Goal: Information Seeking & Learning: Learn about a topic

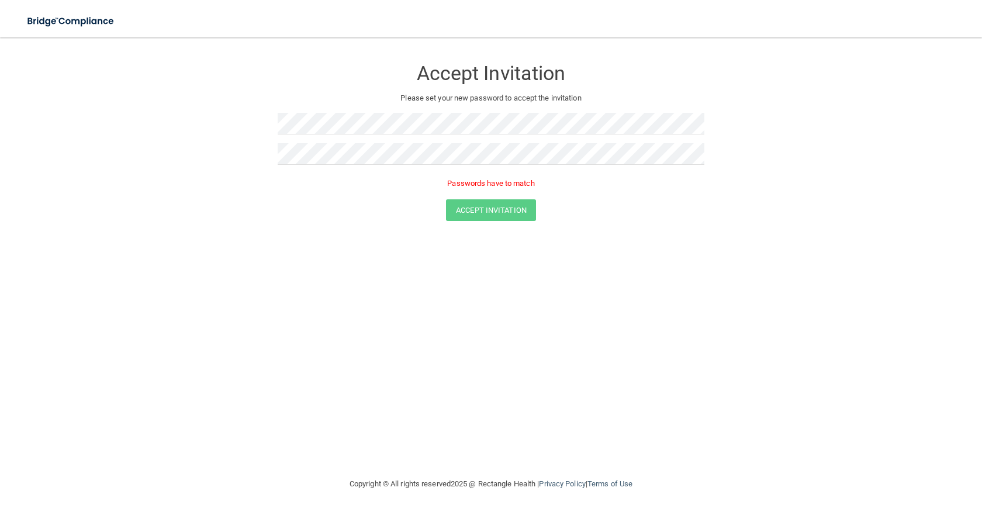
click at [275, 185] on form "Accept Invitation Please set your new password to accept the invitation Passwor…" at bounding box center [490, 142] width 935 height 186
click at [236, 157] on form "Accept Invitation Please set your new password to accept the invitation Passwor…" at bounding box center [490, 142] width 935 height 186
click at [235, 182] on div "Accept Invitation" at bounding box center [491, 193] width 953 height 22
click at [527, 198] on button "Accept Invitation" at bounding box center [491, 193] width 90 height 22
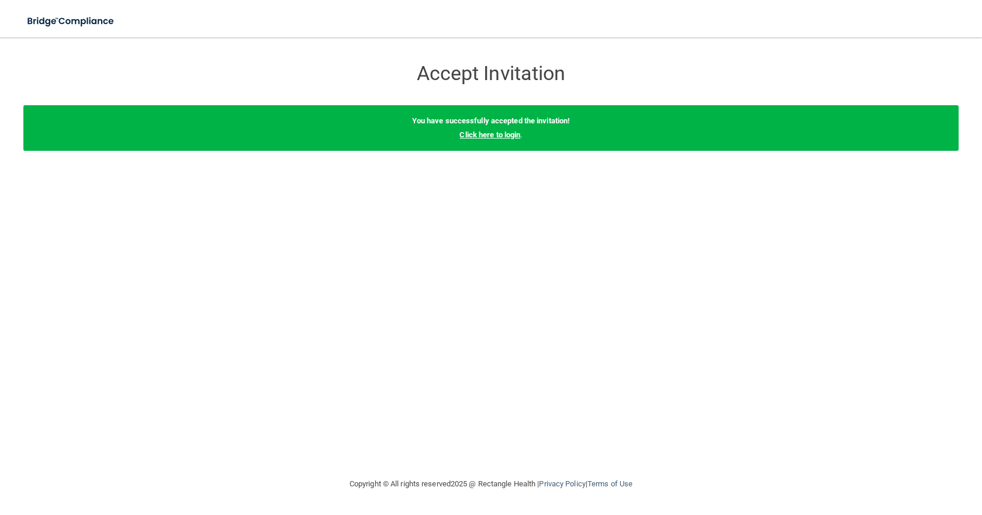
click at [506, 136] on link "Click here to login" at bounding box center [489, 134] width 61 height 9
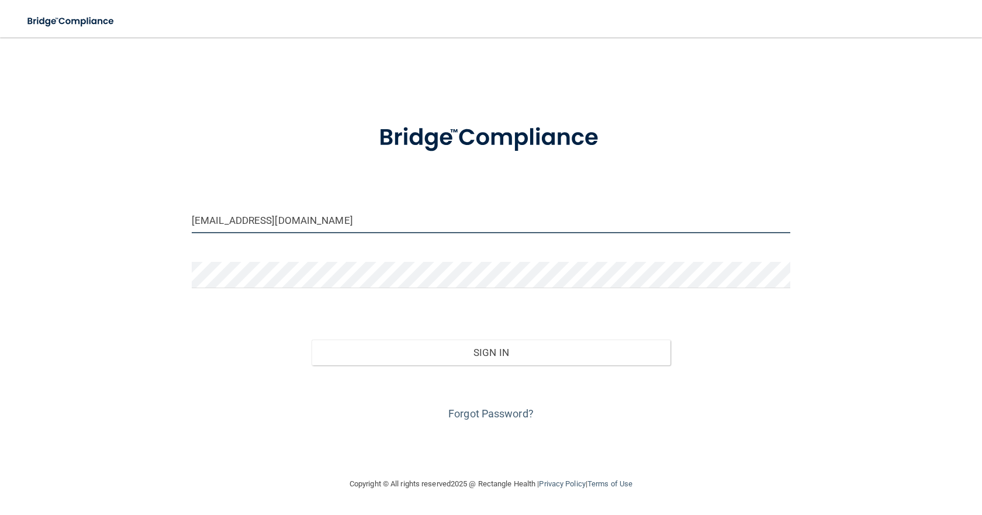
drag, startPoint x: 496, startPoint y: 227, endPoint x: 2, endPoint y: 220, distance: 493.4
click at [2, 220] on main "[EMAIL_ADDRESS][DOMAIN_NAME] Invalid email/password. You don't have permission …" at bounding box center [491, 276] width 982 height 478
type input "[EMAIL_ADDRESS][DOMAIN_NAME]"
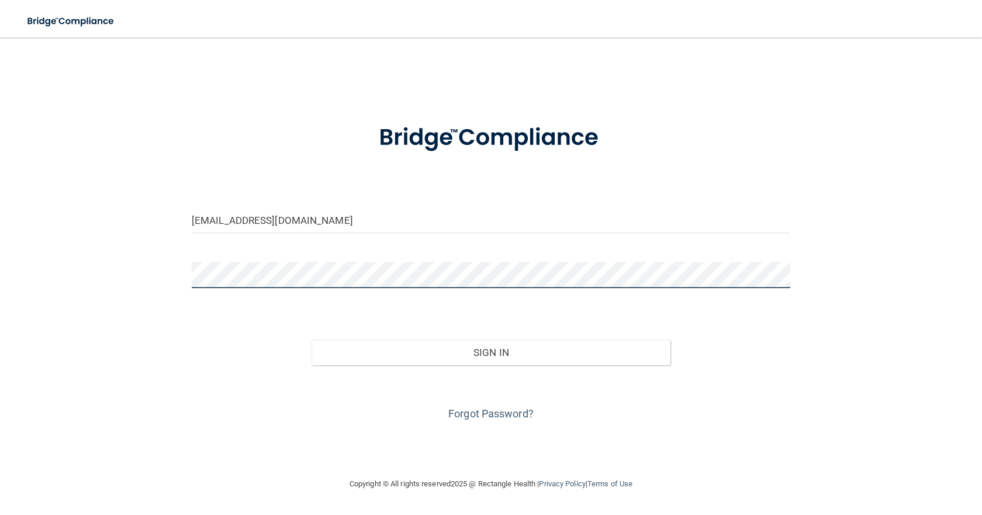
click at [312, 340] on button "Sign In" at bounding box center [491, 353] width 359 height 26
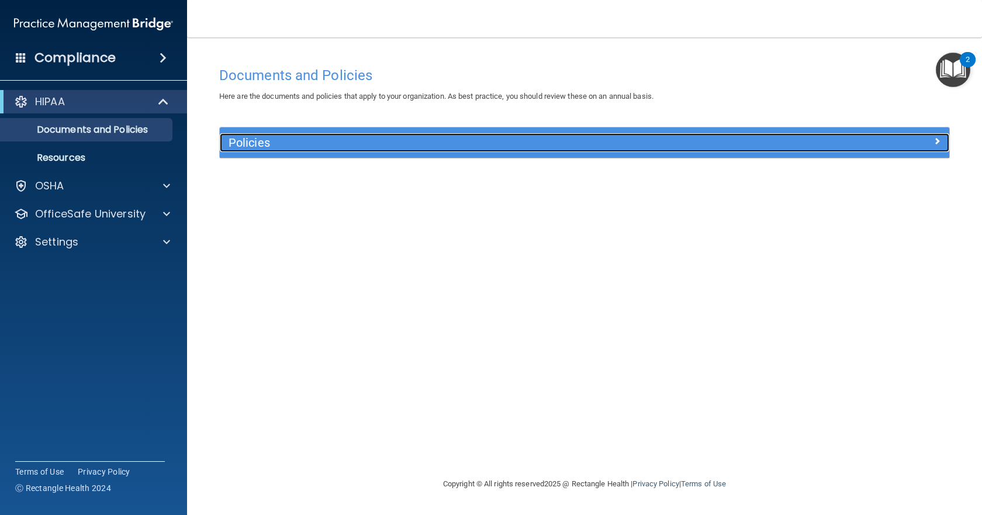
click at [348, 146] on h5 "Policies" at bounding box center [494, 142] width 530 height 13
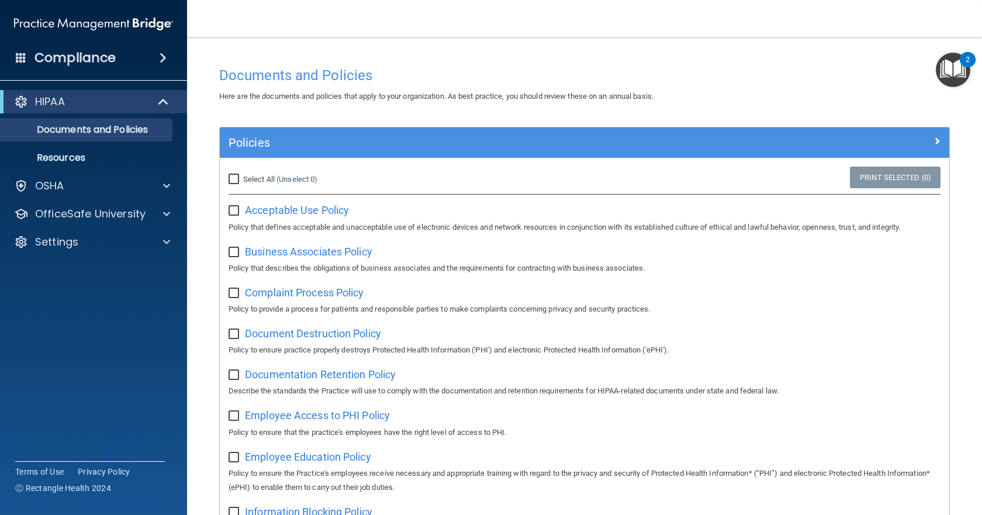
click at [238, 181] on input "Select All (Unselect 0) Unselect All" at bounding box center [235, 179] width 13 height 9
checkbox input "true"
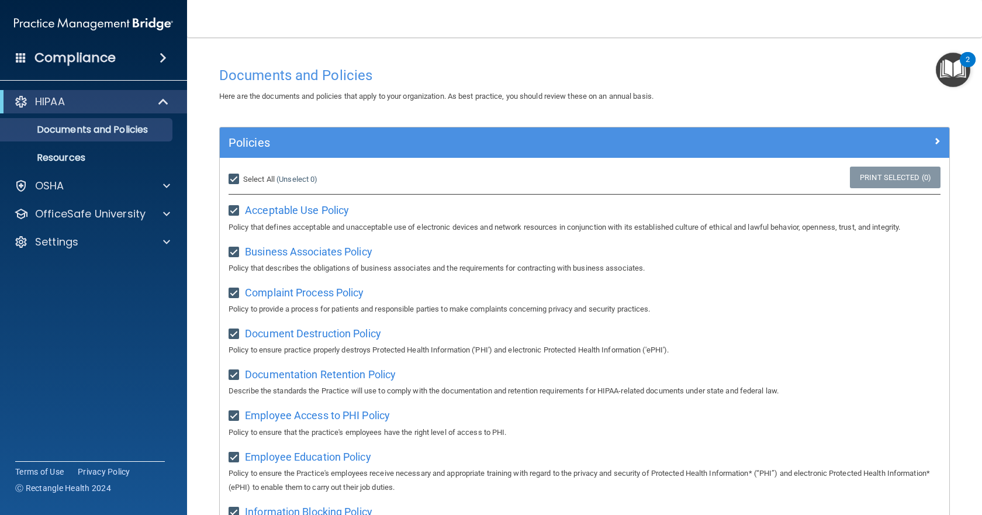
checkbox input "true"
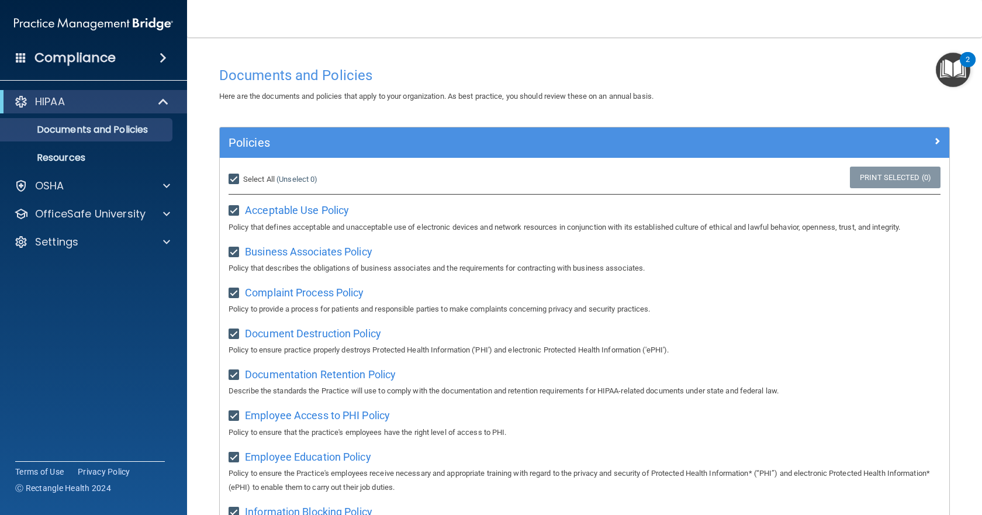
checkbox input "true"
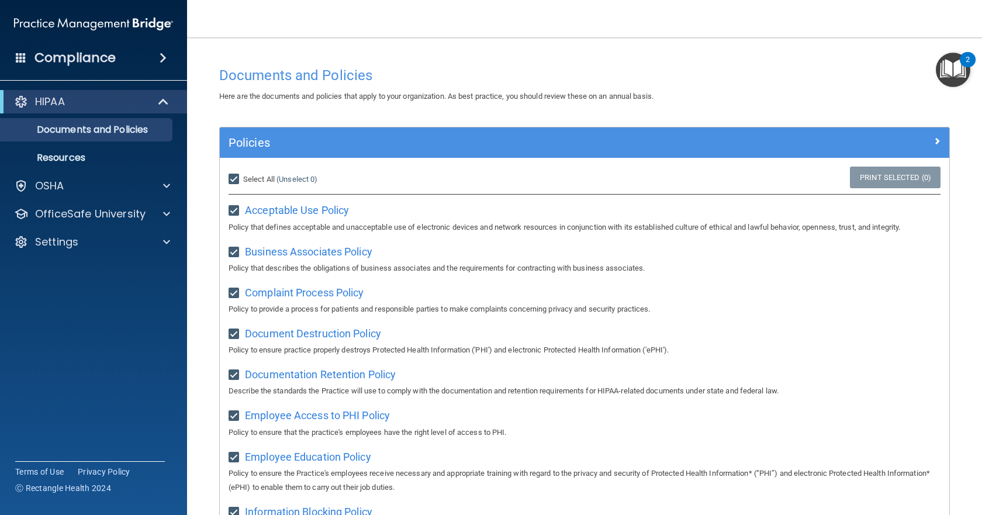
checkbox input "true"
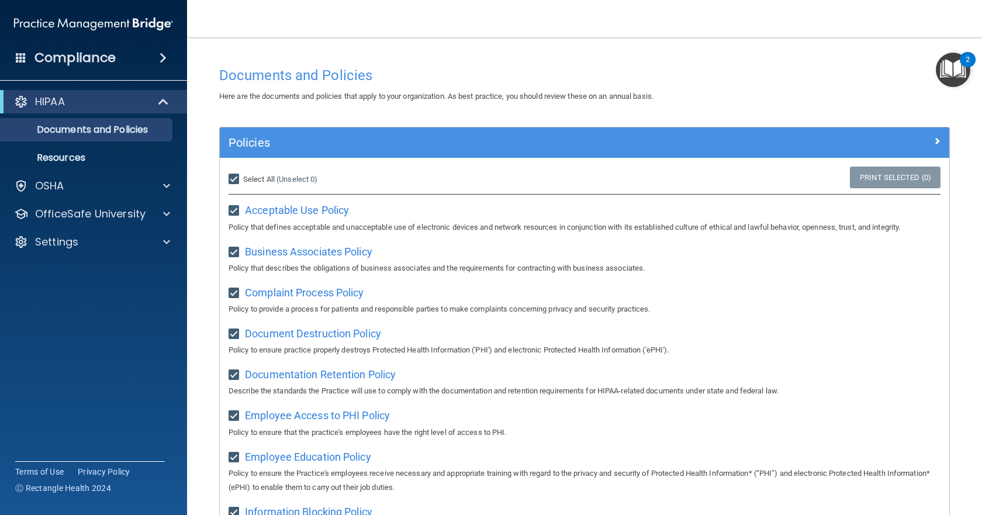
checkbox input "true"
click at [234, 179] on input "Select All (Unselect 21) Unselect All" at bounding box center [235, 179] width 13 height 9
checkbox input "false"
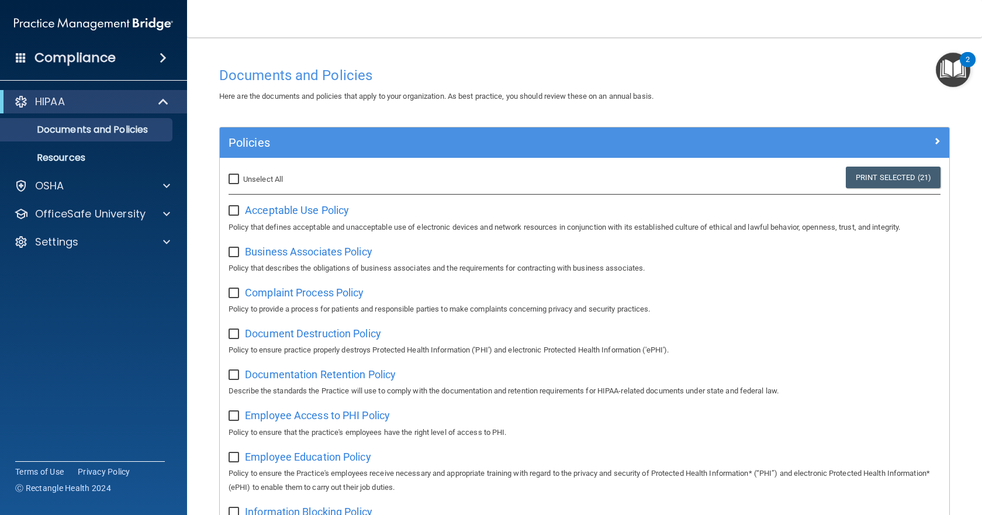
checkbox input "false"
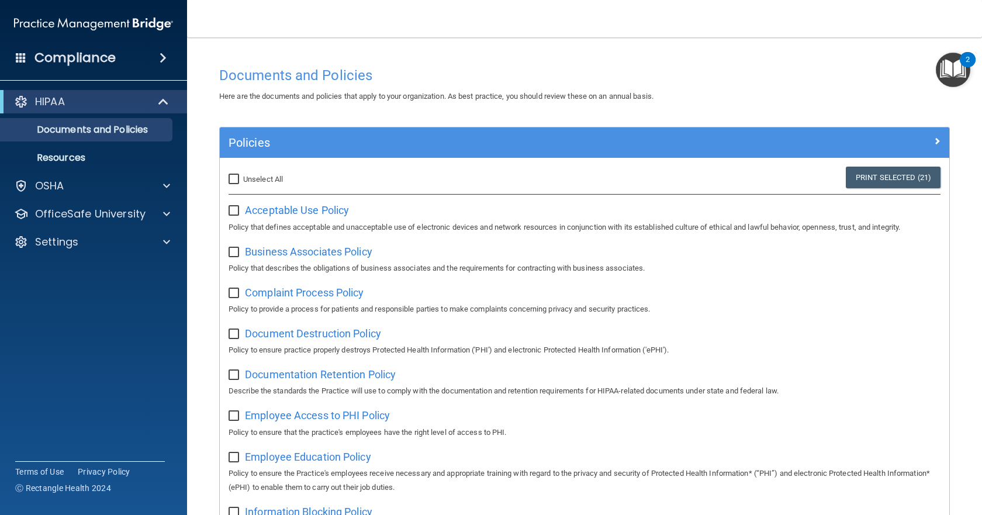
checkbox input "false"
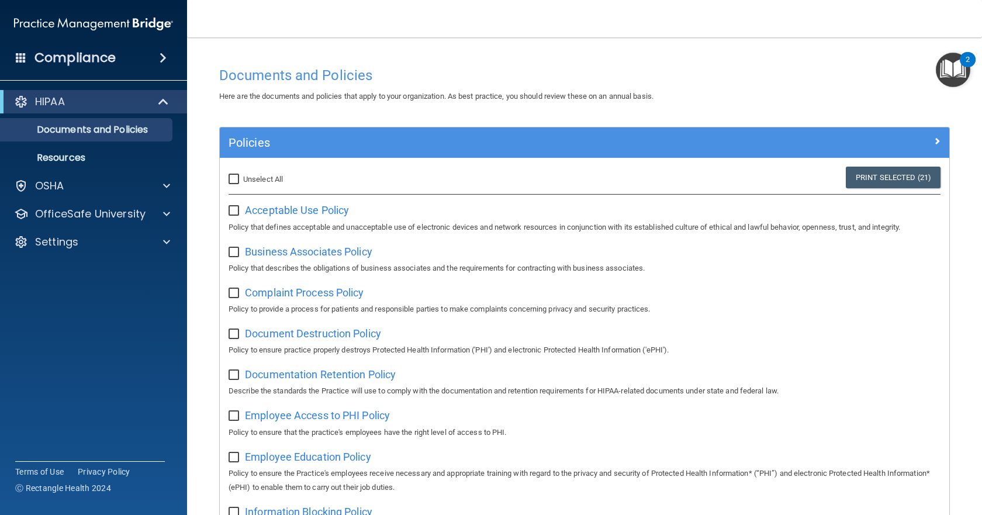
checkbox input "false"
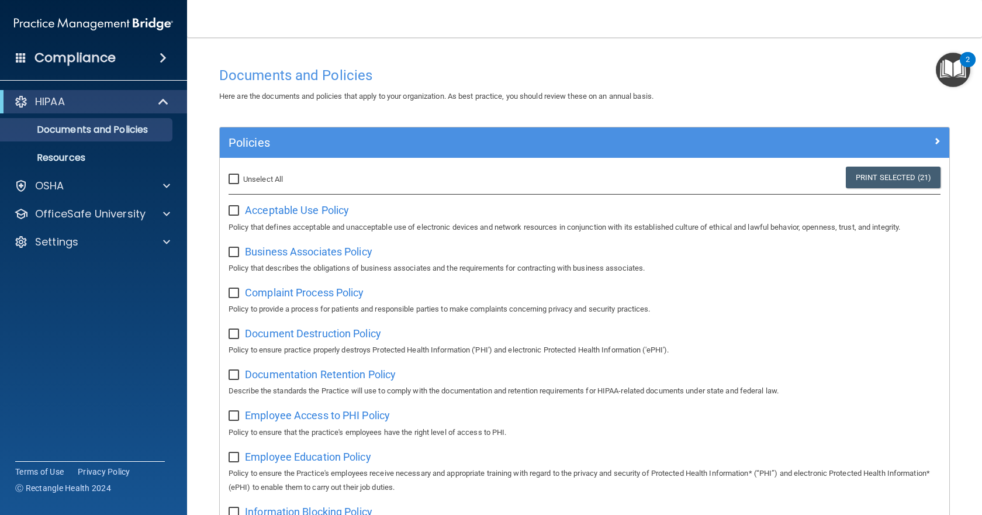
checkbox input "false"
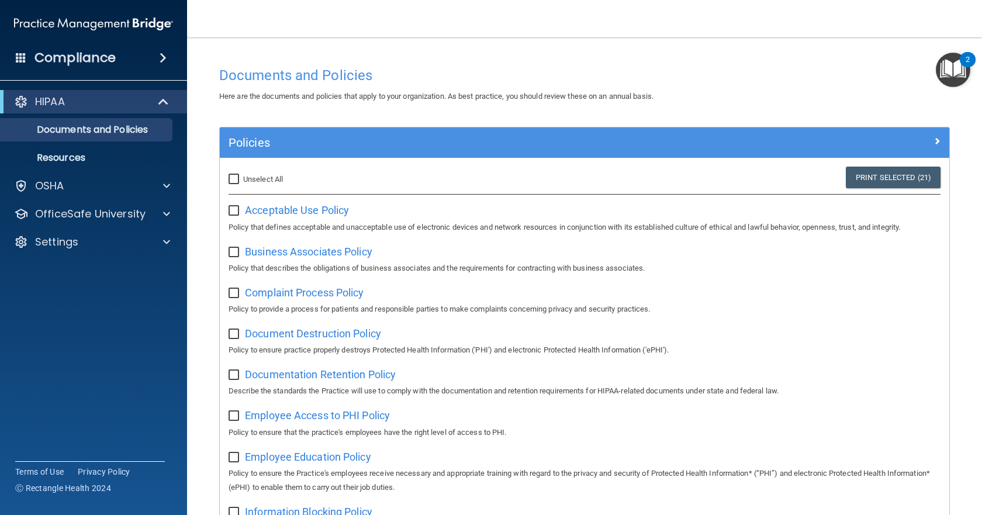
checkbox input "false"
click at [272, 213] on span "Acceptable Use Policy" at bounding box center [297, 210] width 104 height 12
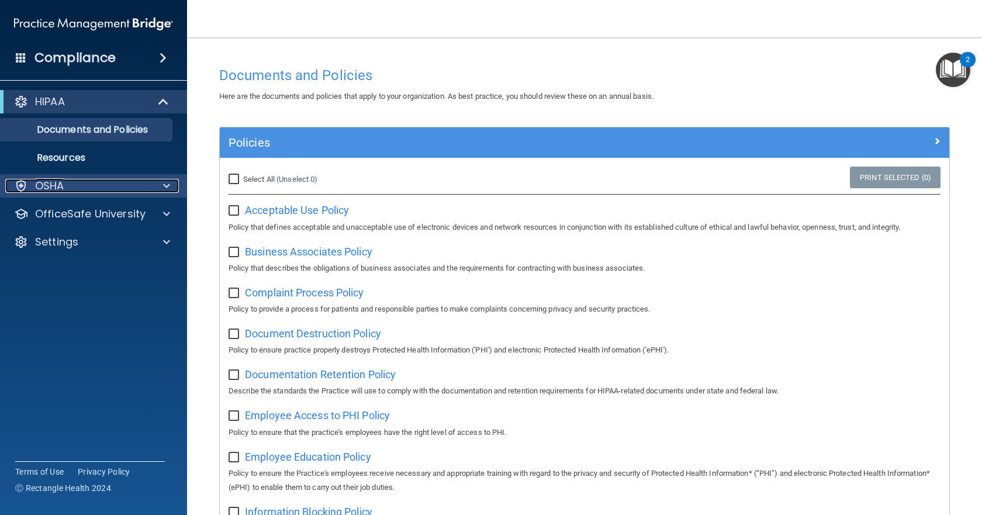
click at [98, 182] on div "OSHA" at bounding box center [77, 186] width 145 height 14
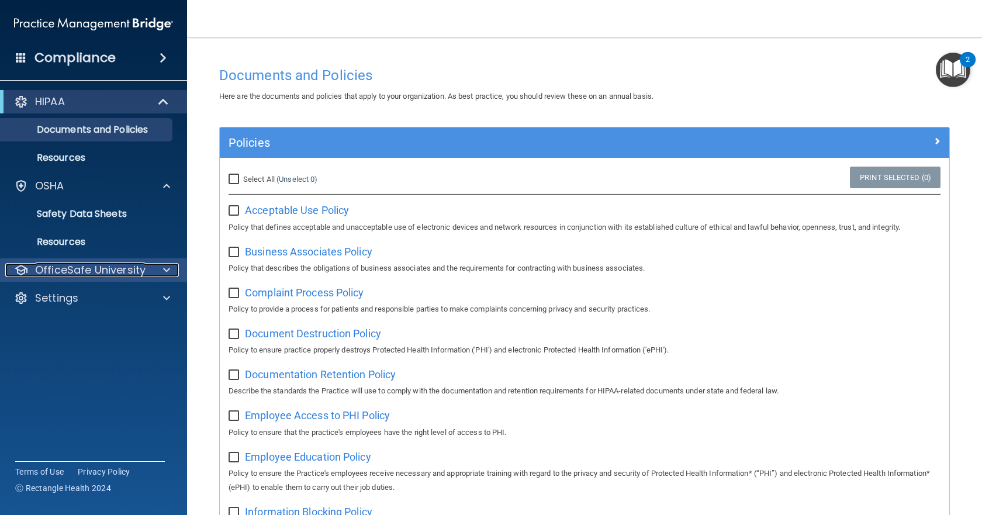
click at [175, 275] on div at bounding box center [164, 270] width 29 height 14
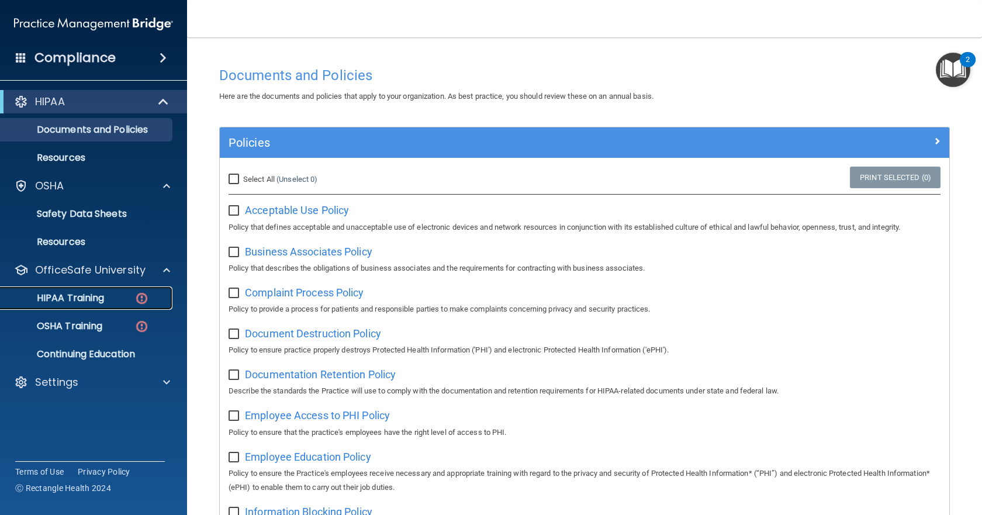
click at [108, 298] on div "HIPAA Training" at bounding box center [88, 298] width 160 height 12
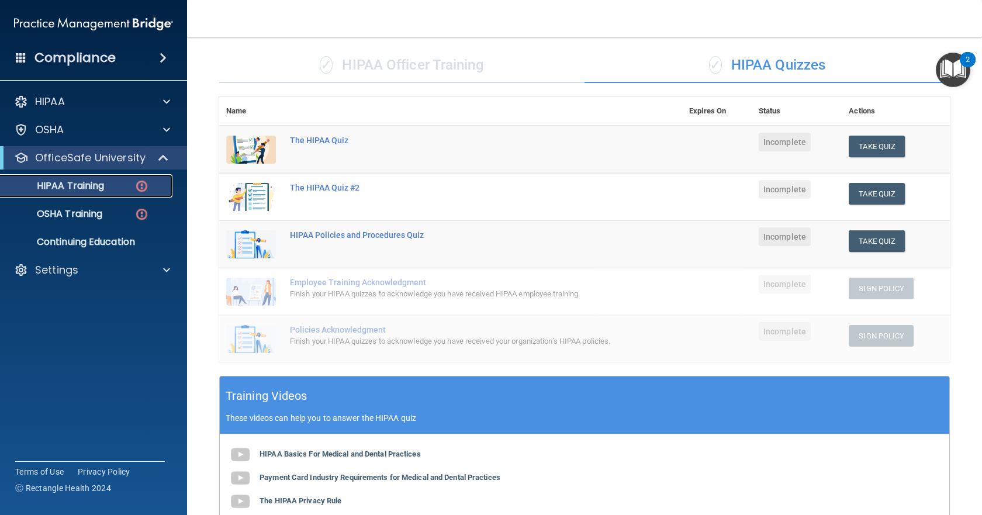
scroll to position [70, 0]
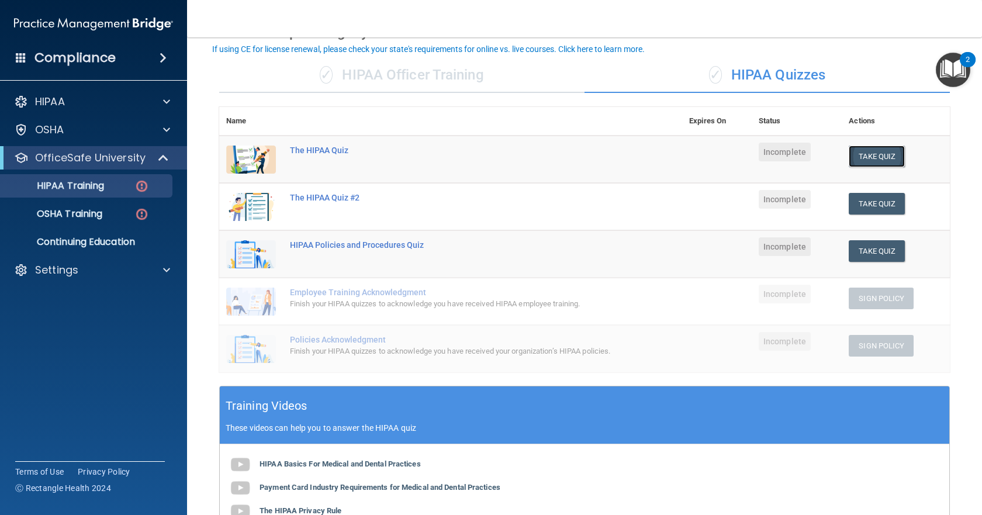
click at [849, 154] on button "Take Quiz" at bounding box center [877, 157] width 56 height 22
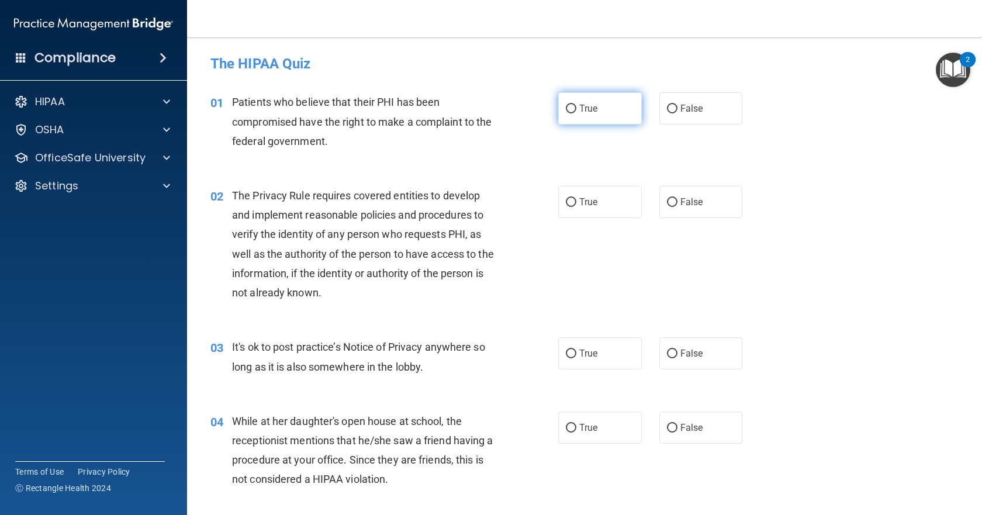
click at [598, 113] on label "True" at bounding box center [600, 108] width 84 height 32
click at [576, 113] on input "True" at bounding box center [571, 109] width 11 height 9
radio input "true"
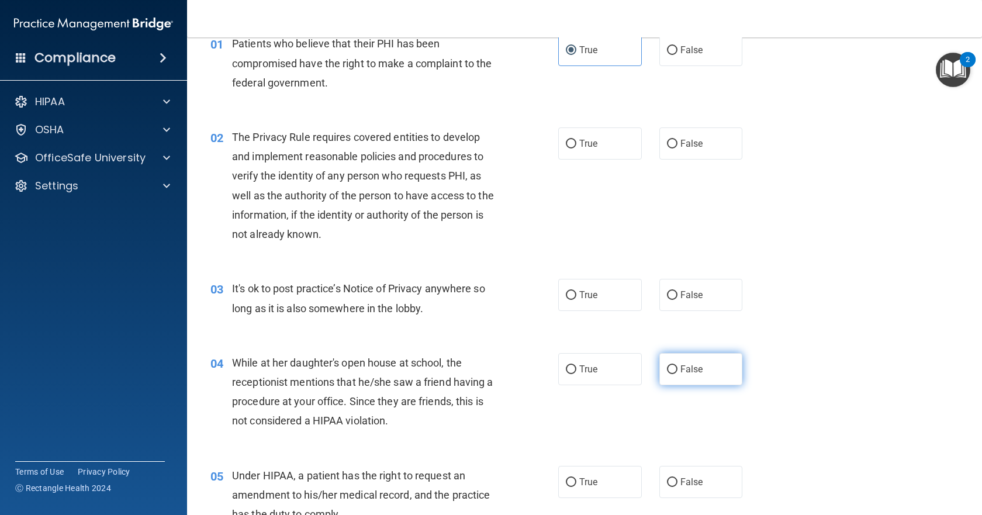
click at [680, 365] on span "False" at bounding box center [691, 369] width 23 height 11
click at [677, 365] on input "False" at bounding box center [672, 369] width 11 height 9
radio input "true"
click at [586, 296] on span "True" at bounding box center [588, 294] width 18 height 11
click at [576, 296] on input "True" at bounding box center [571, 295] width 11 height 9
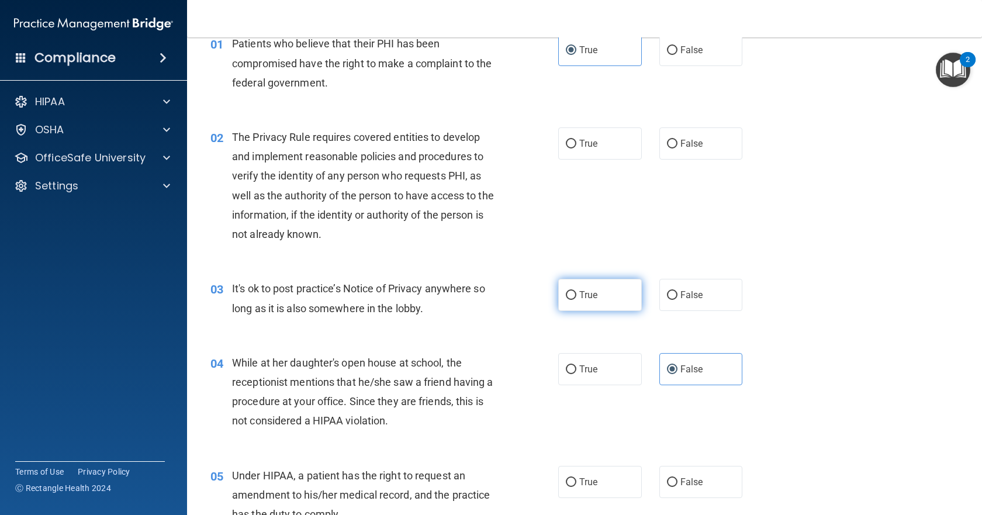
radio input "true"
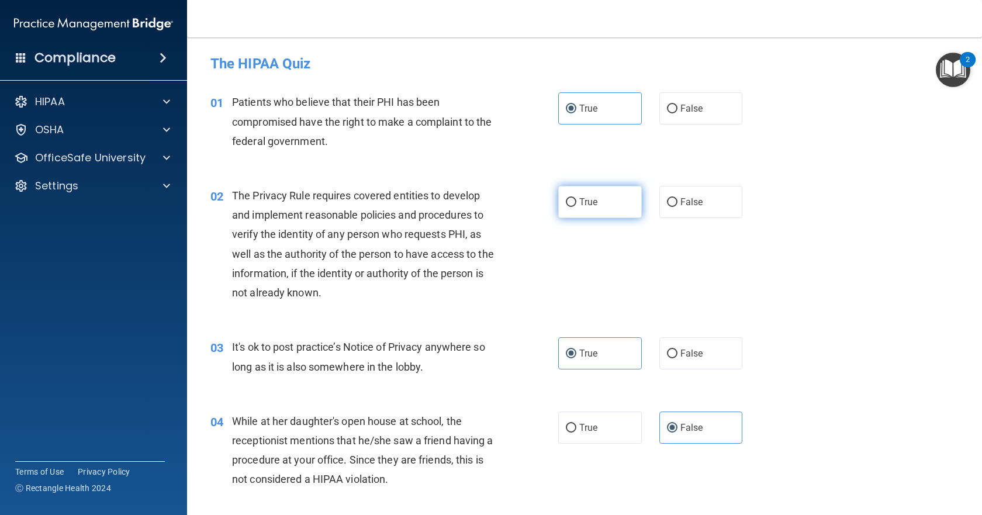
click at [578, 208] on label "True" at bounding box center [600, 202] width 84 height 32
click at [576, 207] on input "True" at bounding box center [571, 202] width 11 height 9
radio input "true"
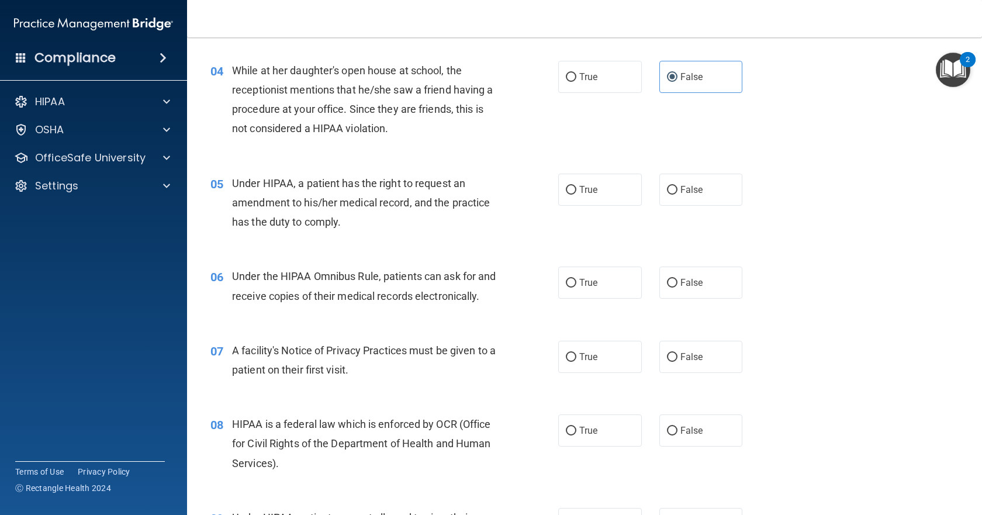
scroll to position [409, 0]
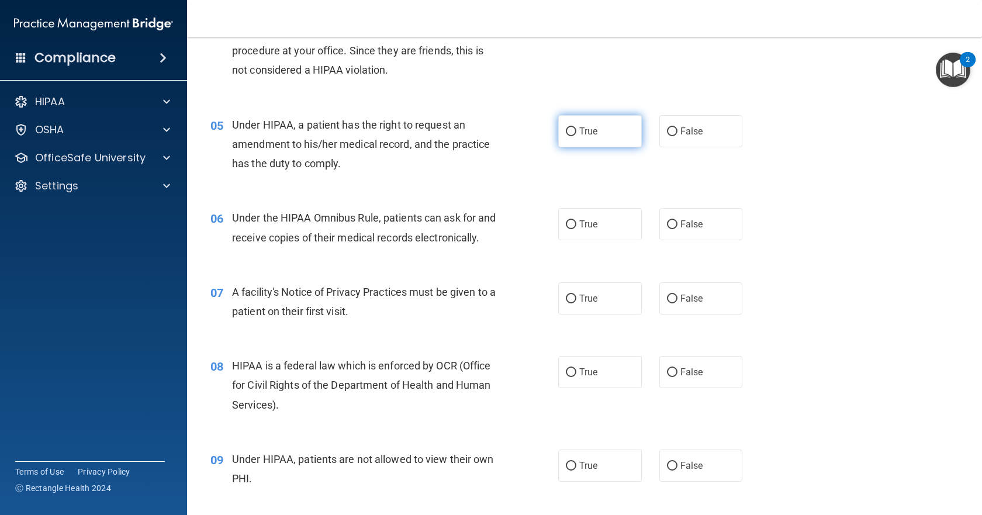
click at [601, 137] on label "True" at bounding box center [600, 131] width 84 height 32
click at [576, 136] on input "True" at bounding box center [571, 131] width 11 height 9
radio input "true"
click at [680, 224] on span "False" at bounding box center [691, 224] width 23 height 11
click at [675, 224] on input "False" at bounding box center [672, 224] width 11 height 9
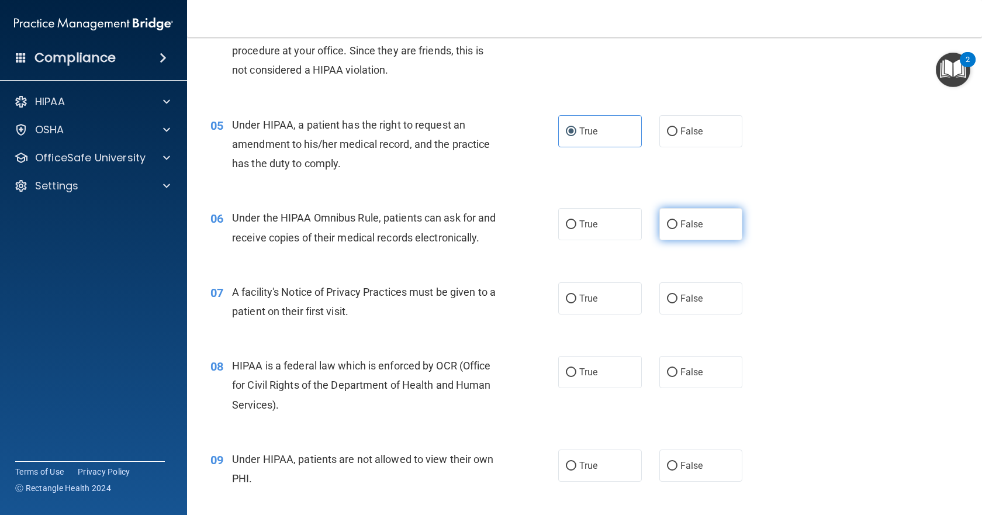
radio input "true"
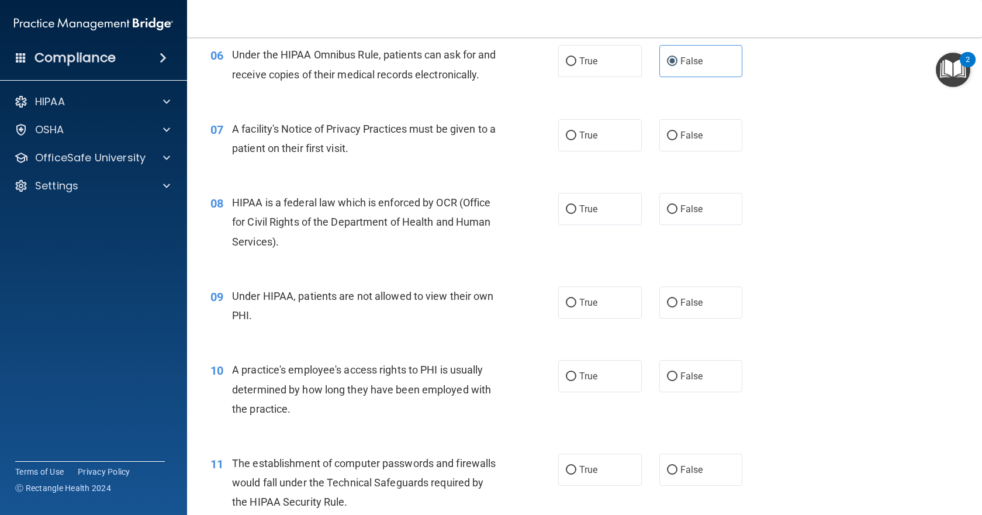
scroll to position [585, 0]
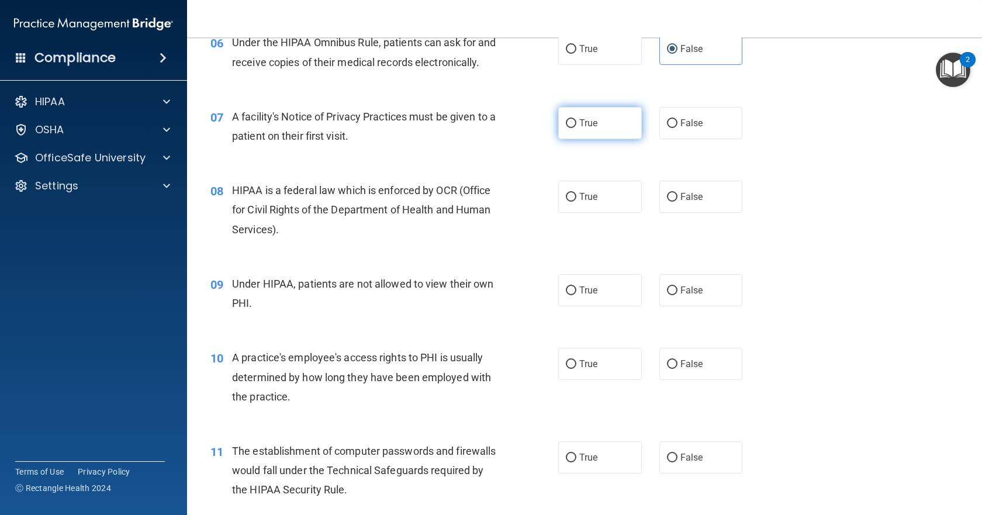
click at [589, 139] on label "True" at bounding box center [600, 123] width 84 height 32
click at [576, 128] on input "True" at bounding box center [571, 123] width 11 height 9
radio input "true"
click at [579, 202] on span "True" at bounding box center [588, 196] width 18 height 11
click at [576, 202] on input "True" at bounding box center [571, 197] width 11 height 9
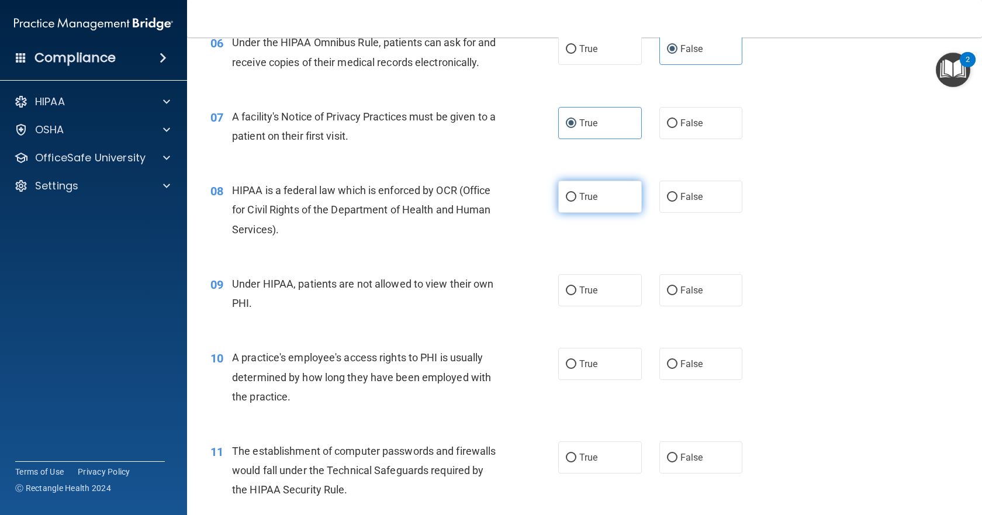
radio input "true"
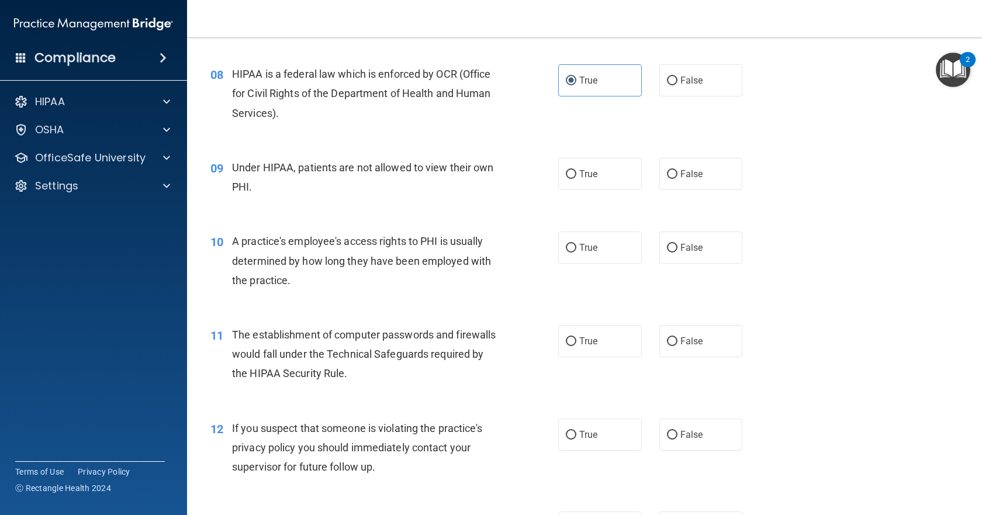
scroll to position [701, 0]
click at [667, 178] on input "False" at bounding box center [672, 174] width 11 height 9
radio input "true"
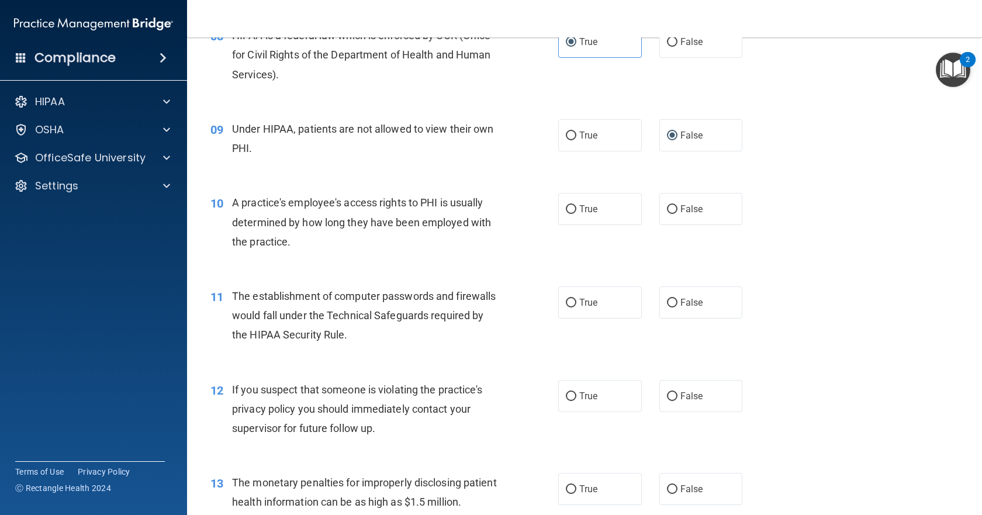
scroll to position [760, 0]
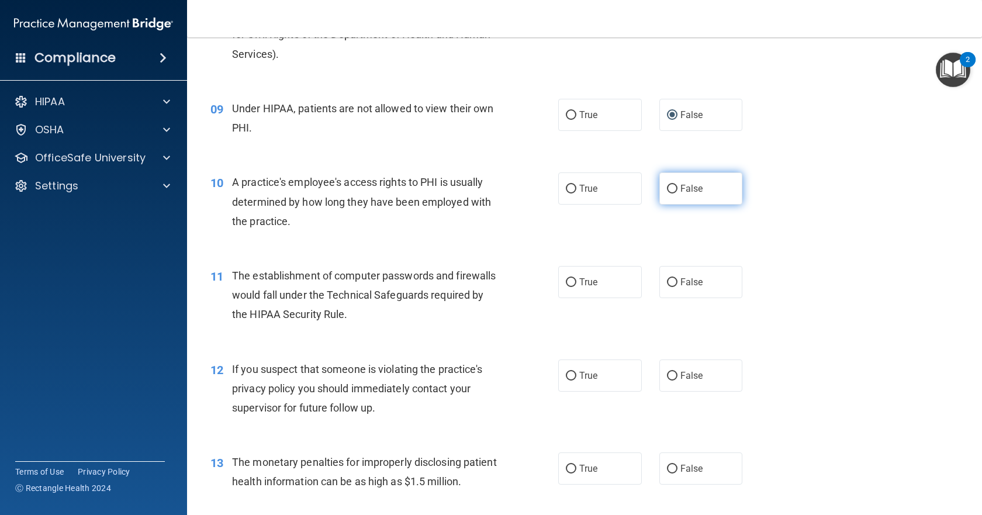
click at [667, 193] on input "False" at bounding box center [672, 189] width 11 height 9
radio input "true"
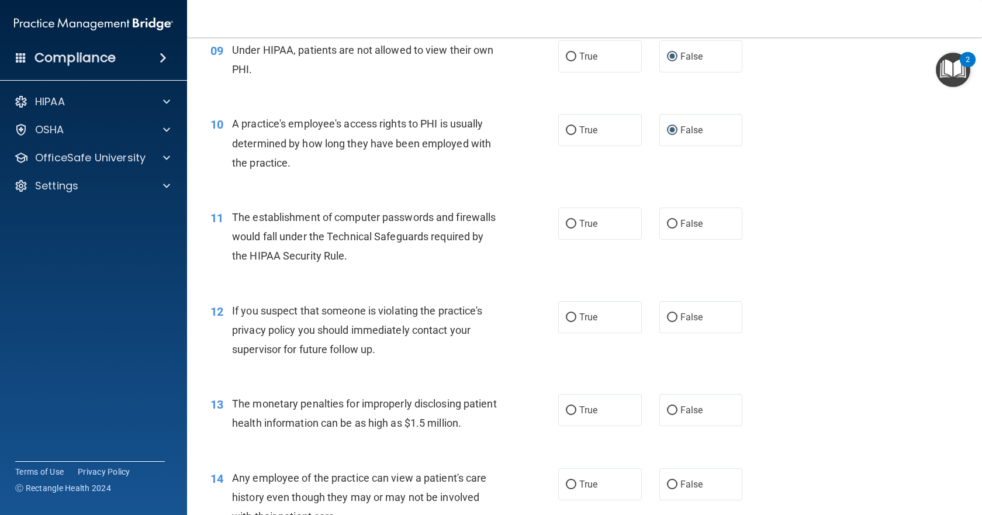
click at [641, 240] on div "True False" at bounding box center [658, 224] width 200 height 32
click at [629, 240] on label "True" at bounding box center [600, 224] width 84 height 32
click at [576, 229] on input "True" at bounding box center [571, 224] width 11 height 9
radio input "true"
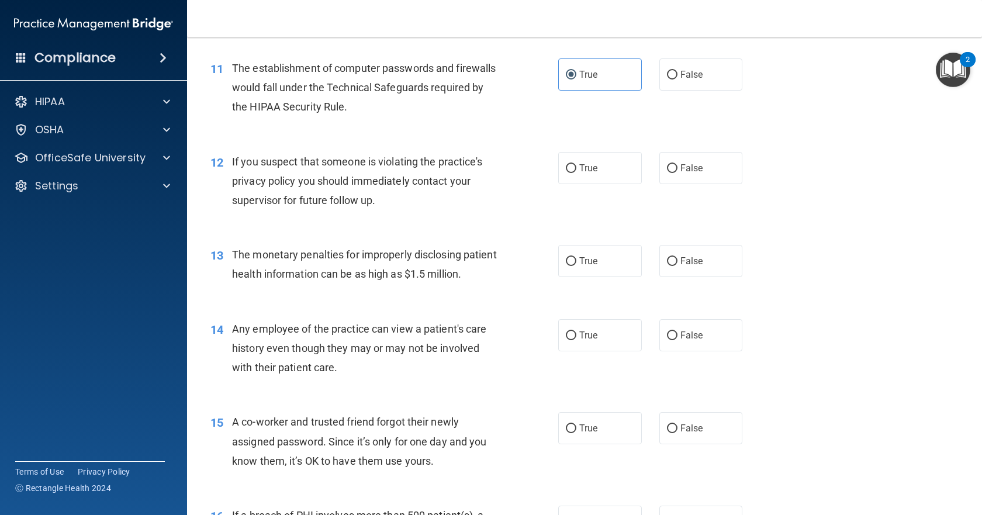
scroll to position [994, 0]
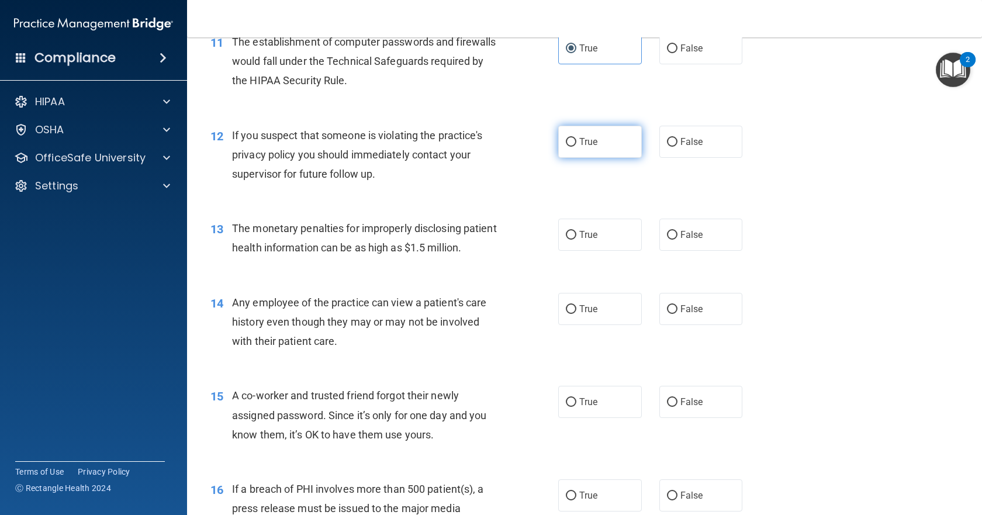
click at [618, 158] on label "True" at bounding box center [600, 142] width 84 height 32
click at [576, 147] on input "True" at bounding box center [571, 142] width 11 height 9
radio input "true"
click at [579, 240] on span "True" at bounding box center [588, 234] width 18 height 11
click at [576, 240] on input "True" at bounding box center [571, 235] width 11 height 9
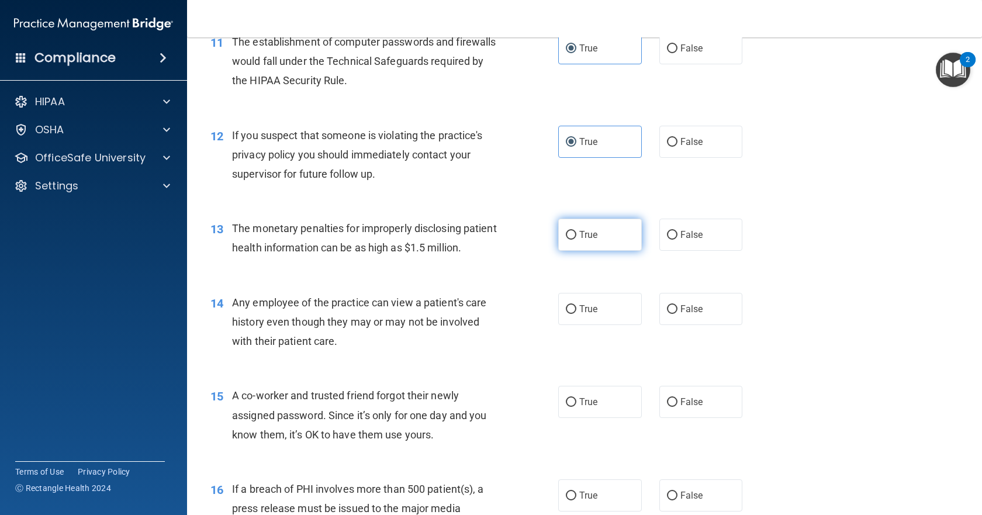
radio input "true"
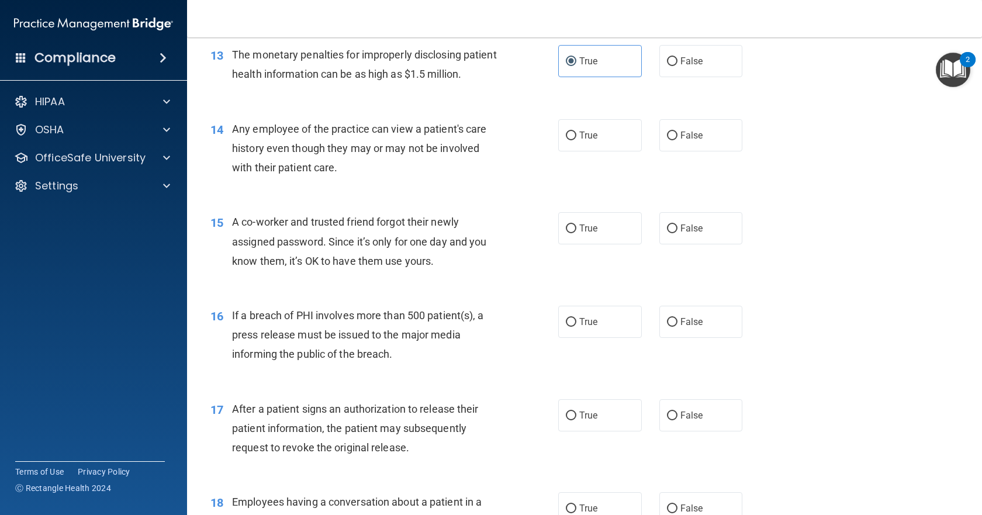
scroll to position [1169, 0]
click at [684, 243] on label "False" at bounding box center [701, 226] width 84 height 32
click at [677, 231] on input "False" at bounding box center [672, 227] width 11 height 9
radio input "true"
click at [676, 150] on label "False" at bounding box center [701, 133] width 84 height 32
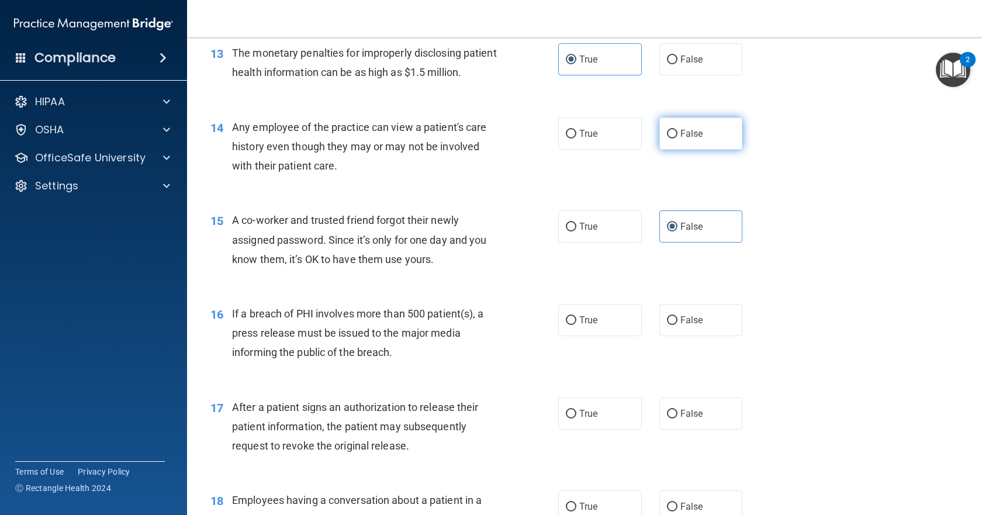
click at [676, 139] on input "False" at bounding box center [672, 134] width 11 height 9
radio input "true"
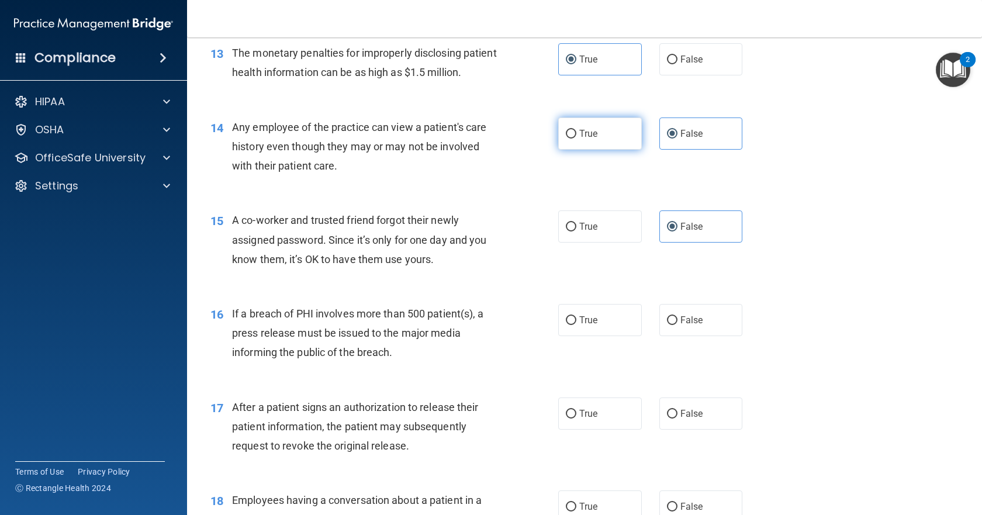
click at [620, 150] on label "True" at bounding box center [600, 133] width 84 height 32
click at [576, 139] on input "True" at bounding box center [571, 134] width 11 height 9
radio input "true"
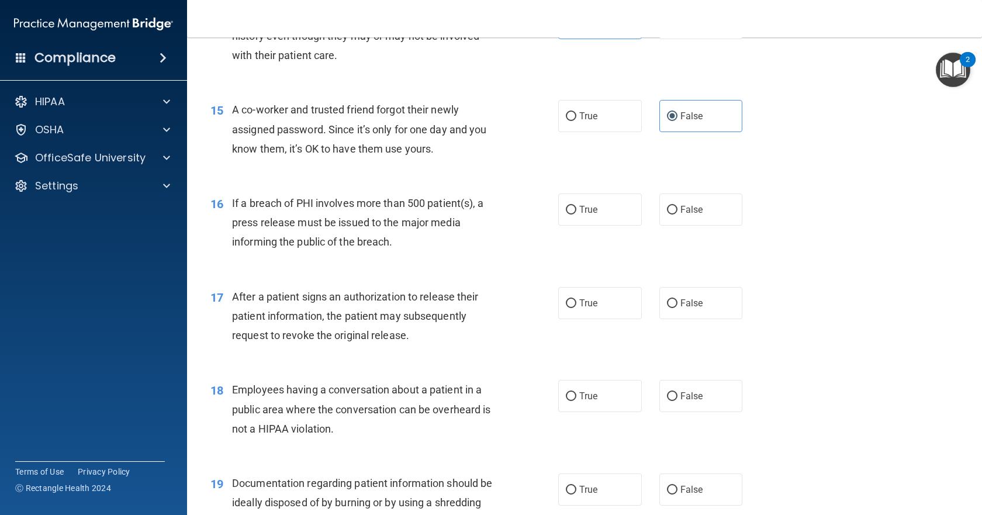
scroll to position [1286, 0]
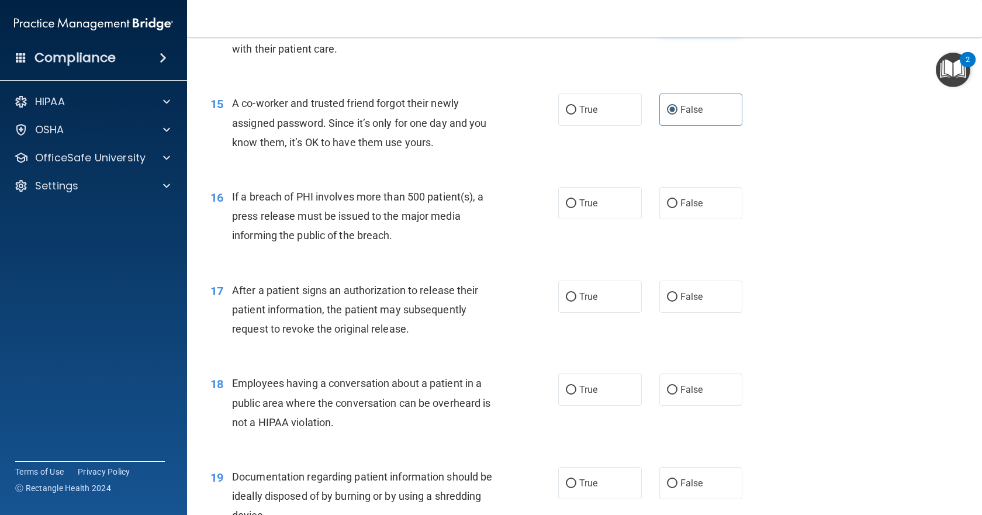
click at [730, 33] on label "False" at bounding box center [701, 17] width 84 height 32
click at [677, 22] on input "False" at bounding box center [672, 17] width 11 height 9
radio input "true"
radio input "false"
click at [570, 208] on input "True" at bounding box center [571, 203] width 11 height 9
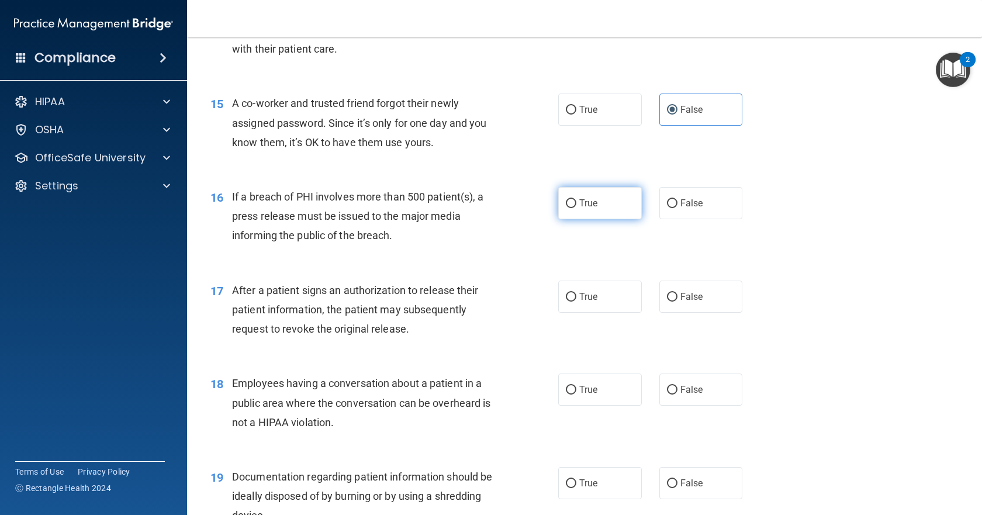
radio input "true"
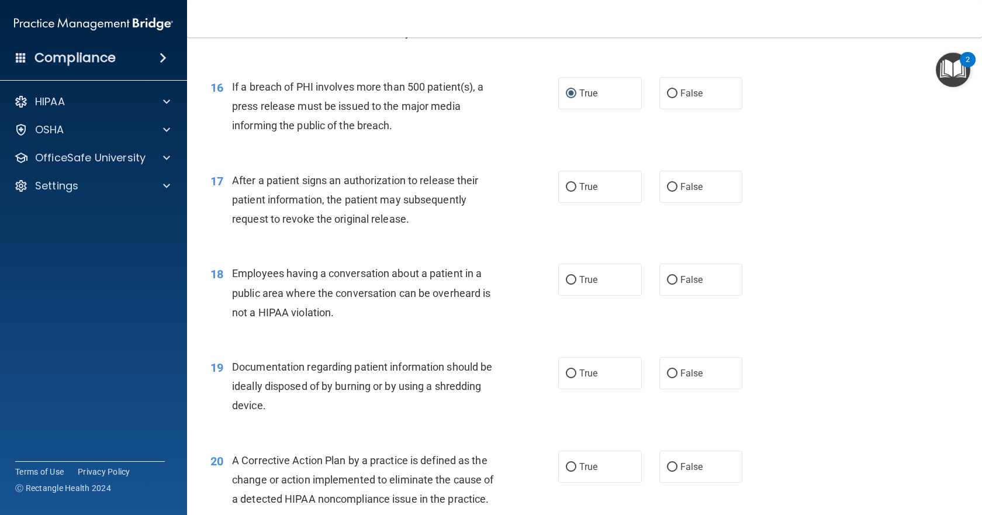
scroll to position [1403, 0]
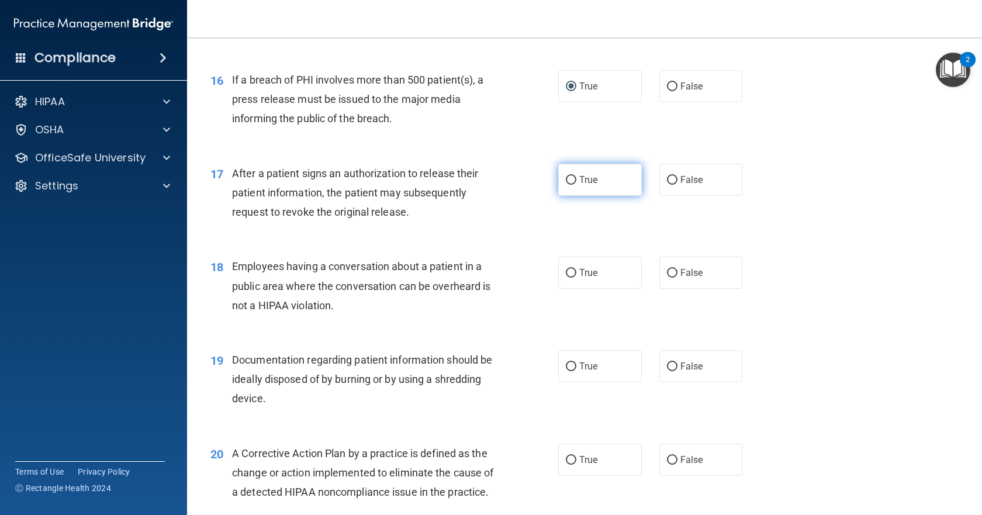
click at [592, 185] on span "True" at bounding box center [588, 179] width 18 height 11
click at [576, 185] on input "True" at bounding box center [571, 180] width 11 height 9
radio input "true"
click at [687, 278] on span "False" at bounding box center [691, 272] width 23 height 11
click at [677, 278] on input "False" at bounding box center [672, 273] width 11 height 9
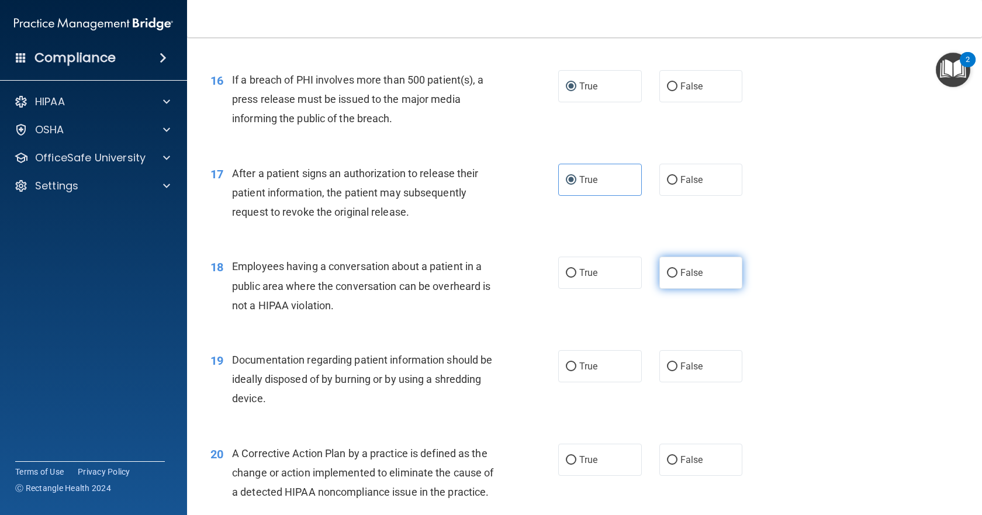
radio input "true"
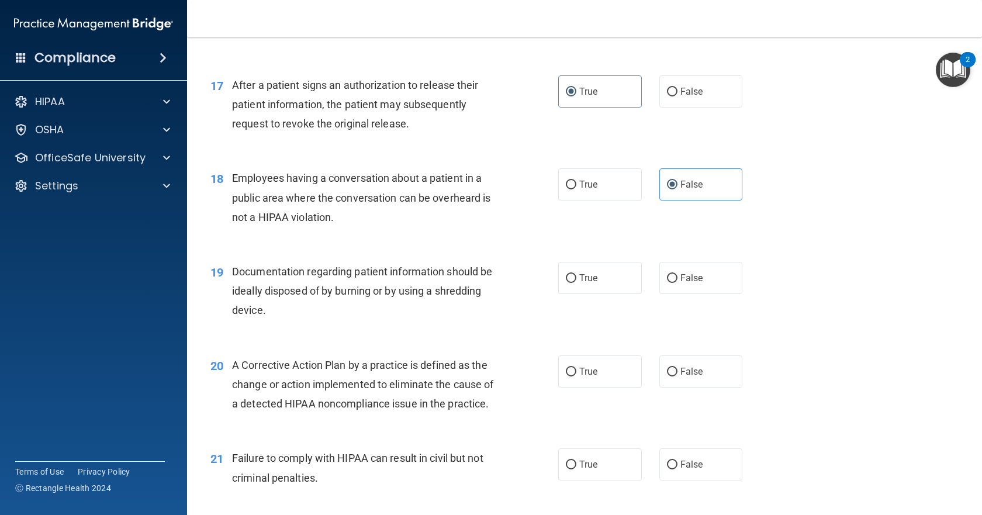
scroll to position [1520, 0]
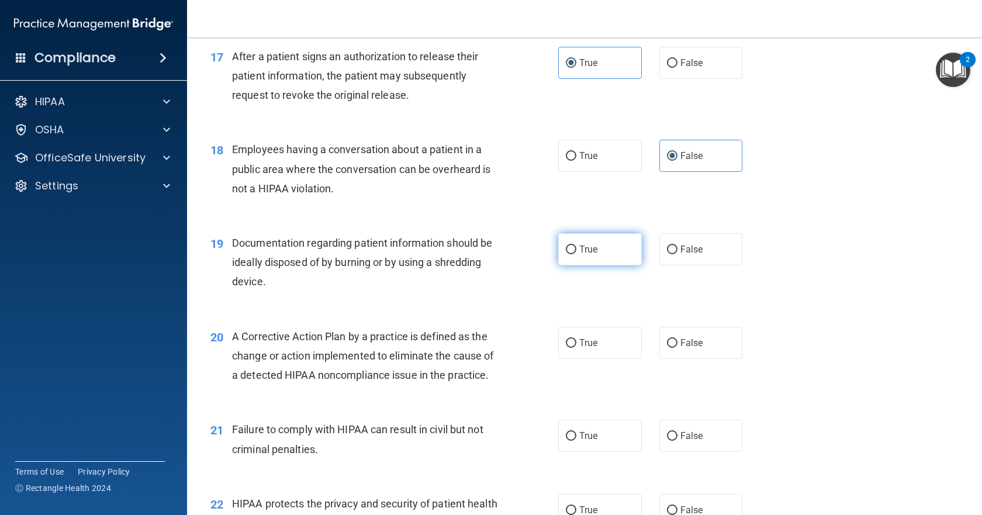
click at [566, 254] on input "True" at bounding box center [571, 249] width 11 height 9
radio input "true"
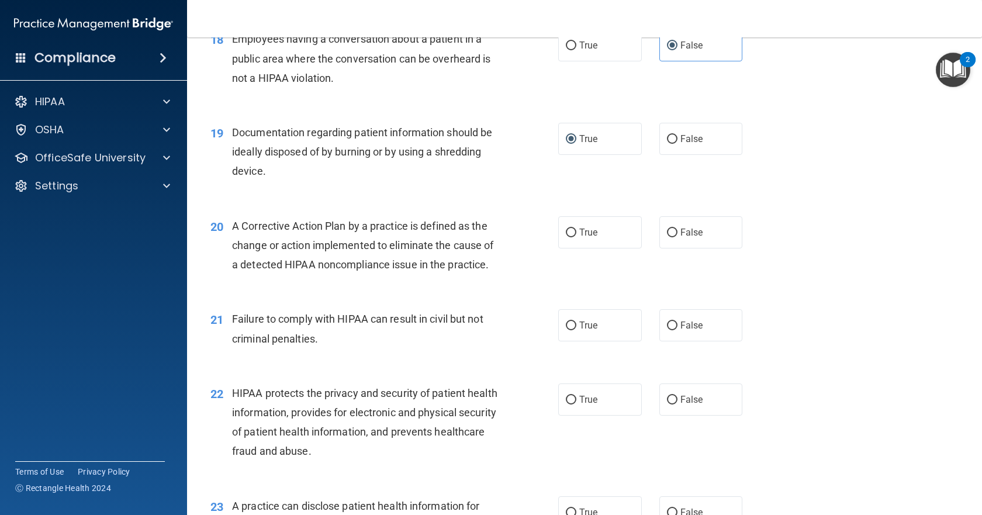
scroll to position [1695, 0]
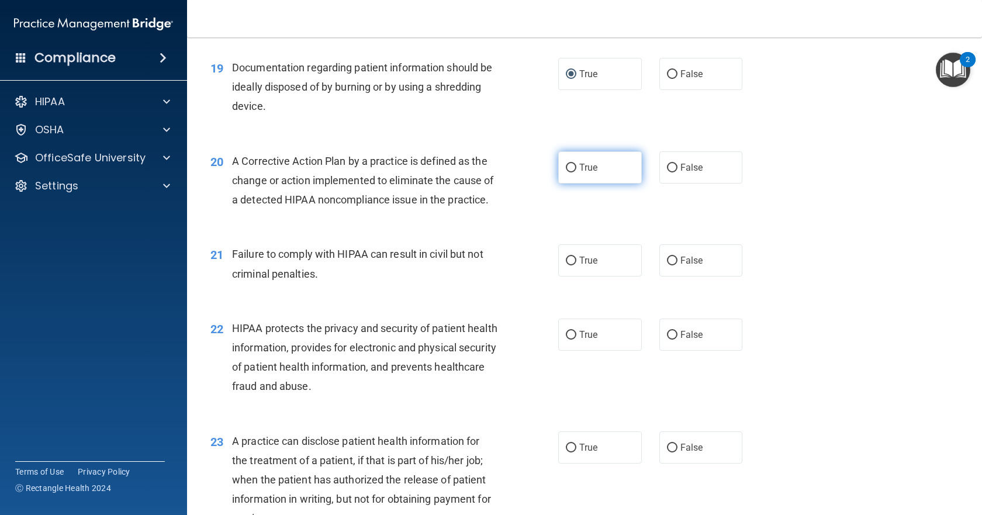
click at [562, 184] on label "True" at bounding box center [600, 167] width 84 height 32
click at [566, 172] on input "True" at bounding box center [571, 168] width 11 height 9
radio input "true"
click at [666, 276] on label "False" at bounding box center [701, 260] width 84 height 32
click at [667, 265] on input "False" at bounding box center [672, 261] width 11 height 9
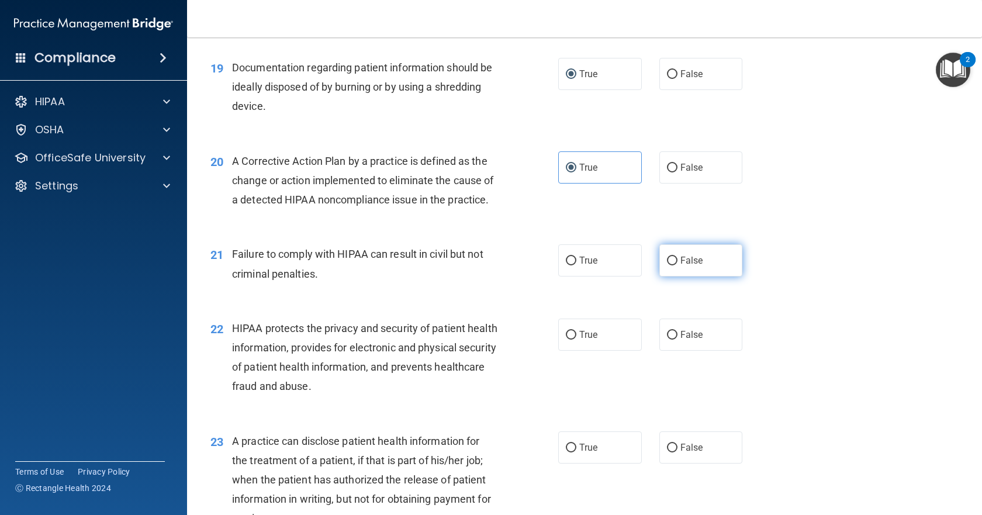
radio input "true"
click at [614, 276] on label "True" at bounding box center [600, 260] width 84 height 32
click at [576, 265] on input "True" at bounding box center [571, 261] width 11 height 9
radio input "true"
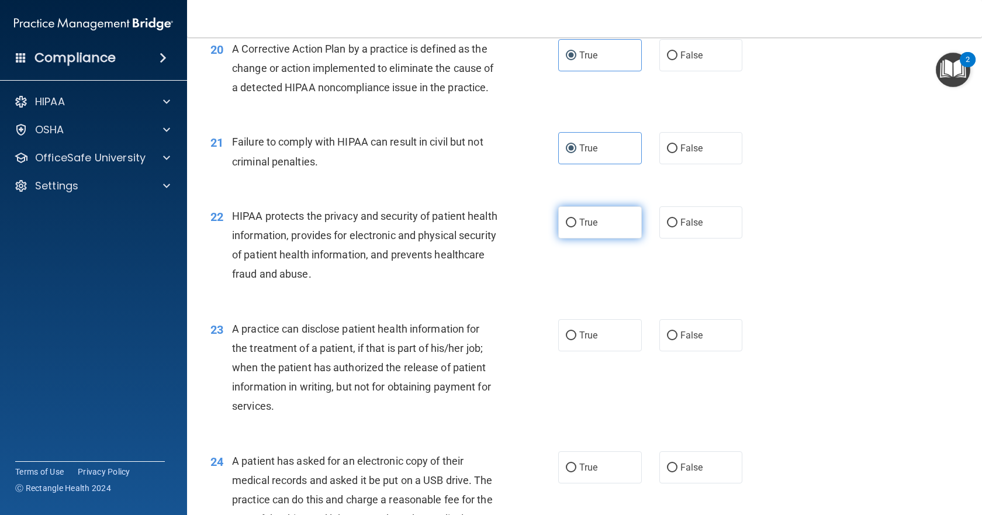
scroll to position [1812, 0]
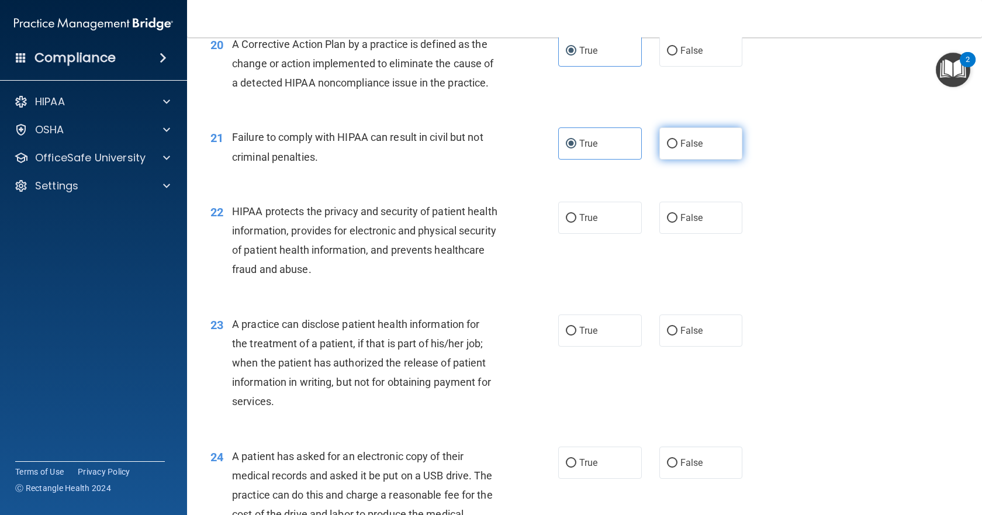
click at [680, 149] on span "False" at bounding box center [691, 143] width 23 height 11
click at [677, 148] on input "False" at bounding box center [672, 144] width 11 height 9
radio input "true"
radio input "false"
click at [572, 223] on input "True" at bounding box center [571, 218] width 11 height 9
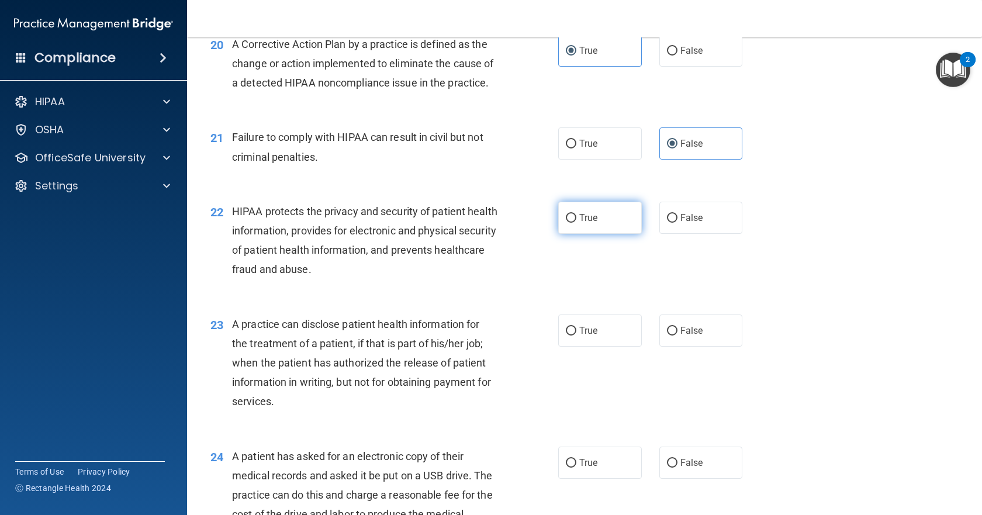
radio input "true"
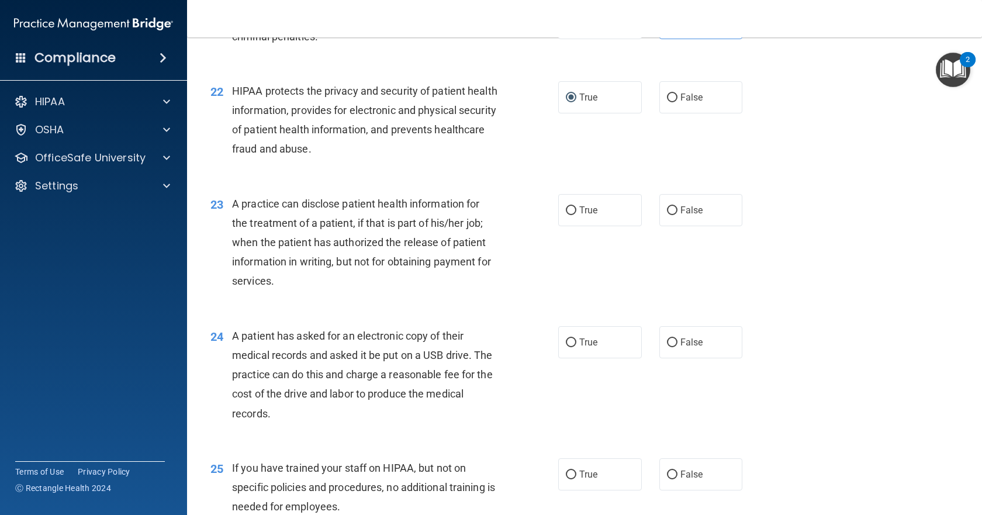
scroll to position [1987, 0]
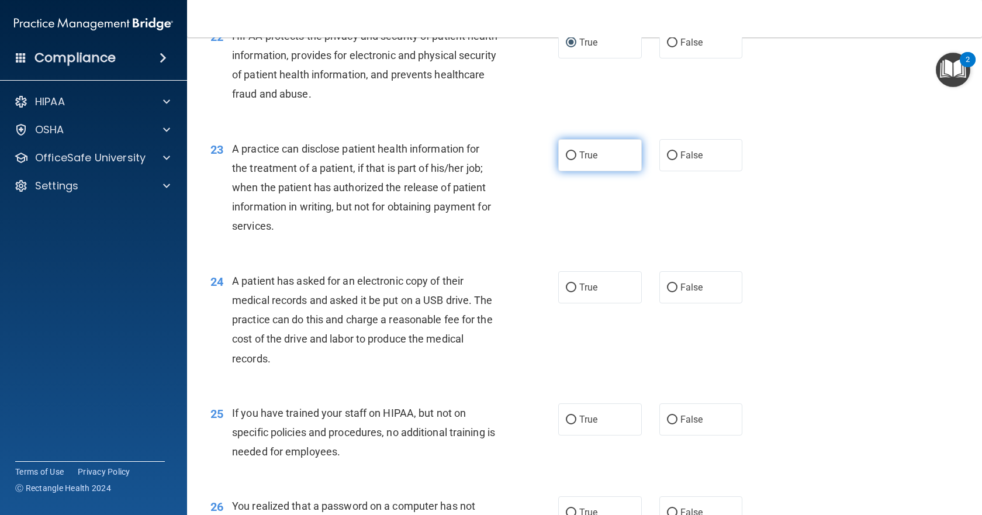
click at [568, 160] on input "True" at bounding box center [571, 155] width 11 height 9
radio input "true"
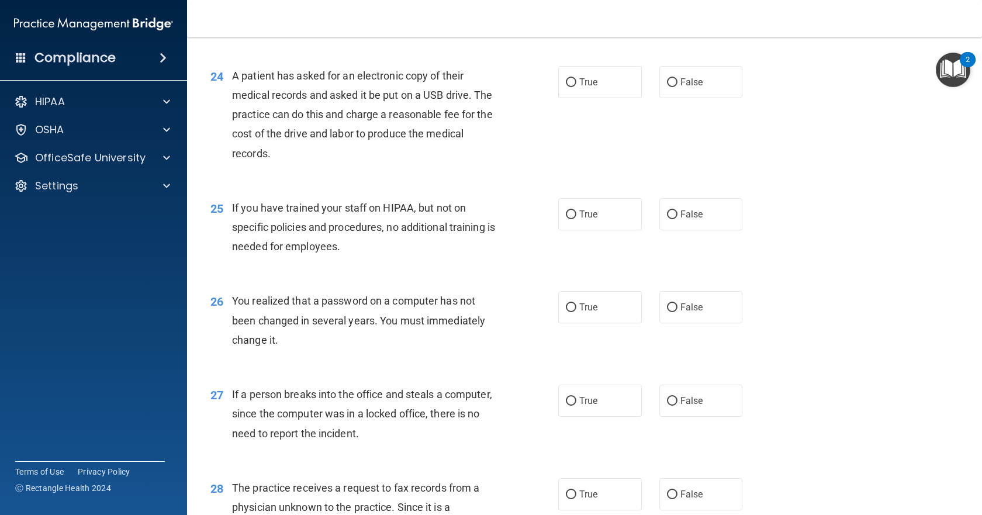
scroll to position [2221, 0]
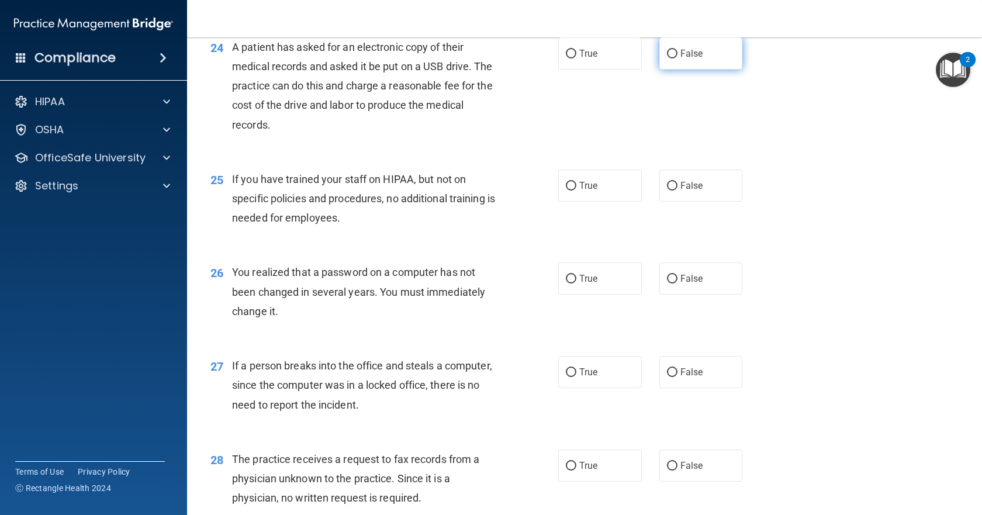
click at [693, 59] on span "False" at bounding box center [691, 53] width 23 height 11
click at [677, 58] on input "False" at bounding box center [672, 54] width 11 height 9
radio input "true"
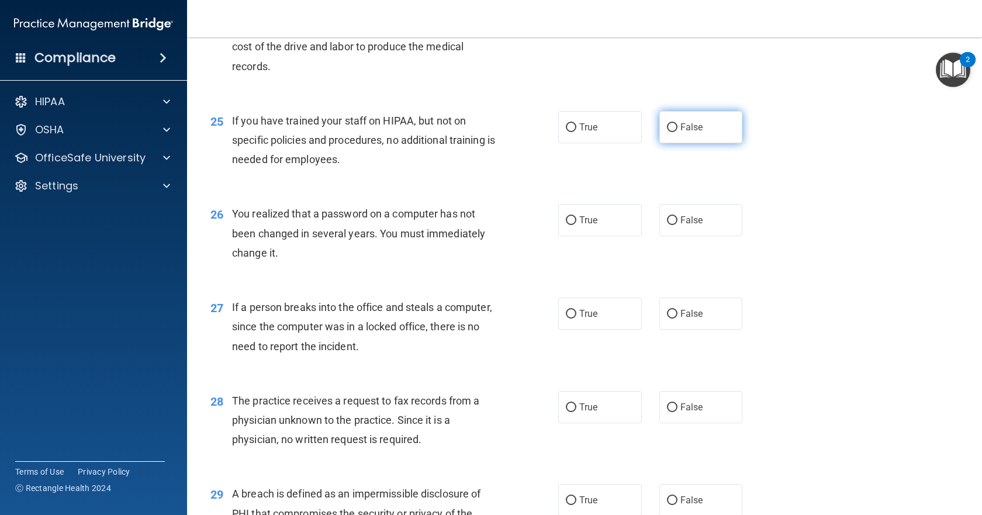
click at [686, 133] on span "False" at bounding box center [691, 127] width 23 height 11
click at [677, 132] on input "False" at bounding box center [672, 127] width 11 height 9
radio input "true"
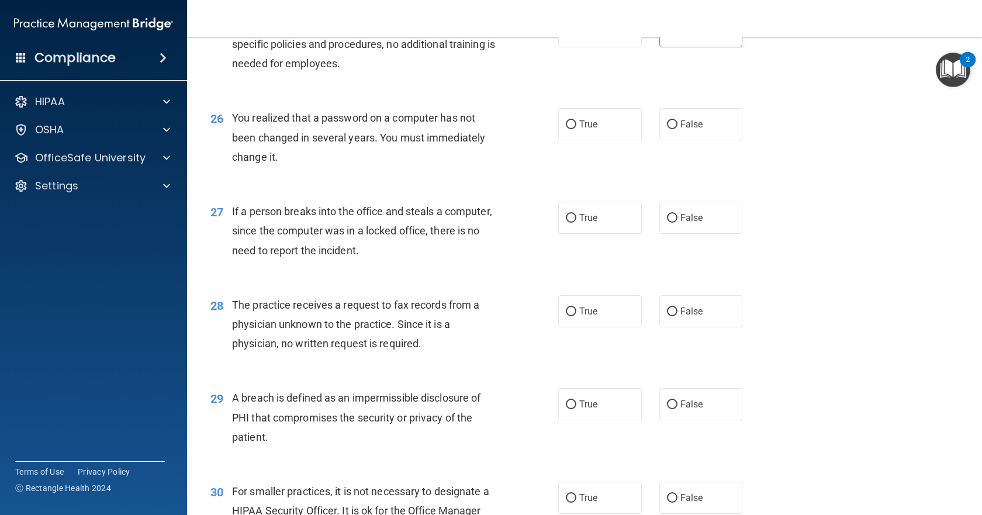
scroll to position [2397, 0]
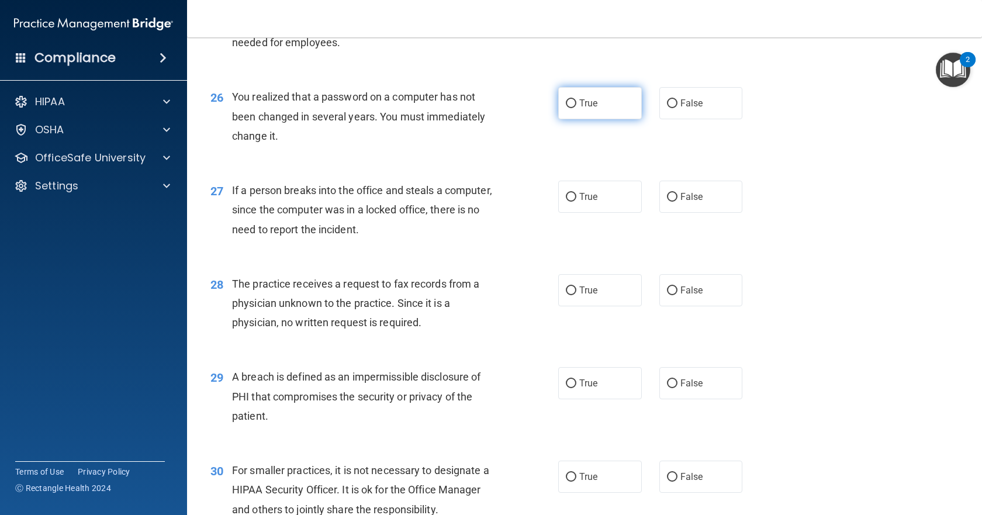
click at [579, 109] on span "True" at bounding box center [588, 103] width 18 height 11
click at [576, 108] on input "True" at bounding box center [571, 103] width 11 height 9
radio input "true"
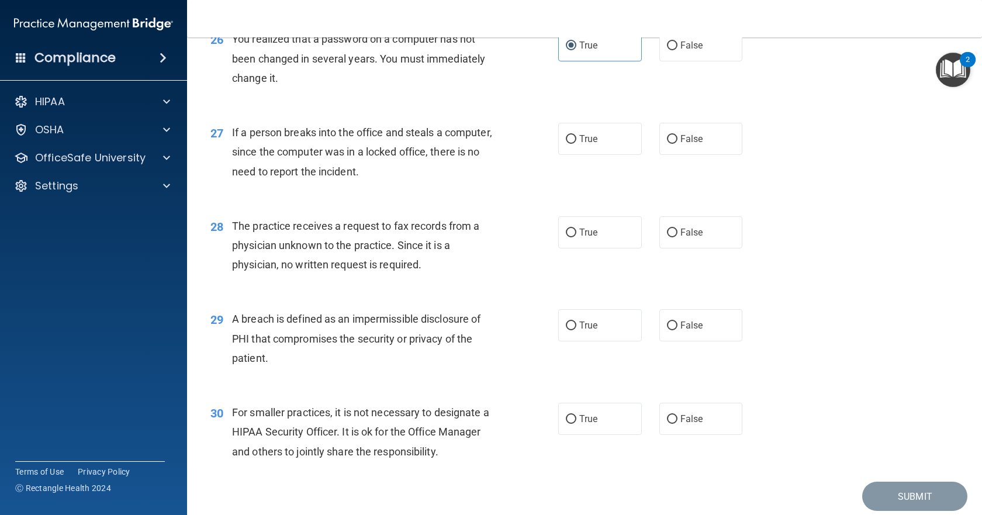
scroll to position [2455, 0]
click at [705, 154] on label "False" at bounding box center [701, 138] width 84 height 32
click at [677, 143] on input "False" at bounding box center [672, 138] width 11 height 9
radio input "true"
click at [704, 248] on label "False" at bounding box center [701, 232] width 84 height 32
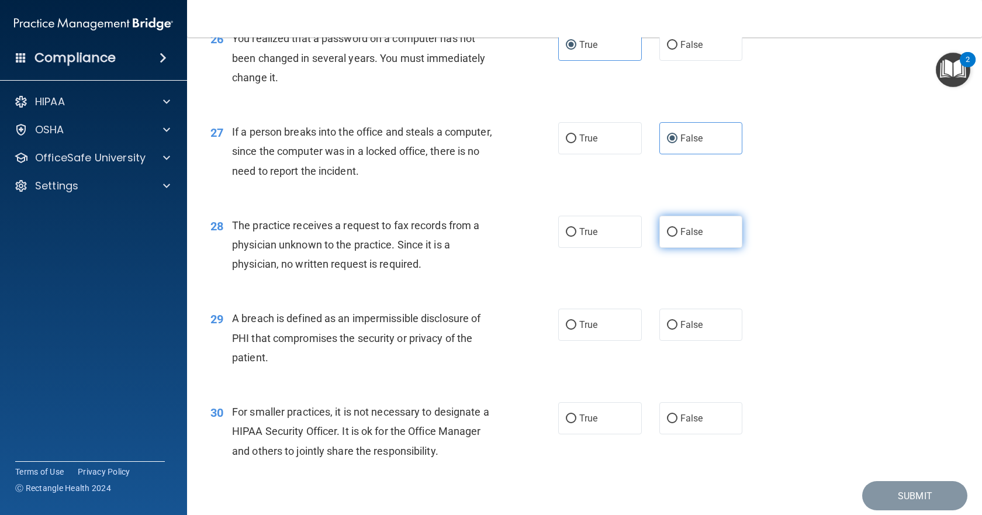
click at [677, 237] on input "False" at bounding box center [672, 232] width 11 height 9
radio input "true"
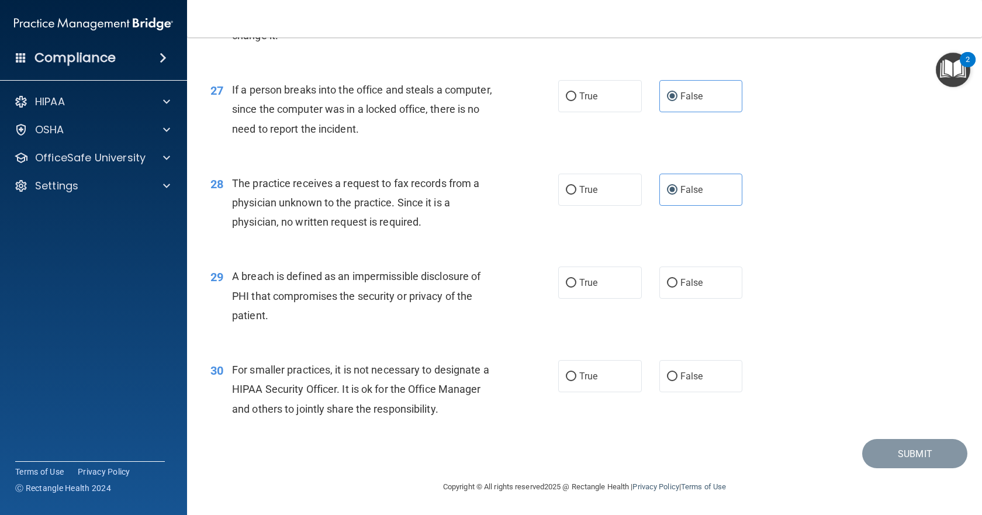
scroll to position [2556, 0]
click at [594, 292] on label "True" at bounding box center [600, 283] width 84 height 32
click at [576, 288] on input "True" at bounding box center [571, 283] width 11 height 9
radio input "true"
click at [701, 375] on label "False" at bounding box center [701, 376] width 84 height 32
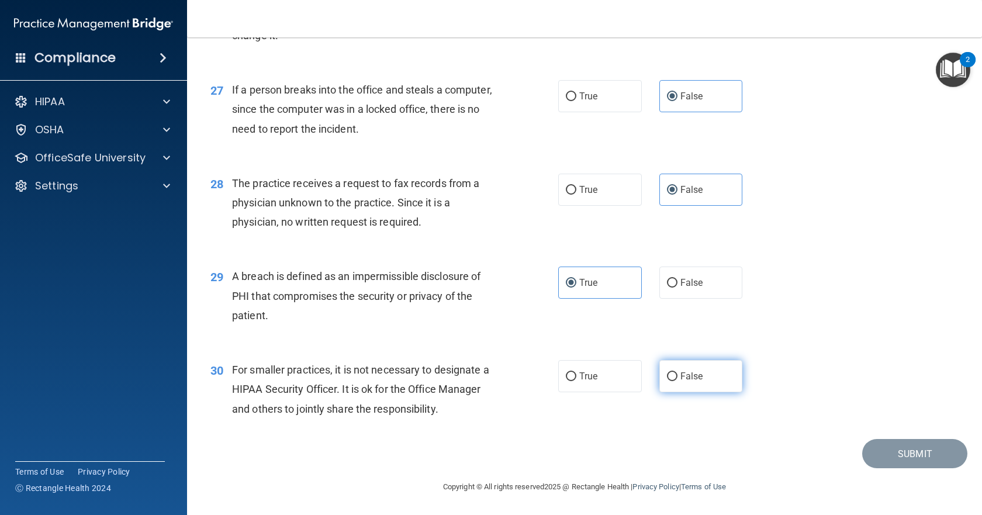
click at [677, 375] on input "False" at bounding box center [672, 376] width 11 height 9
radio input "true"
click at [921, 461] on button "Submit" at bounding box center [914, 454] width 105 height 30
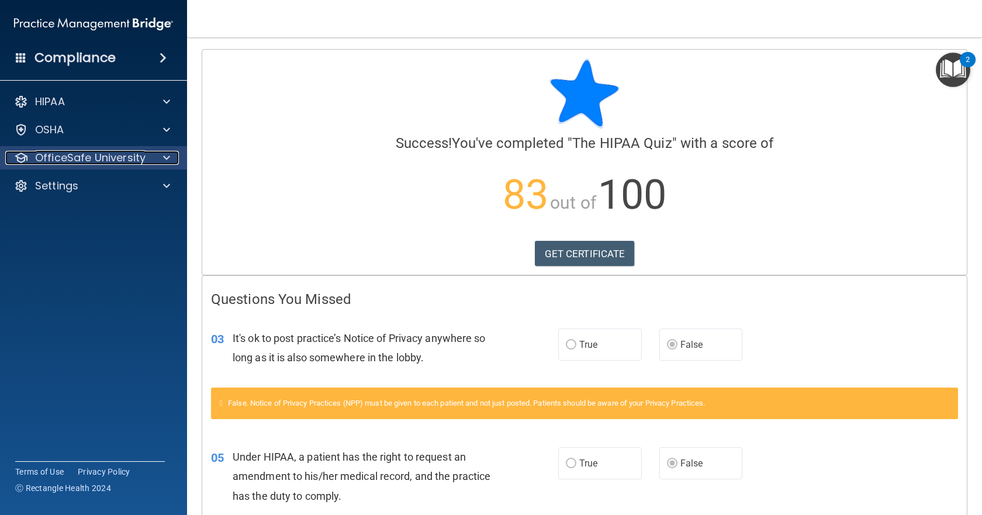
click at [57, 157] on p "OfficeSafe University" at bounding box center [90, 158] width 110 height 14
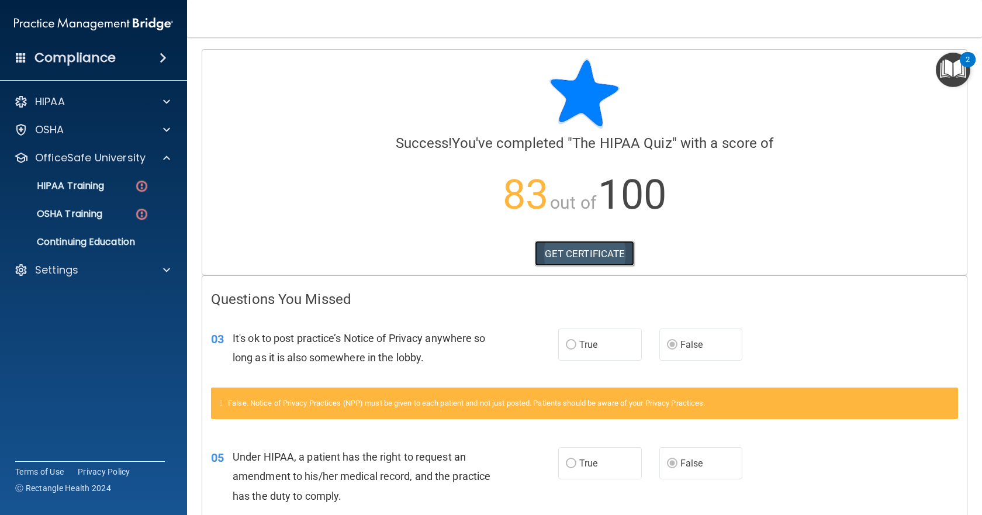
click at [574, 248] on link "GET CERTIFICATE" at bounding box center [585, 254] width 100 height 26
click at [137, 159] on p "OfficeSafe University" at bounding box center [90, 158] width 110 height 14
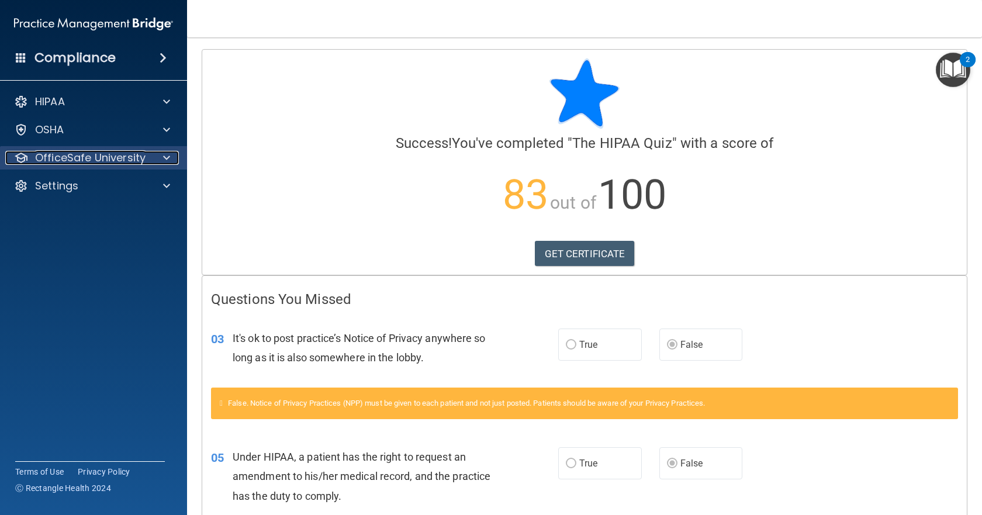
click at [137, 159] on p "OfficeSafe University" at bounding box center [90, 158] width 110 height 14
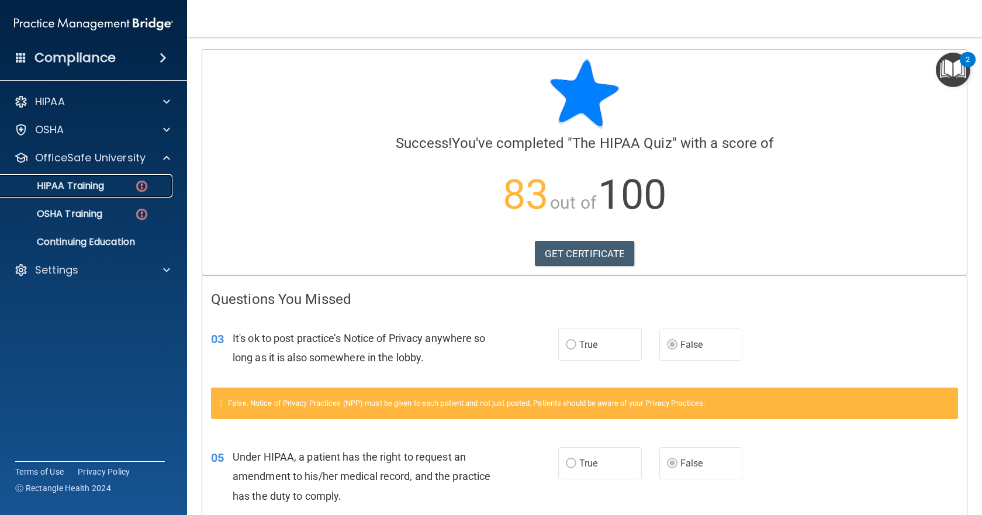
click at [142, 188] on img at bounding box center [141, 186] width 15 height 15
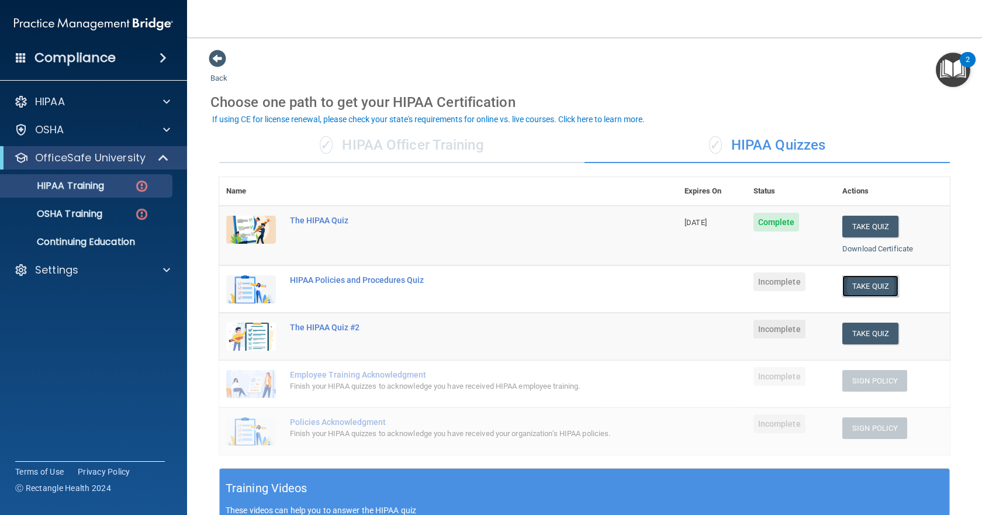
click at [850, 295] on button "Take Quiz" at bounding box center [870, 286] width 56 height 22
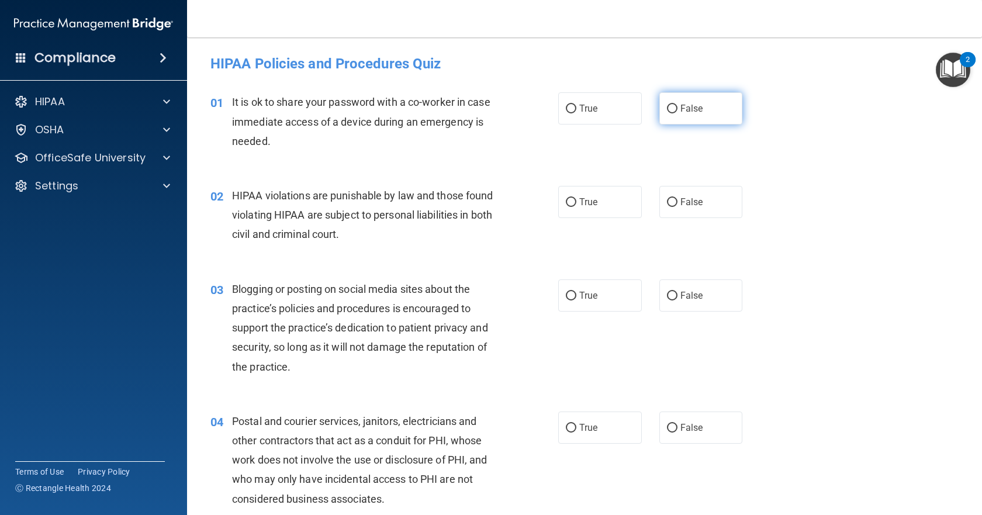
click at [670, 116] on label "False" at bounding box center [701, 108] width 84 height 32
click at [670, 113] on input "False" at bounding box center [672, 109] width 11 height 9
radio input "true"
click at [621, 209] on label "True" at bounding box center [600, 202] width 84 height 32
click at [576, 207] on input "True" at bounding box center [571, 202] width 11 height 9
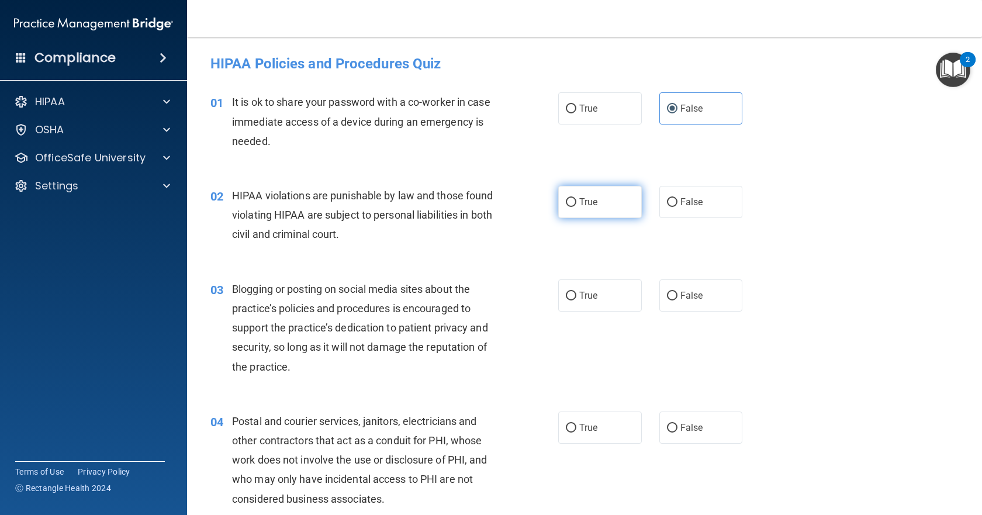
radio input "true"
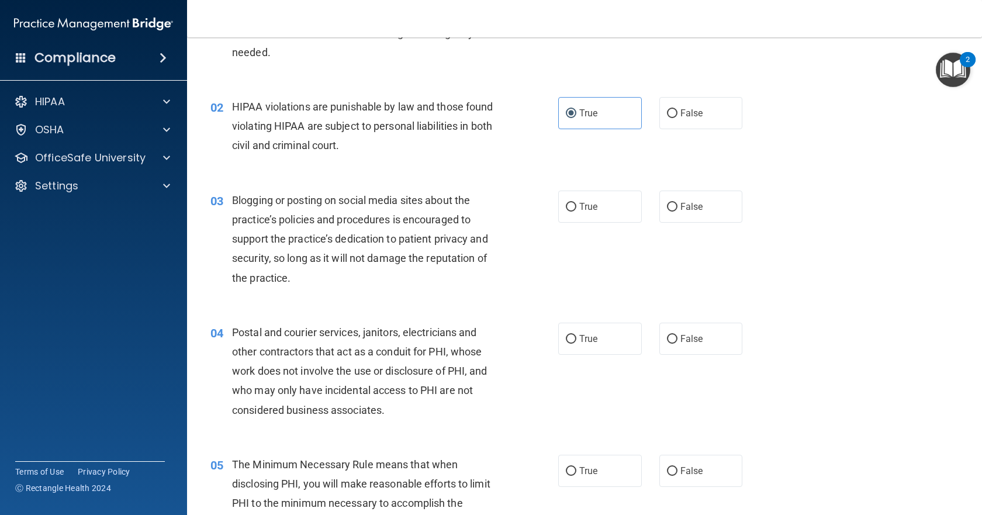
scroll to position [117, 0]
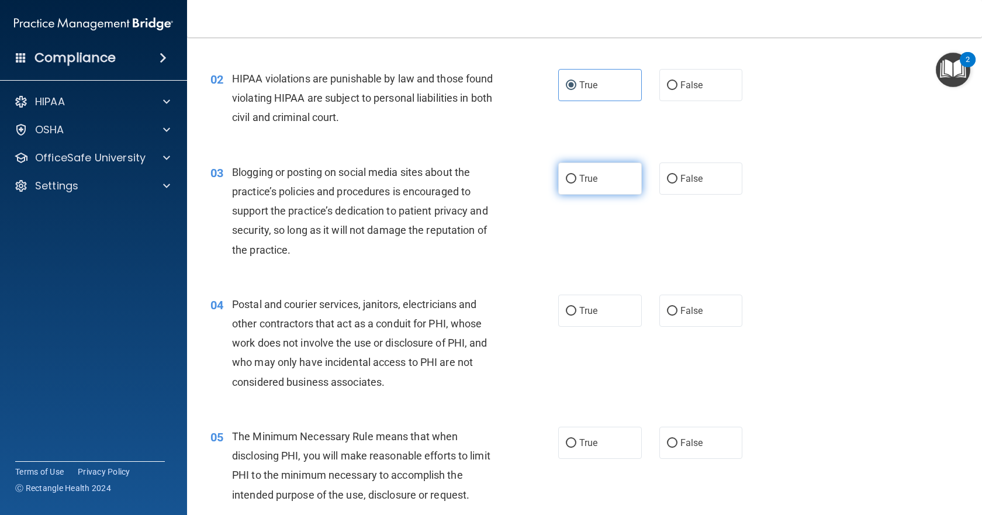
click at [601, 174] on label "True" at bounding box center [600, 178] width 84 height 32
click at [576, 175] on input "True" at bounding box center [571, 179] width 11 height 9
radio input "true"
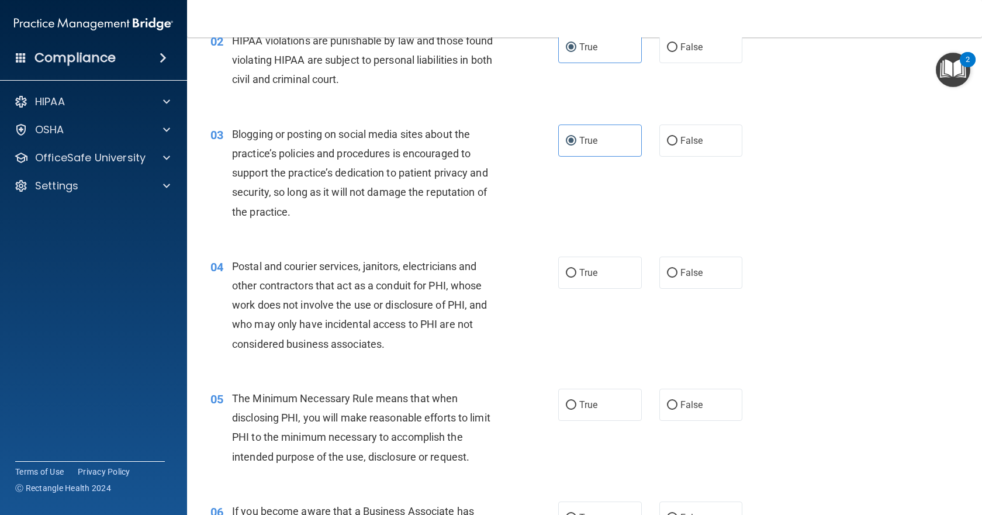
scroll to position [175, 0]
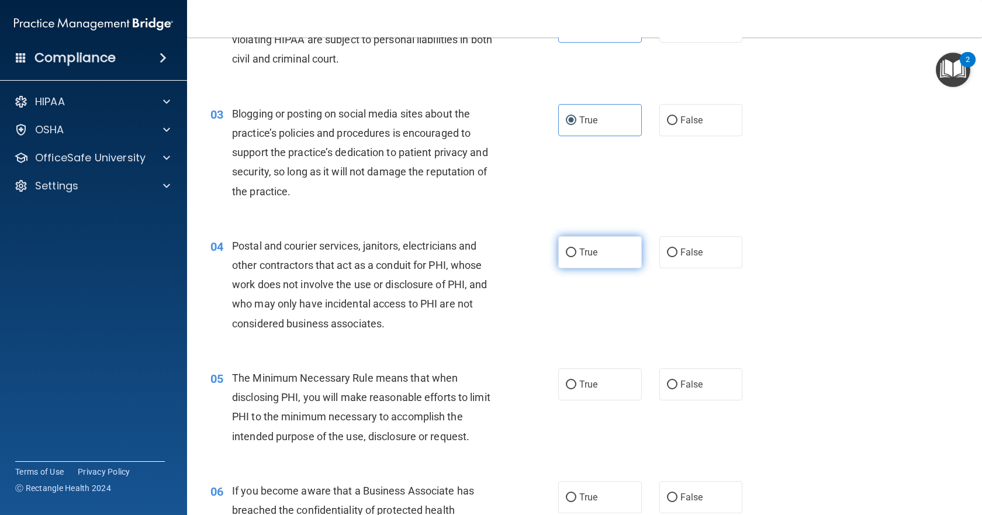
click at [601, 264] on label "True" at bounding box center [600, 252] width 84 height 32
click at [576, 257] on input "True" at bounding box center [571, 252] width 11 height 9
radio input "true"
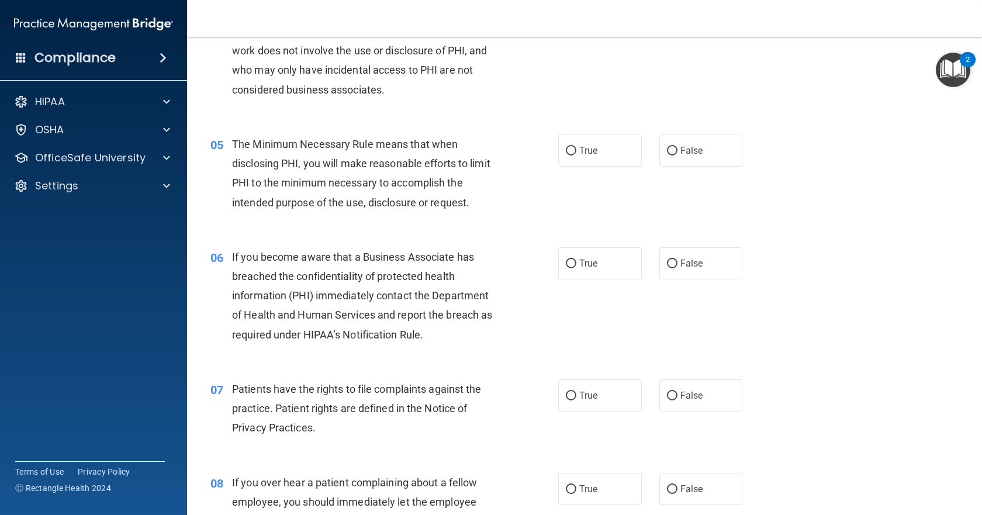
scroll to position [468, 0]
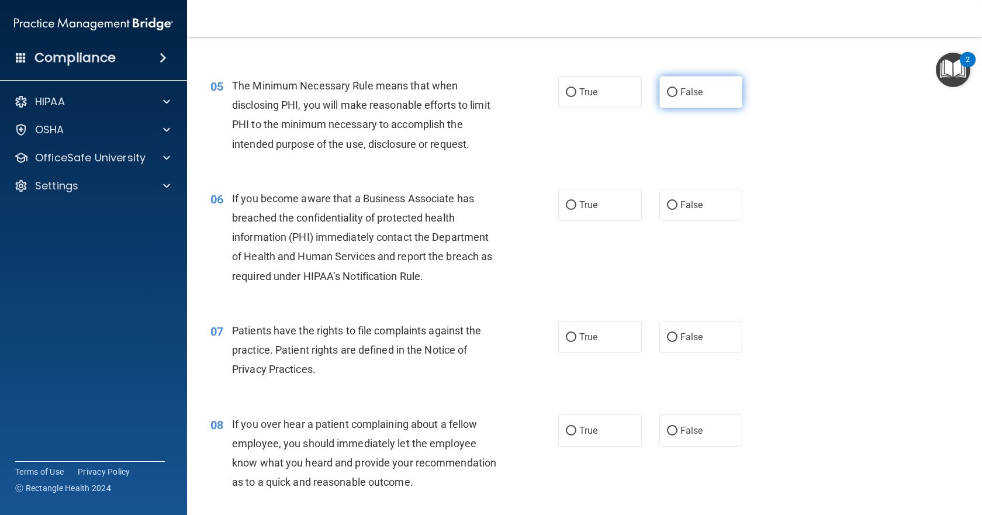
click at [689, 91] on span "False" at bounding box center [691, 92] width 23 height 11
click at [677, 91] on input "False" at bounding box center [672, 92] width 11 height 9
radio input "true"
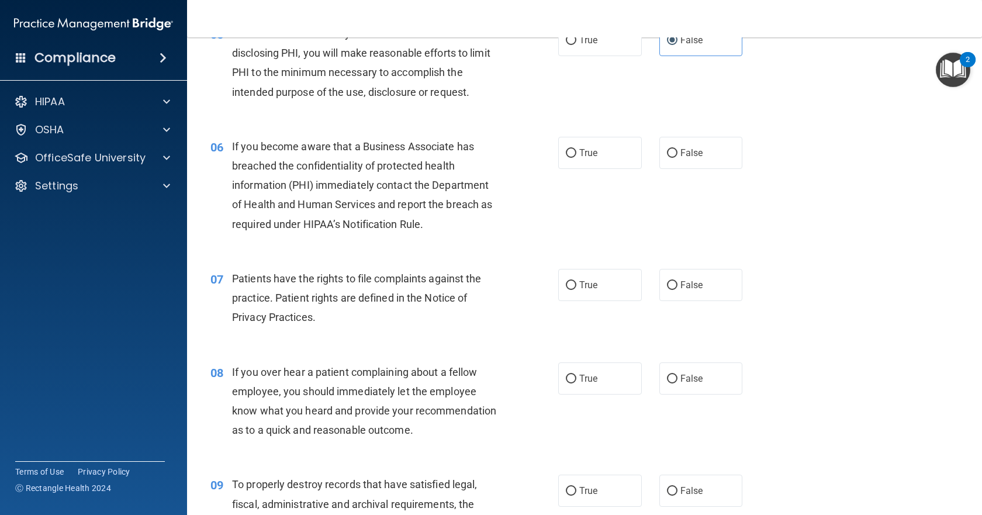
scroll to position [585, 0]
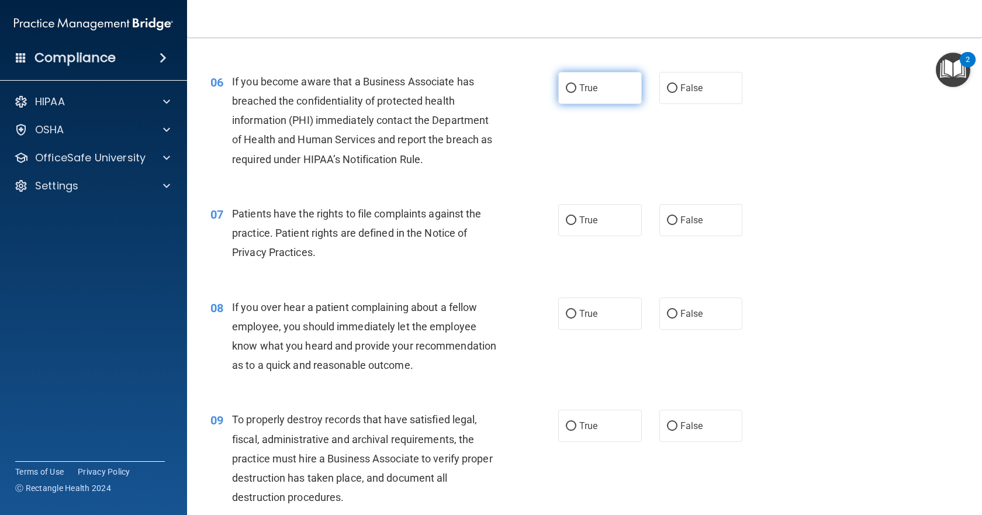
click at [587, 84] on span "True" at bounding box center [588, 87] width 18 height 11
click at [576, 84] on input "True" at bounding box center [571, 88] width 11 height 9
radio input "true"
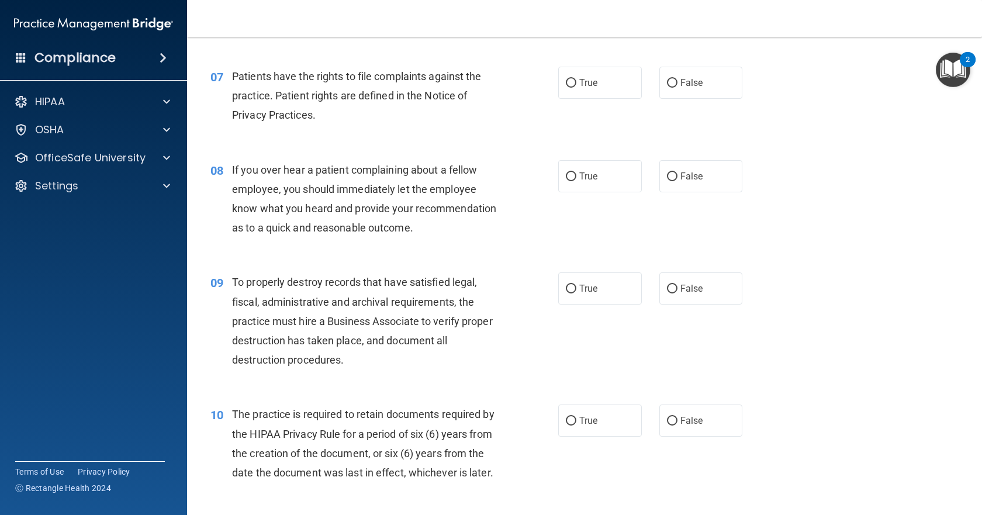
scroll to position [701, 0]
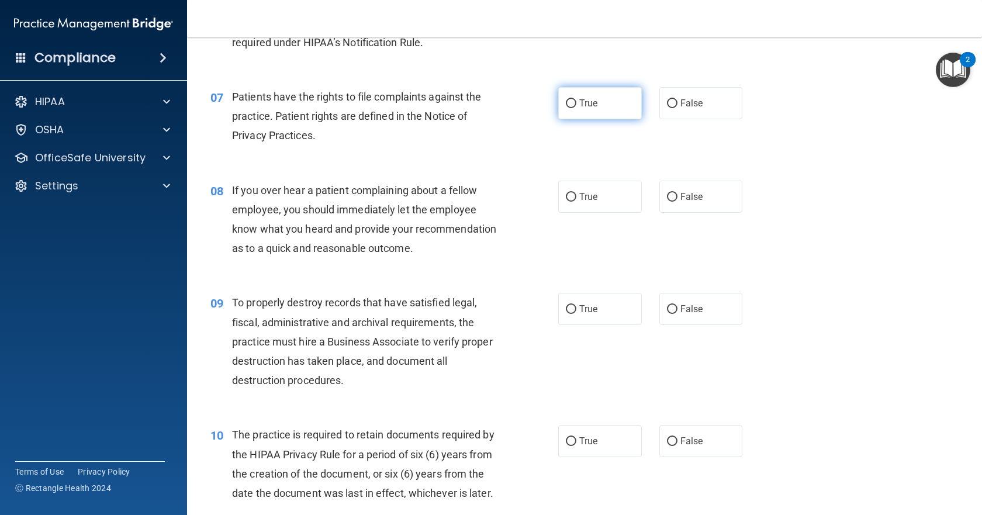
click at [574, 112] on label "True" at bounding box center [600, 103] width 84 height 32
click at [574, 108] on input "True" at bounding box center [571, 103] width 11 height 9
radio input "true"
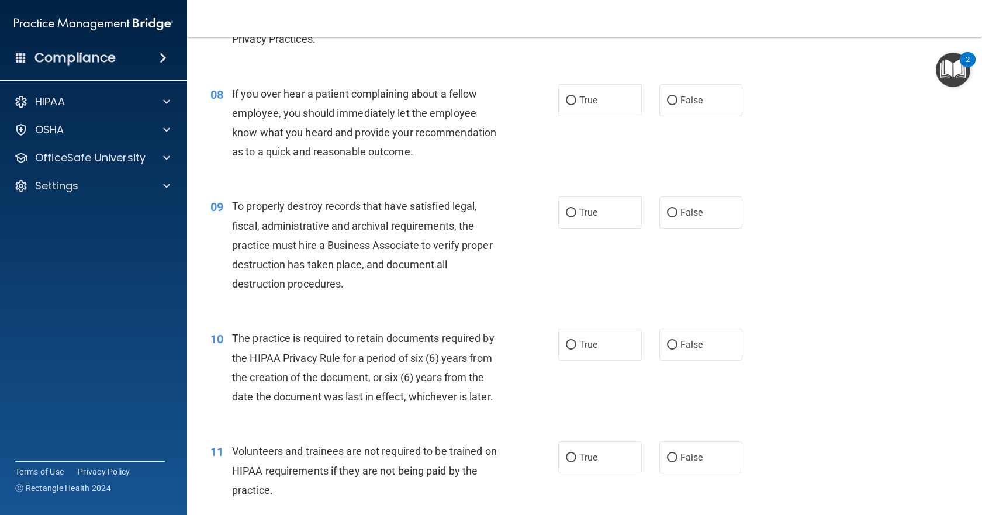
scroll to position [818, 0]
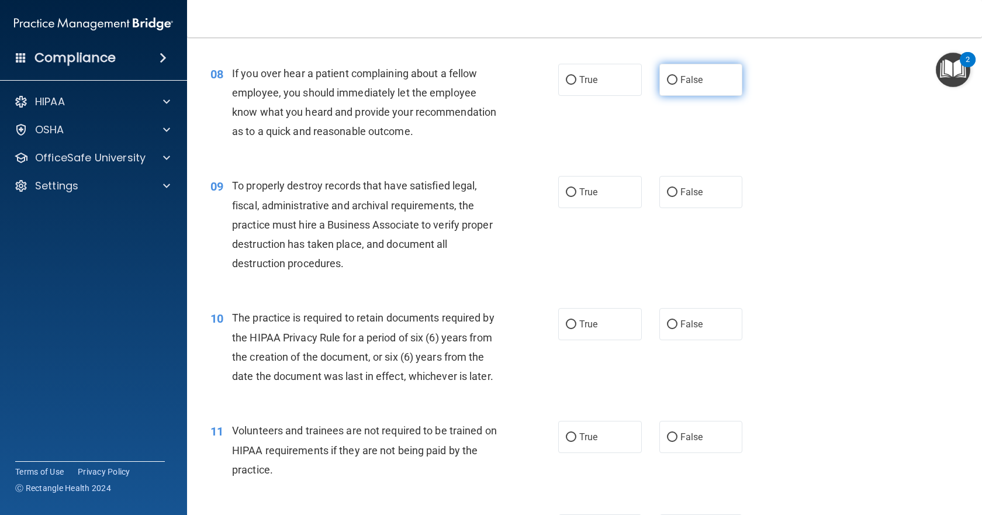
click at [661, 87] on label "False" at bounding box center [701, 80] width 84 height 32
click at [667, 85] on input "False" at bounding box center [672, 80] width 11 height 9
radio input "true"
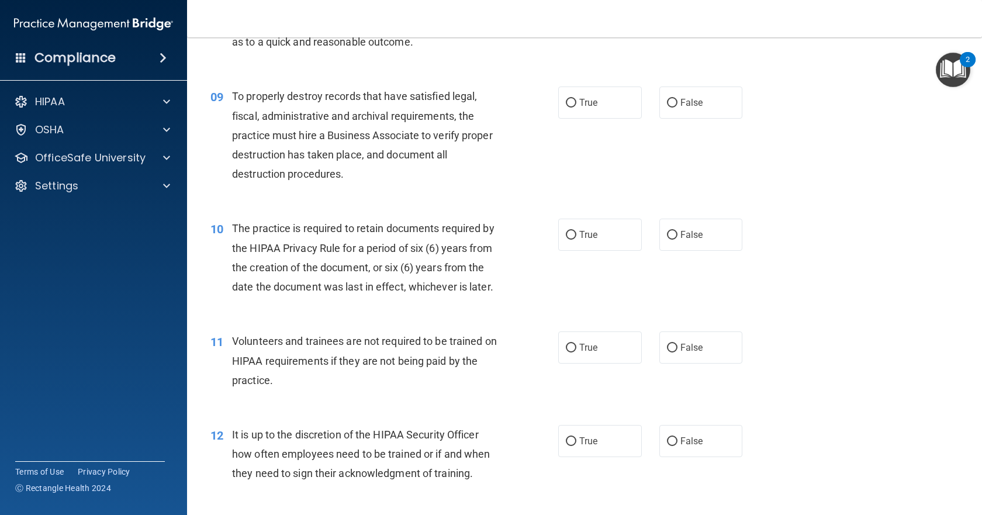
scroll to position [935, 0]
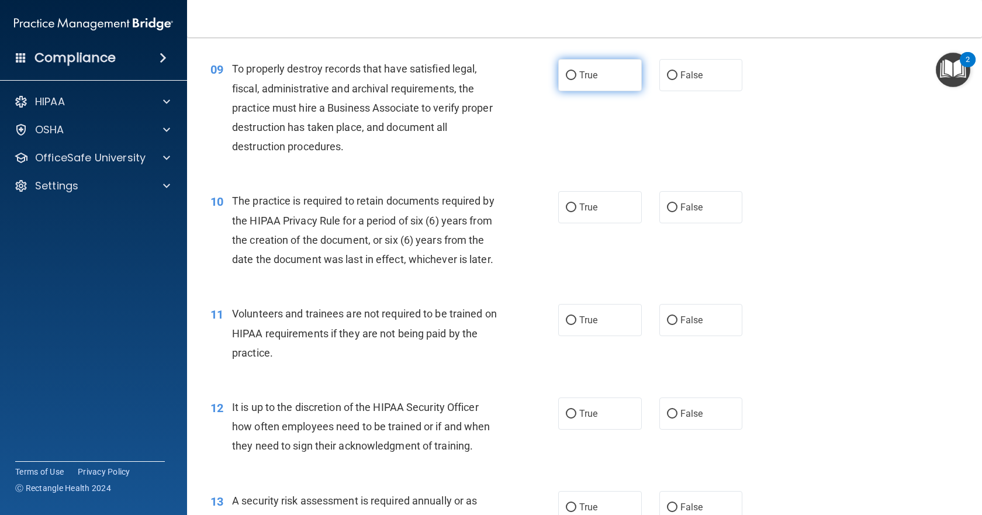
click at [590, 81] on span "True" at bounding box center [588, 75] width 18 height 11
click at [576, 80] on input "True" at bounding box center [571, 75] width 11 height 9
radio input "true"
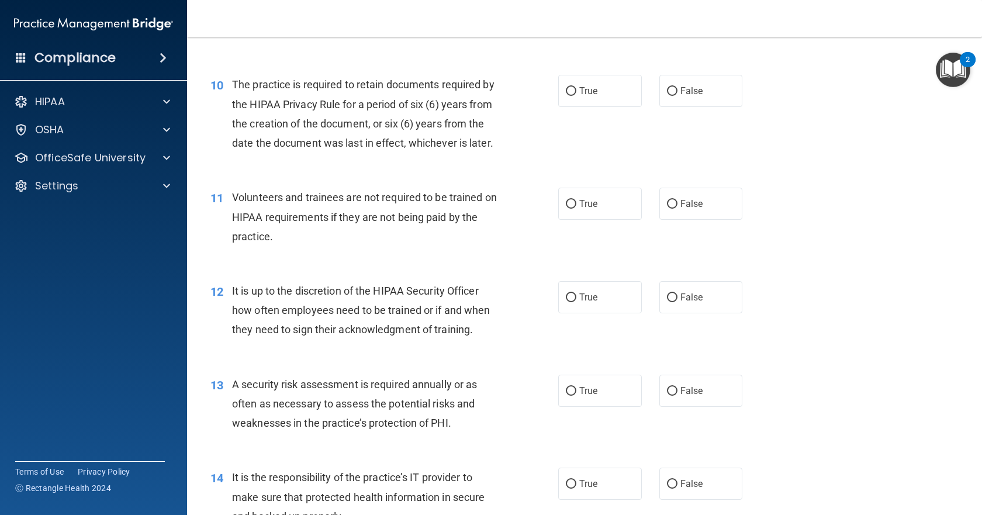
scroll to position [1052, 0]
click at [611, 106] on label "True" at bounding box center [600, 90] width 84 height 32
click at [576, 95] on input "True" at bounding box center [571, 91] width 11 height 9
radio input "true"
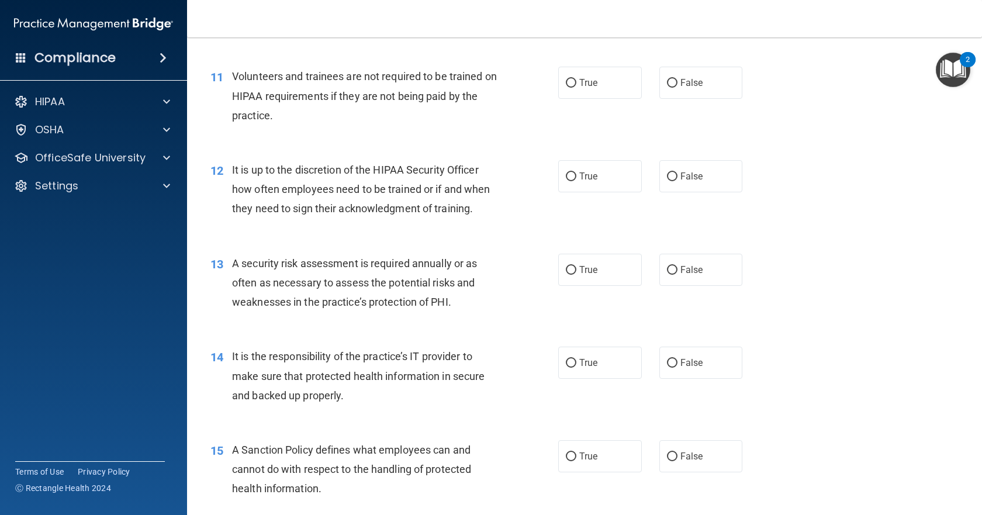
scroll to position [1227, 0]
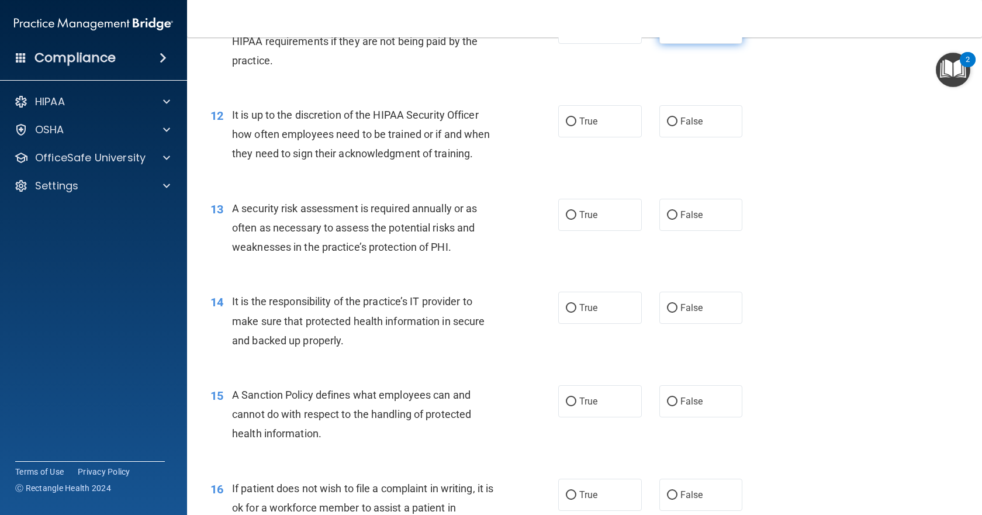
click at [682, 33] on span "False" at bounding box center [691, 27] width 23 height 11
click at [677, 33] on input "False" at bounding box center [672, 28] width 11 height 9
radio input "true"
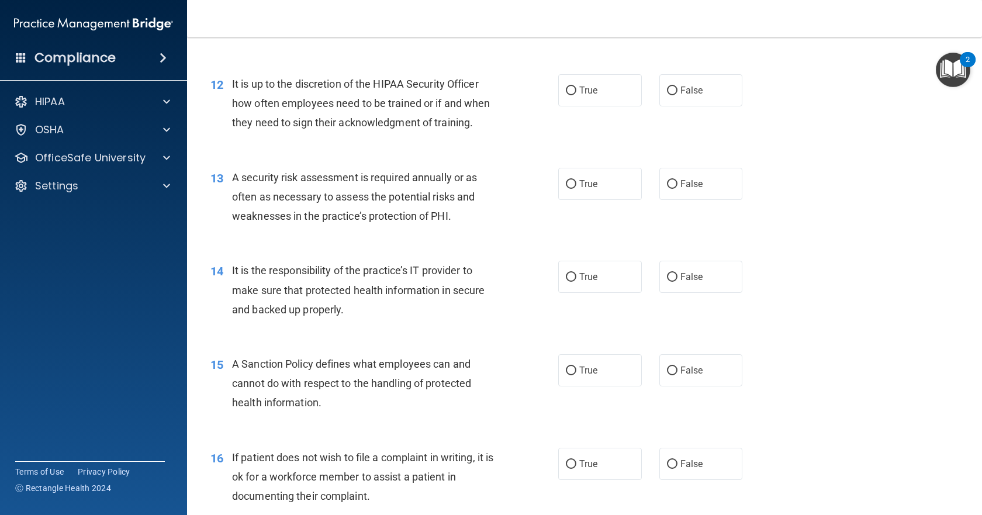
scroll to position [1286, 0]
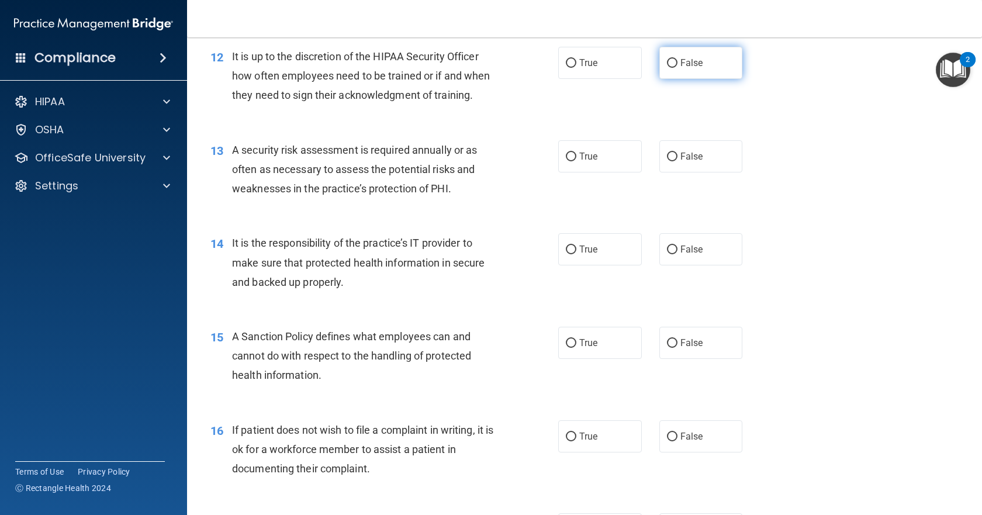
click at [662, 79] on label "False" at bounding box center [701, 63] width 84 height 32
click at [667, 68] on input "False" at bounding box center [672, 63] width 11 height 9
radio input "true"
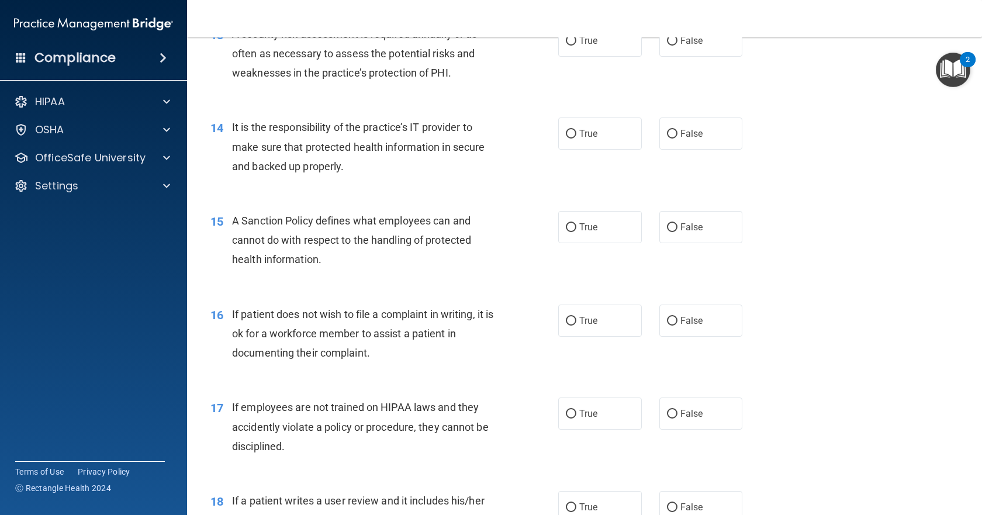
scroll to position [1403, 0]
click at [567, 56] on label "True" at bounding box center [600, 39] width 84 height 32
click at [567, 44] on input "True" at bounding box center [571, 40] width 11 height 9
radio input "true"
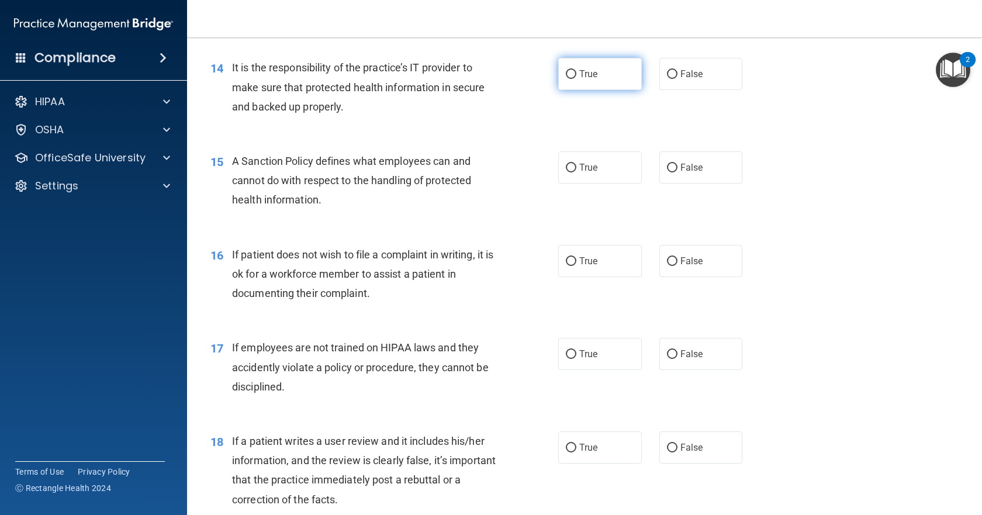
click at [579, 79] on span "True" at bounding box center [588, 73] width 18 height 11
click at [576, 79] on input "True" at bounding box center [571, 74] width 11 height 9
radio input "true"
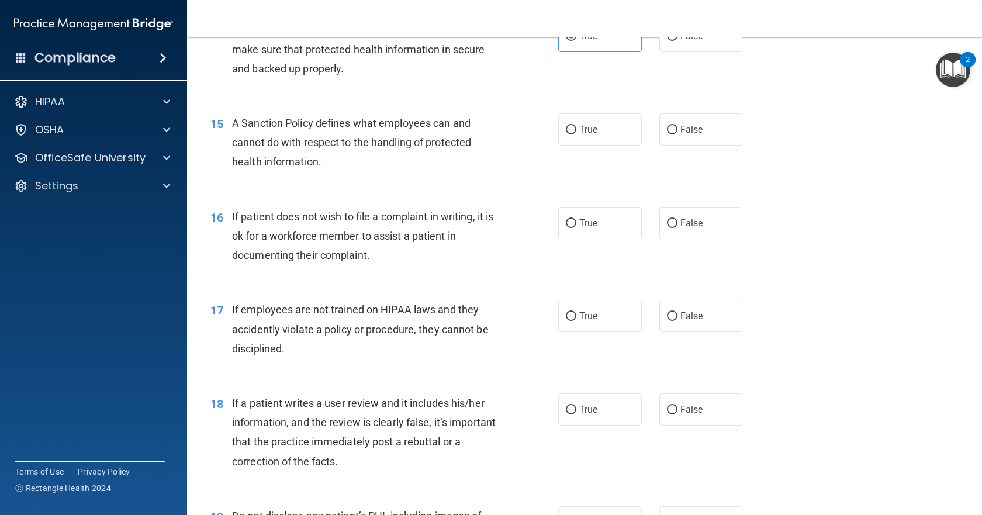
scroll to position [1520, 0]
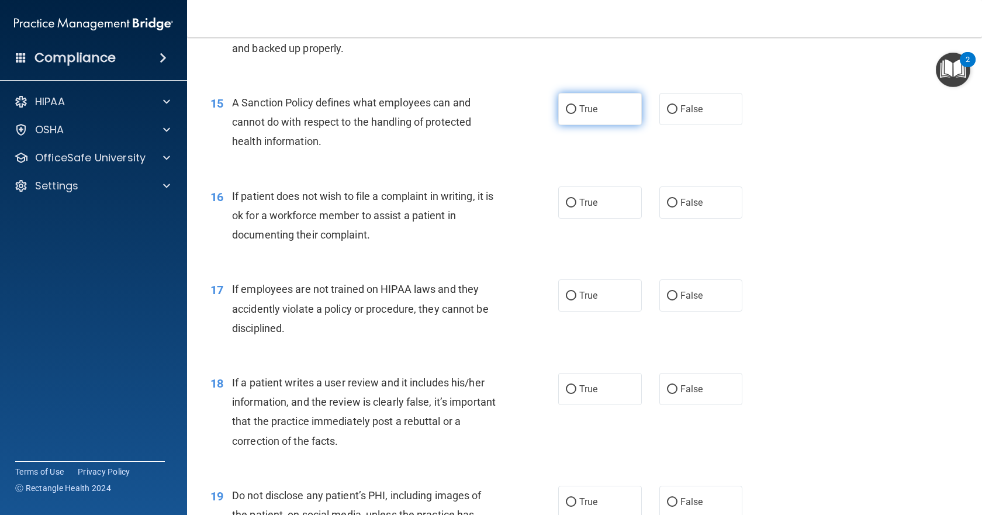
click at [587, 125] on label "True" at bounding box center [600, 109] width 84 height 32
click at [576, 114] on input "True" at bounding box center [571, 109] width 11 height 9
radio input "true"
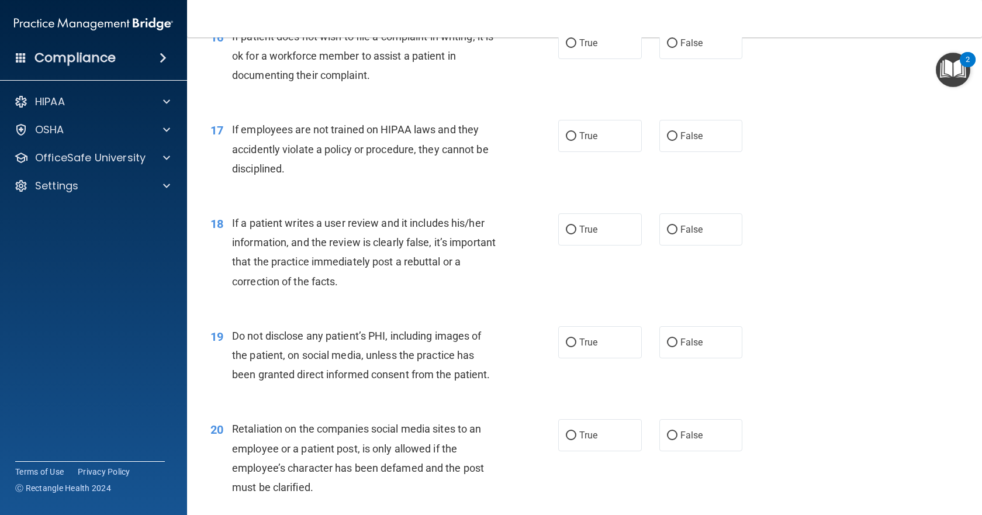
scroll to position [1695, 0]
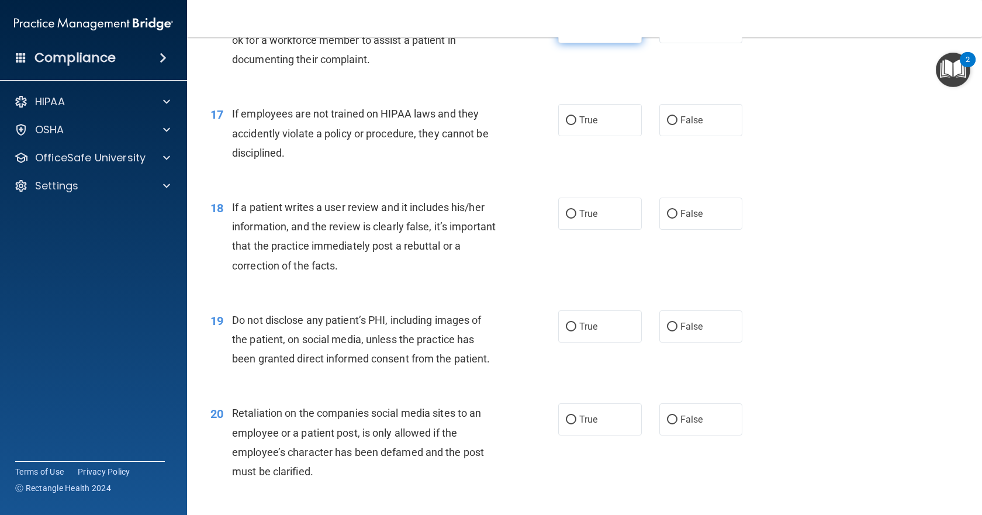
click at [606, 43] on label "True" at bounding box center [600, 27] width 84 height 32
click at [576, 32] on input "True" at bounding box center [571, 27] width 11 height 9
radio input "true"
click at [682, 126] on span "False" at bounding box center [691, 120] width 23 height 11
click at [677, 125] on input "False" at bounding box center [672, 120] width 11 height 9
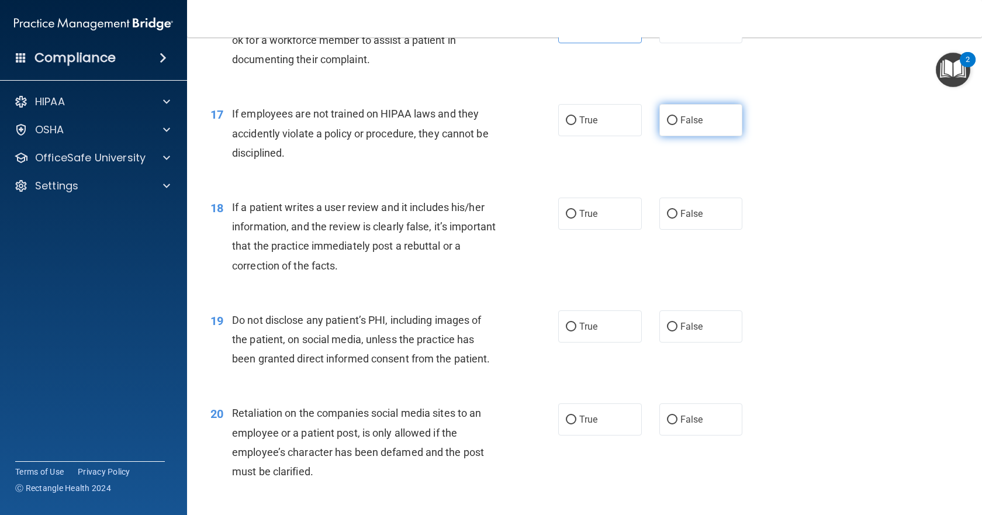
radio input "true"
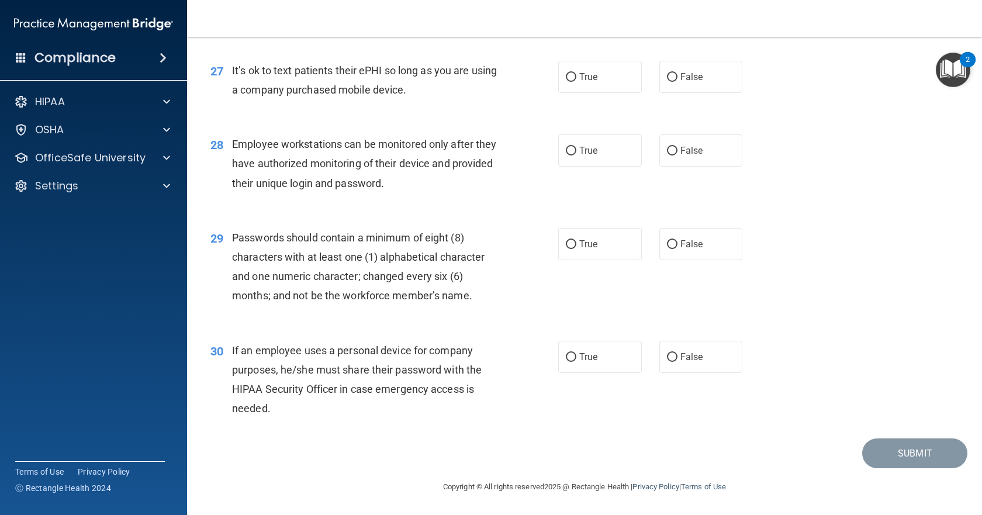
scroll to position [2691, 0]
click at [595, 364] on label "True" at bounding box center [600, 357] width 84 height 32
click at [576, 362] on input "True" at bounding box center [571, 357] width 11 height 9
radio input "true"
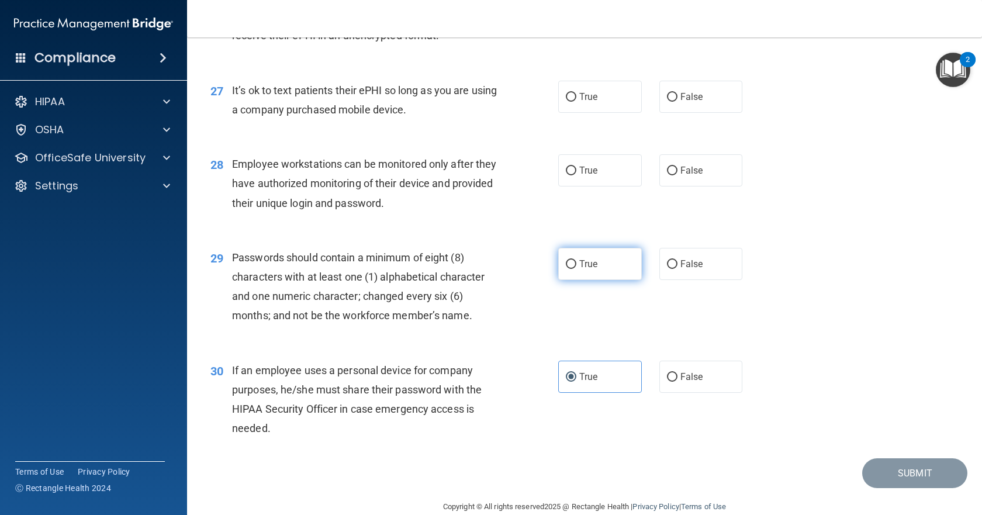
click at [585, 280] on label "True" at bounding box center [600, 264] width 84 height 32
click at [576, 269] on input "True" at bounding box center [571, 264] width 11 height 9
radio input "true"
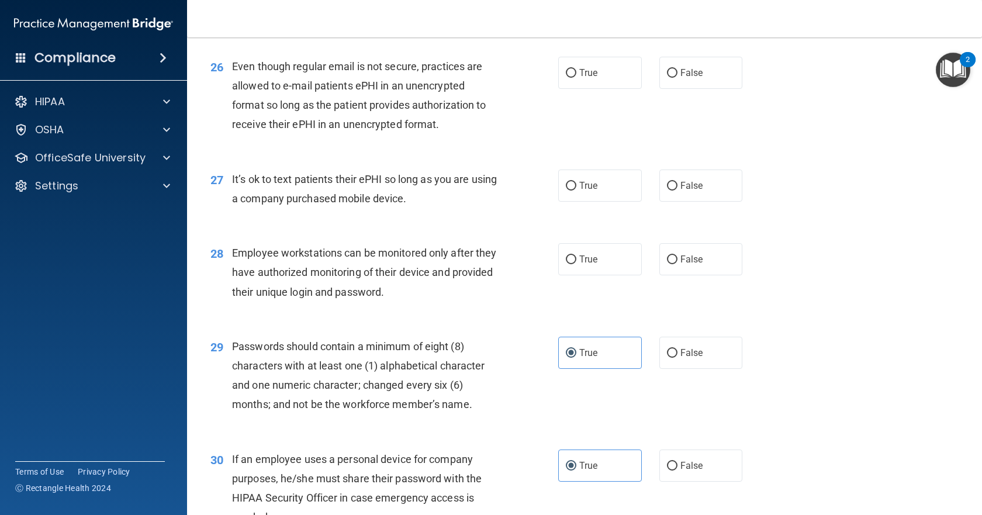
scroll to position [2516, 0]
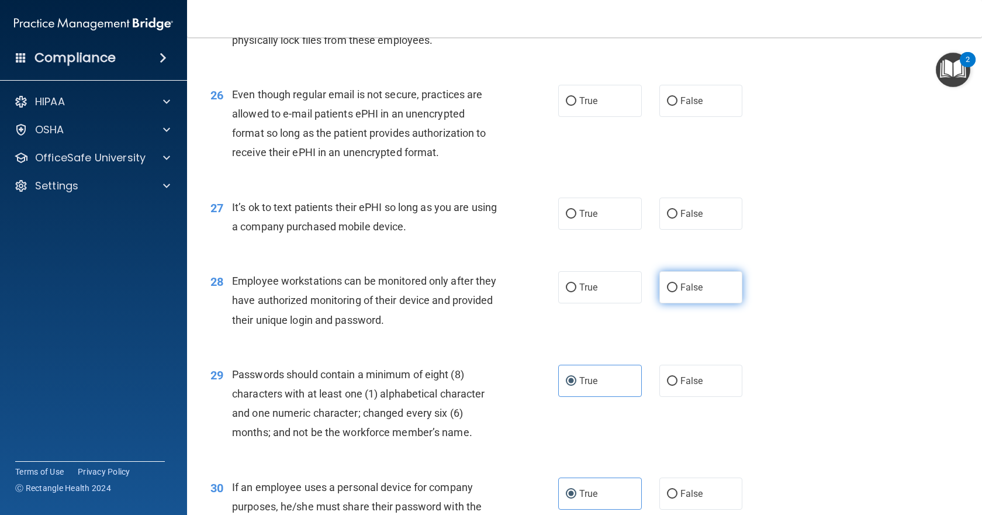
click at [667, 292] on input "False" at bounding box center [672, 287] width 11 height 9
radio input "true"
click at [619, 230] on label "True" at bounding box center [600, 214] width 84 height 32
click at [576, 219] on input "True" at bounding box center [571, 214] width 11 height 9
radio input "true"
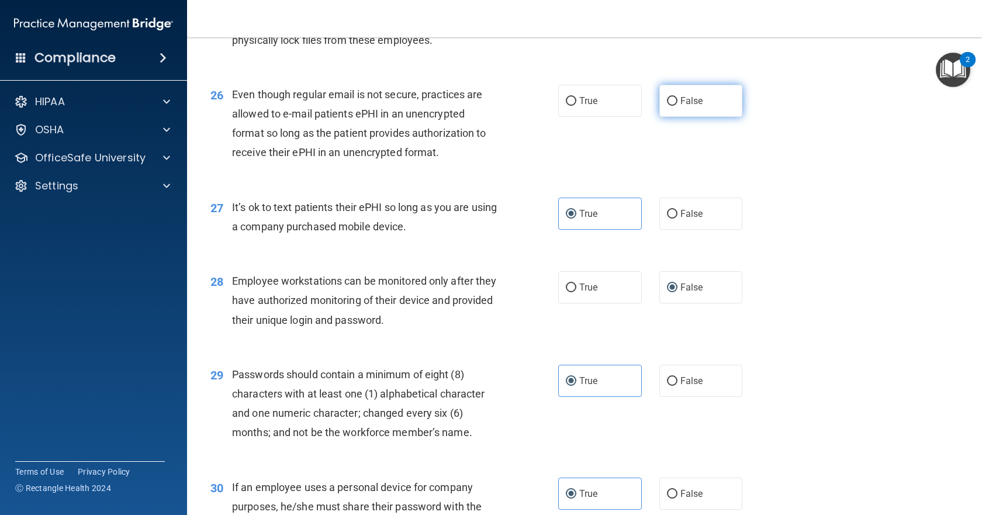
click at [671, 117] on label "False" at bounding box center [701, 101] width 84 height 32
click at [671, 106] on input "False" at bounding box center [672, 101] width 11 height 9
radio input "true"
click at [687, 219] on span "False" at bounding box center [691, 213] width 23 height 11
click at [677, 219] on input "False" at bounding box center [672, 214] width 11 height 9
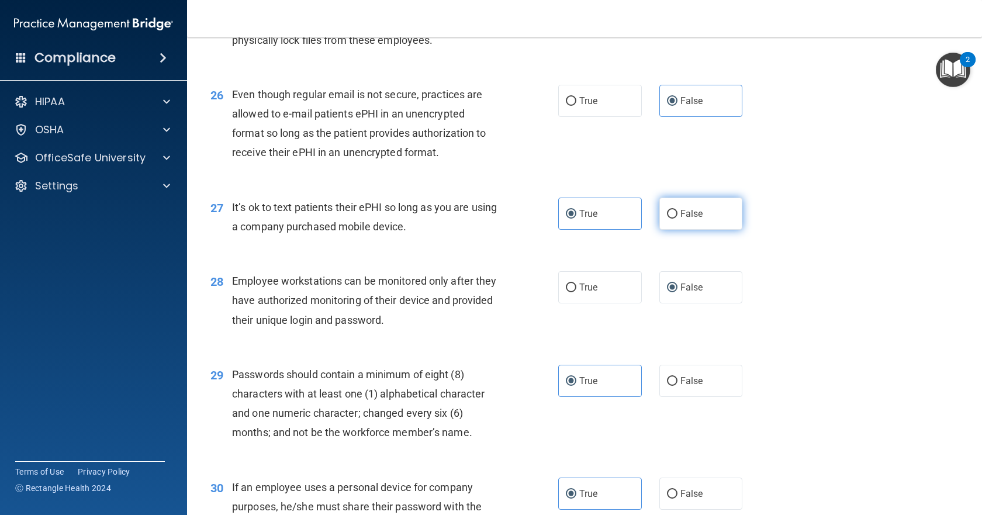
radio input "true"
radio input "false"
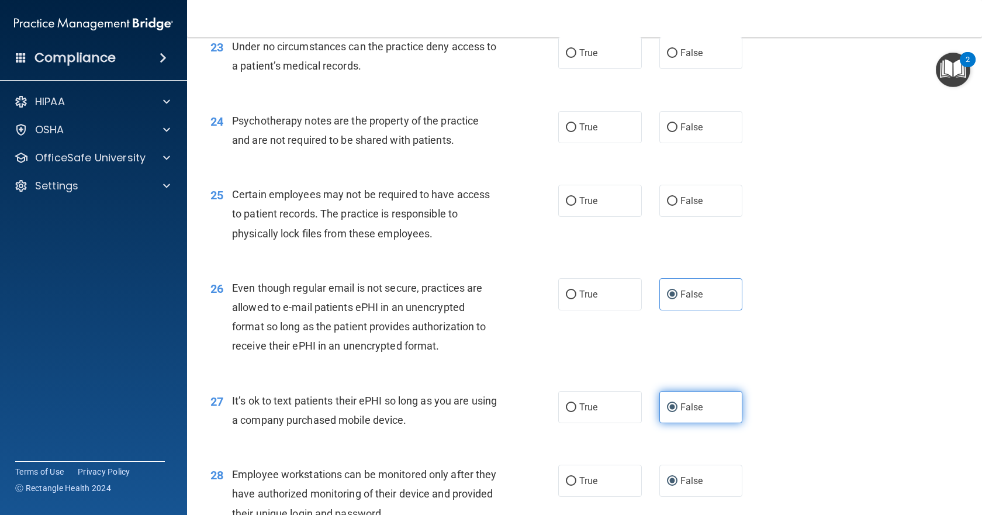
scroll to position [2282, 0]
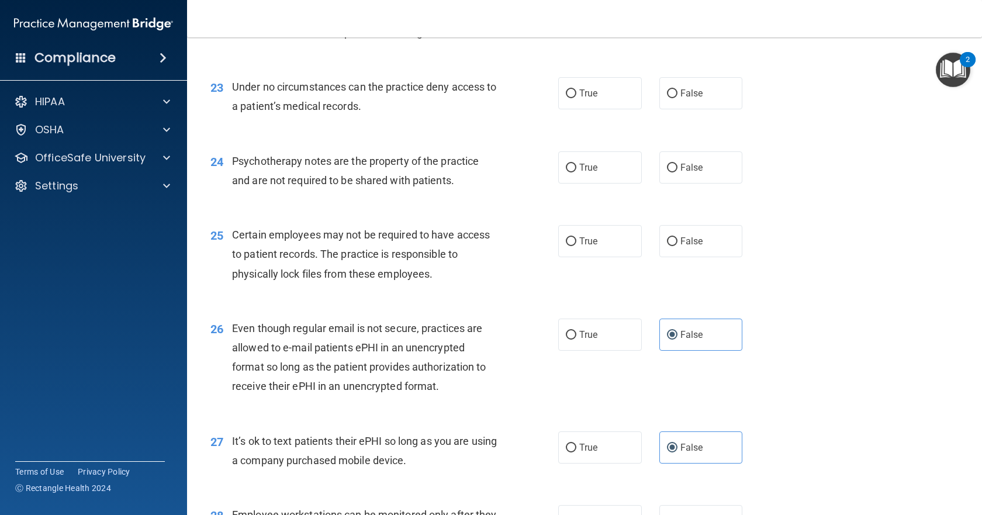
click at [637, 257] on div "True False" at bounding box center [658, 241] width 200 height 32
click at [632, 257] on label "True" at bounding box center [600, 241] width 84 height 32
click at [576, 246] on input "True" at bounding box center [571, 241] width 11 height 9
radio input "true"
click at [622, 184] on label "True" at bounding box center [600, 167] width 84 height 32
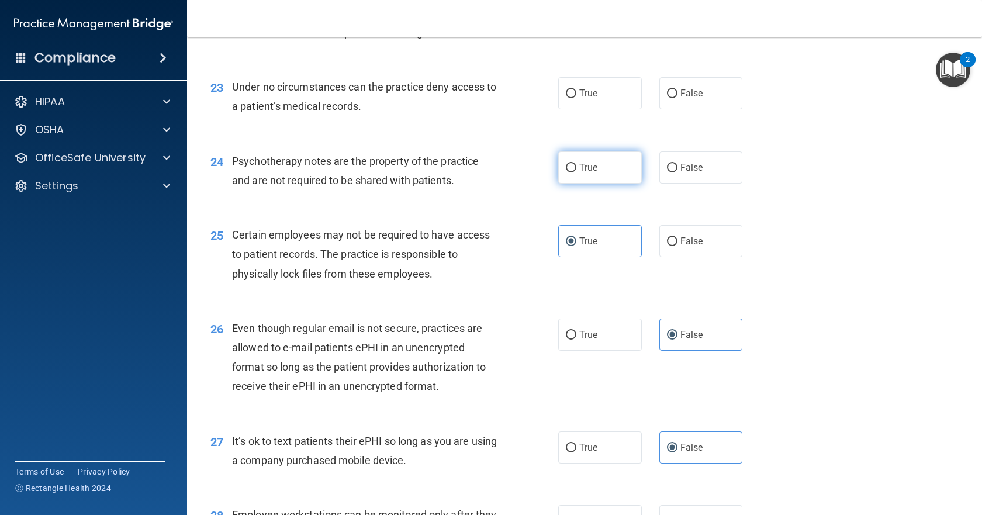
click at [576, 172] on input "True" at bounding box center [571, 168] width 11 height 9
radio input "true"
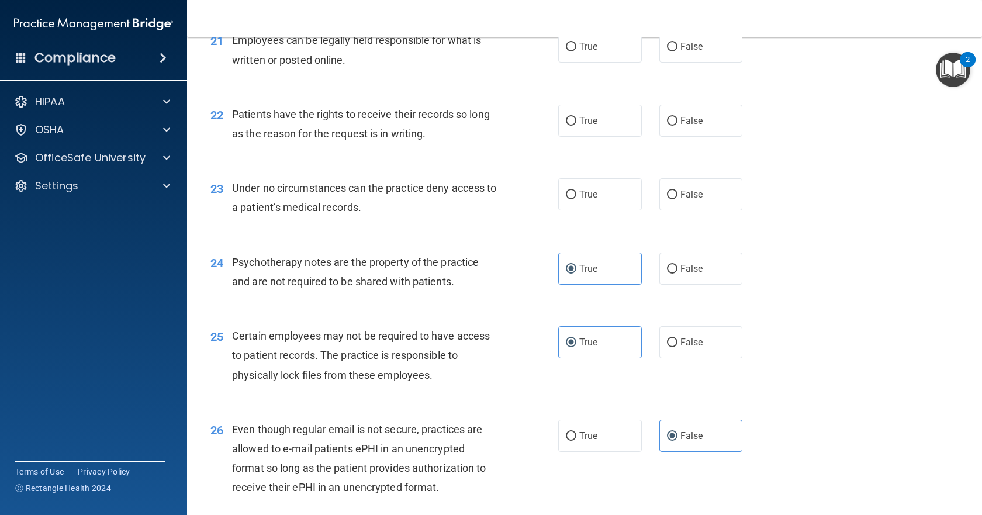
scroll to position [2165, 0]
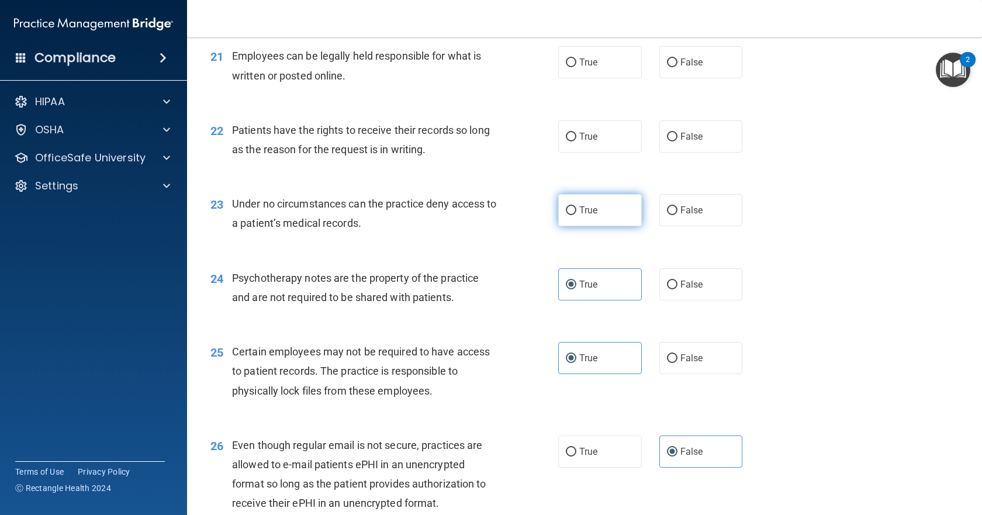
click at [603, 226] on label "True" at bounding box center [600, 210] width 84 height 32
click at [576, 215] on input "True" at bounding box center [571, 210] width 11 height 9
radio input "true"
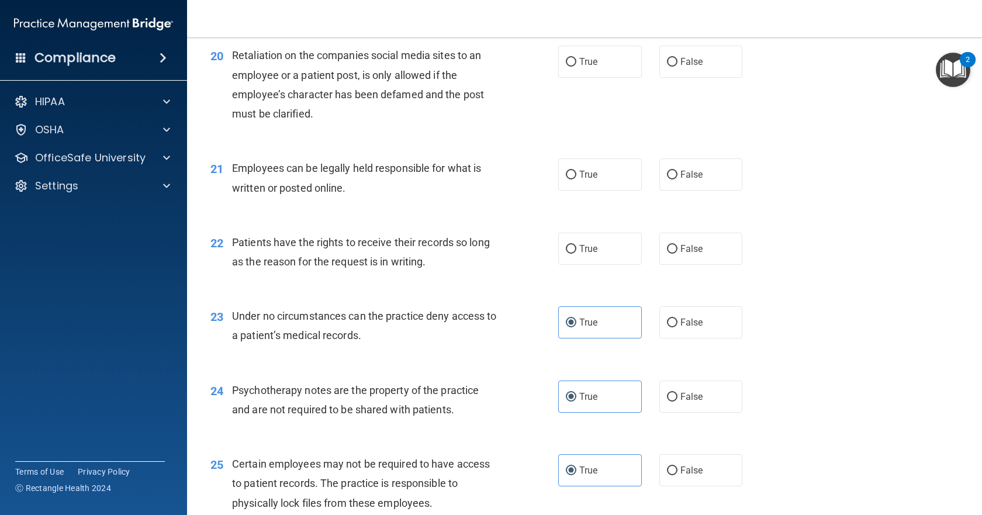
scroll to position [2048, 0]
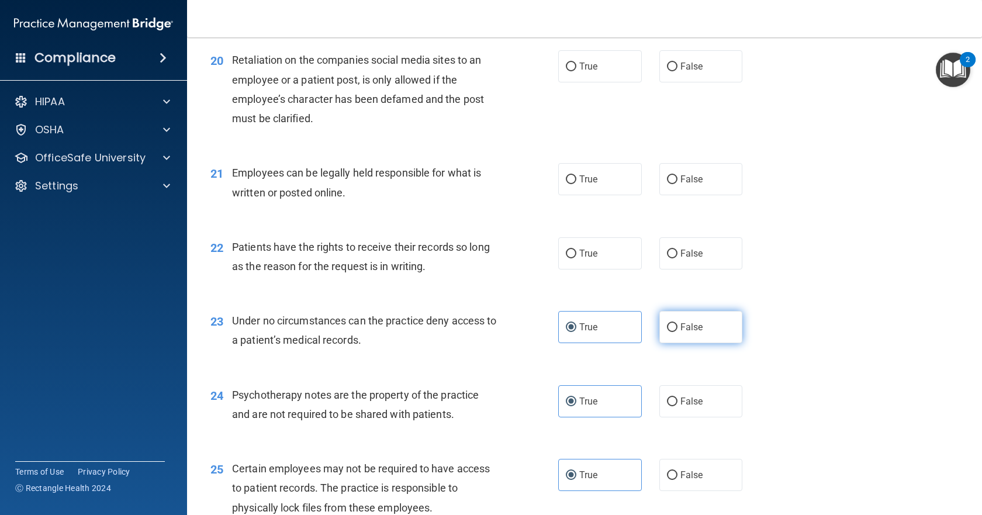
click at [727, 343] on label "False" at bounding box center [701, 327] width 84 height 32
click at [677, 332] on input "False" at bounding box center [672, 327] width 11 height 9
radio input "true"
radio input "false"
click at [617, 269] on label "True" at bounding box center [600, 253] width 84 height 32
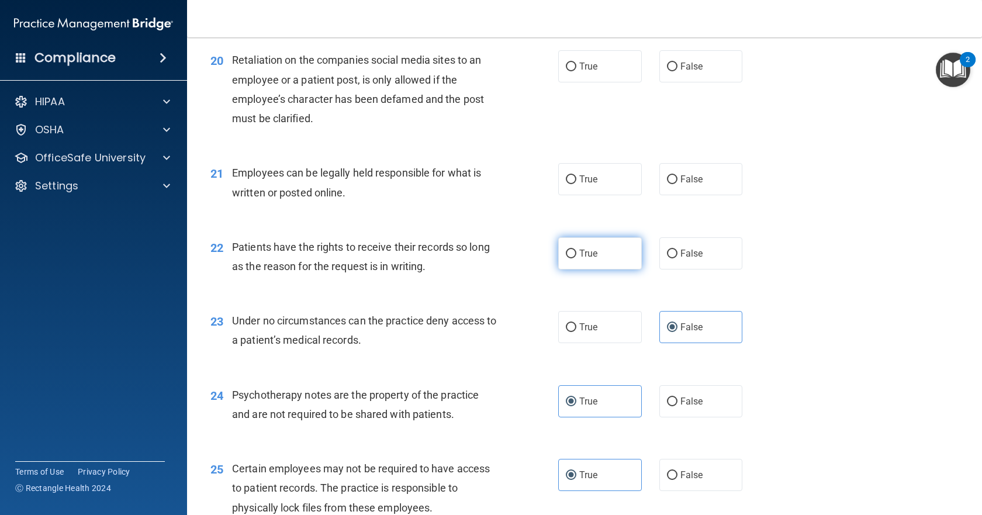
click at [576, 258] on input "True" at bounding box center [571, 254] width 11 height 9
radio input "true"
click at [620, 195] on label "True" at bounding box center [600, 179] width 84 height 32
click at [576, 184] on input "True" at bounding box center [571, 179] width 11 height 9
radio input "true"
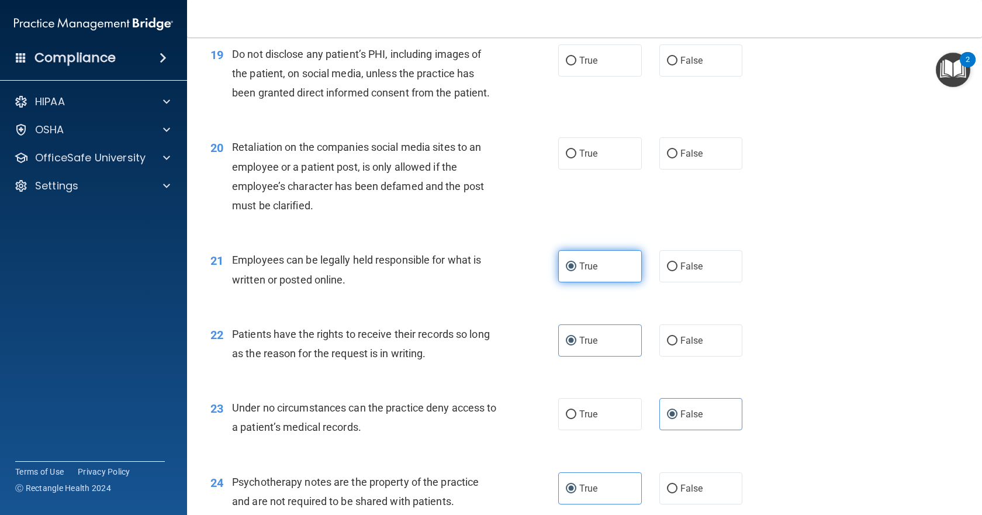
scroll to position [1931, 0]
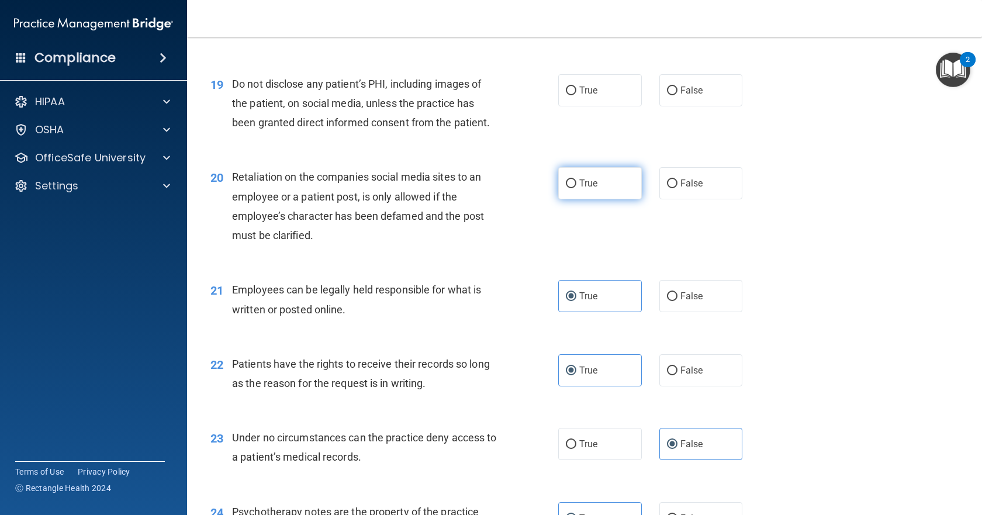
click at [558, 199] on label "True" at bounding box center [600, 183] width 84 height 32
click at [566, 188] on input "True" at bounding box center [571, 183] width 11 height 9
radio input "true"
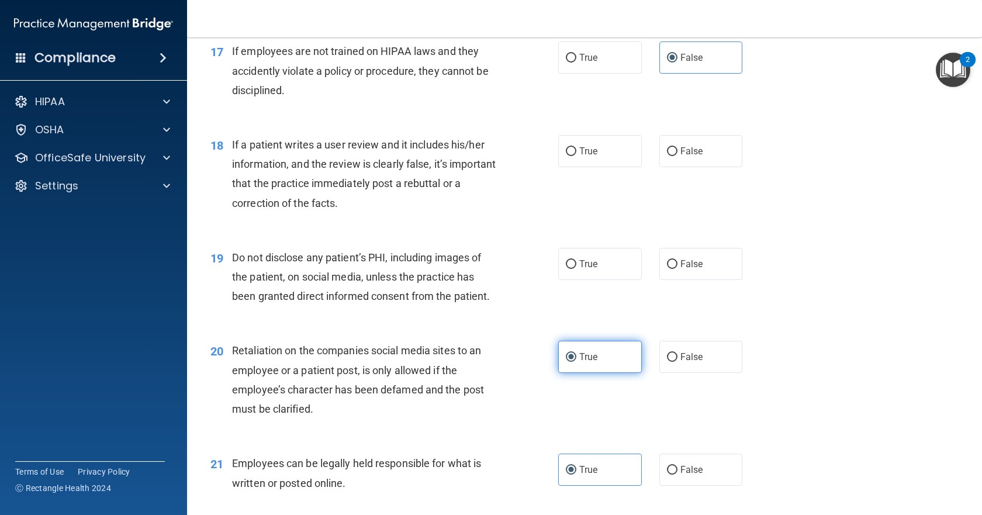
scroll to position [1756, 0]
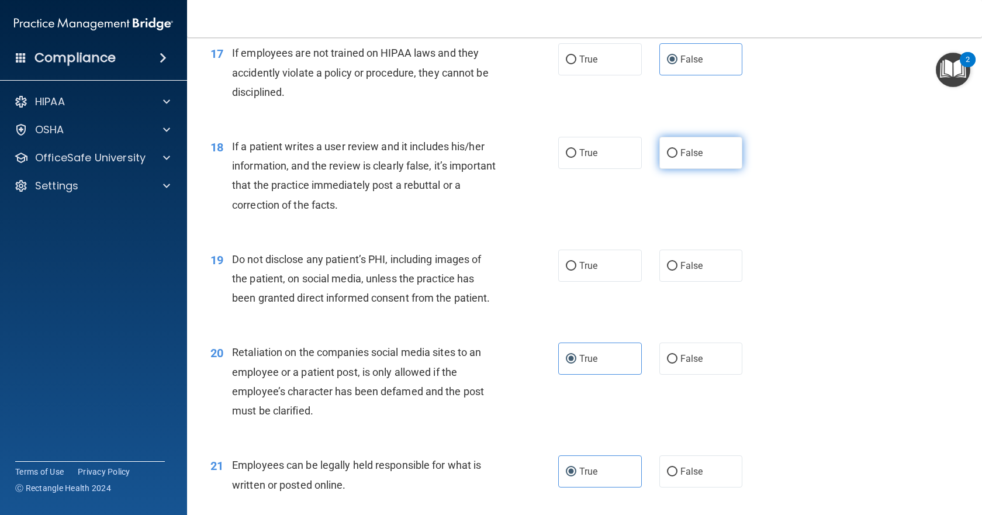
click at [682, 158] on span "False" at bounding box center [691, 152] width 23 height 11
click at [677, 158] on input "False" at bounding box center [672, 153] width 11 height 9
radio input "true"
click at [590, 282] on label "True" at bounding box center [600, 266] width 84 height 32
click at [576, 271] on input "True" at bounding box center [571, 266] width 11 height 9
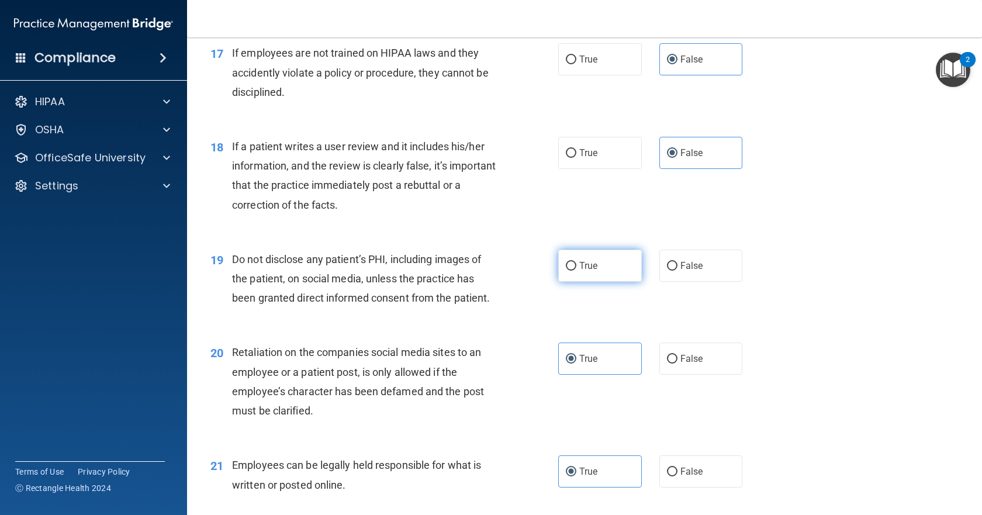
radio input "true"
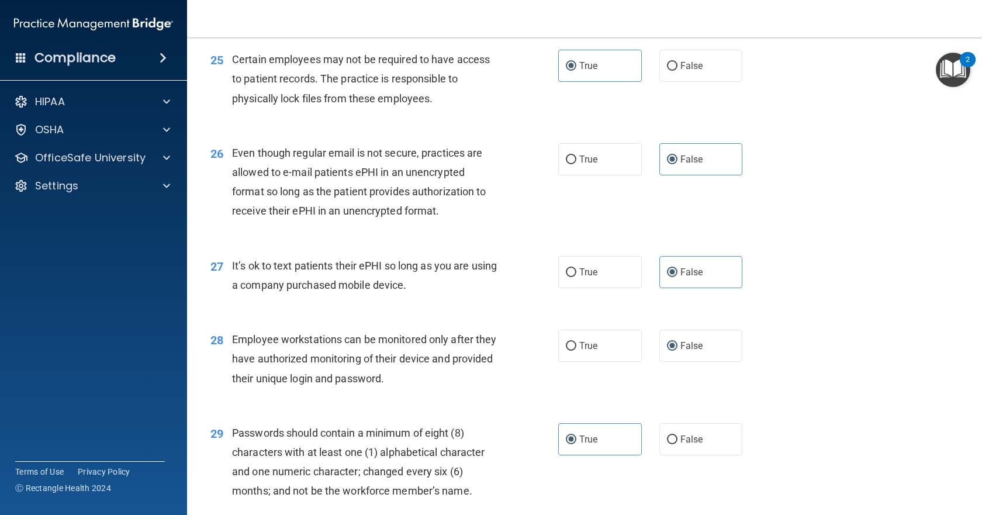
scroll to position [2691, 0]
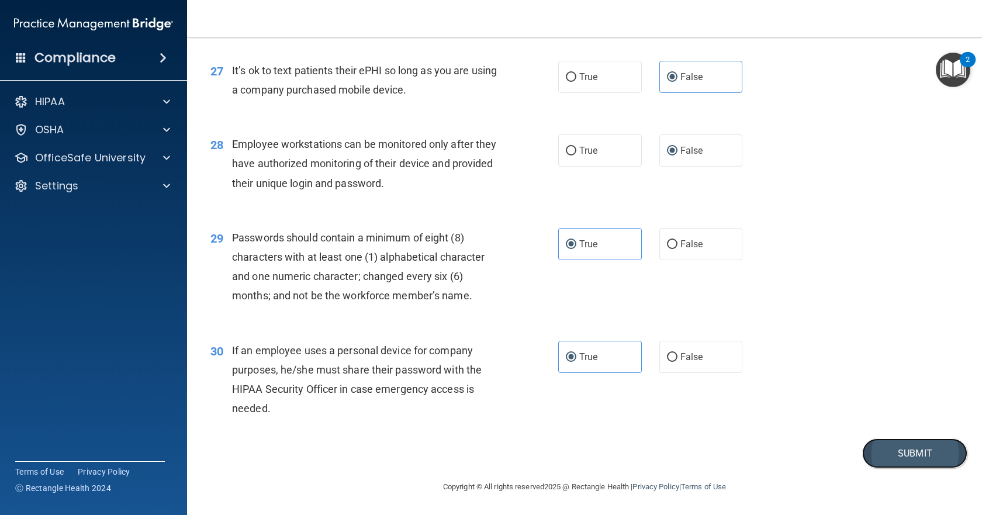
click at [930, 448] on button "Submit" at bounding box center [914, 453] width 105 height 30
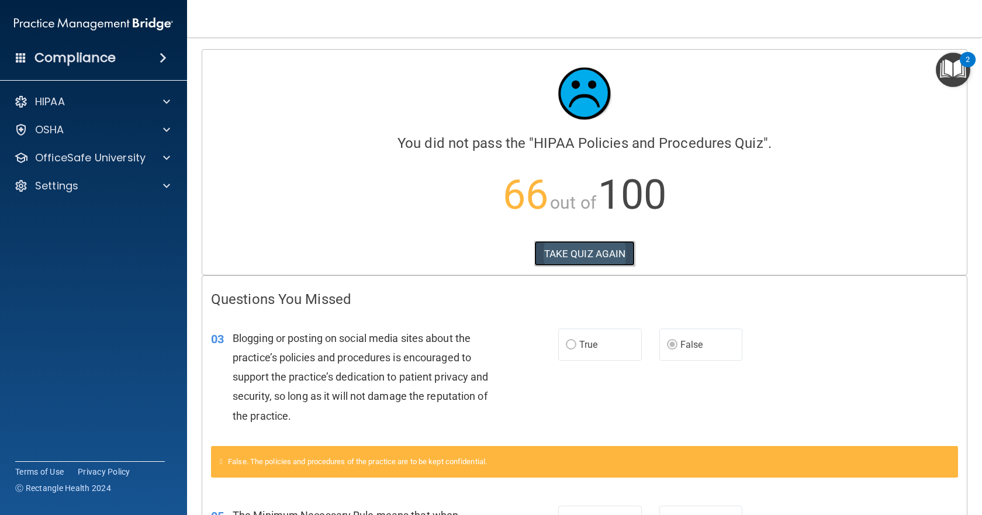
click at [594, 260] on button "TAKE QUIZ AGAIN" at bounding box center [584, 254] width 101 height 26
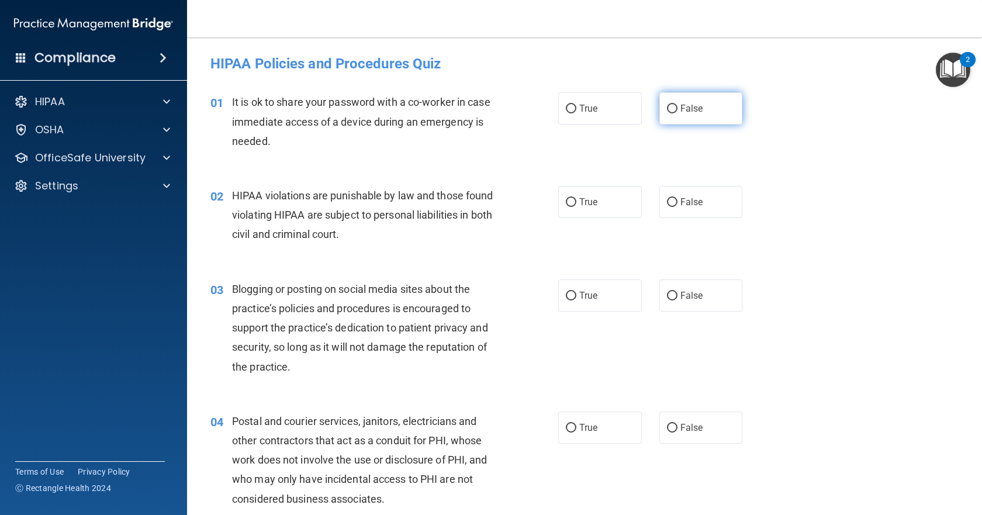
click at [692, 112] on span "False" at bounding box center [691, 108] width 23 height 11
click at [677, 112] on input "False" at bounding box center [672, 109] width 11 height 9
radio input "true"
click at [566, 213] on label "True" at bounding box center [600, 202] width 84 height 32
click at [566, 207] on input "True" at bounding box center [571, 202] width 11 height 9
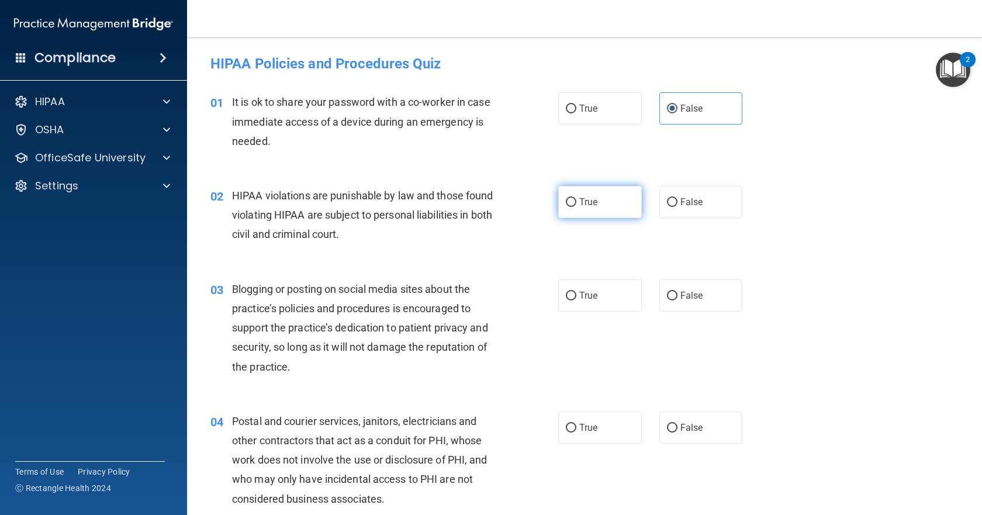
radio input "true"
click at [684, 288] on label "False" at bounding box center [701, 295] width 84 height 32
click at [677, 292] on input "False" at bounding box center [672, 296] width 11 height 9
radio input "true"
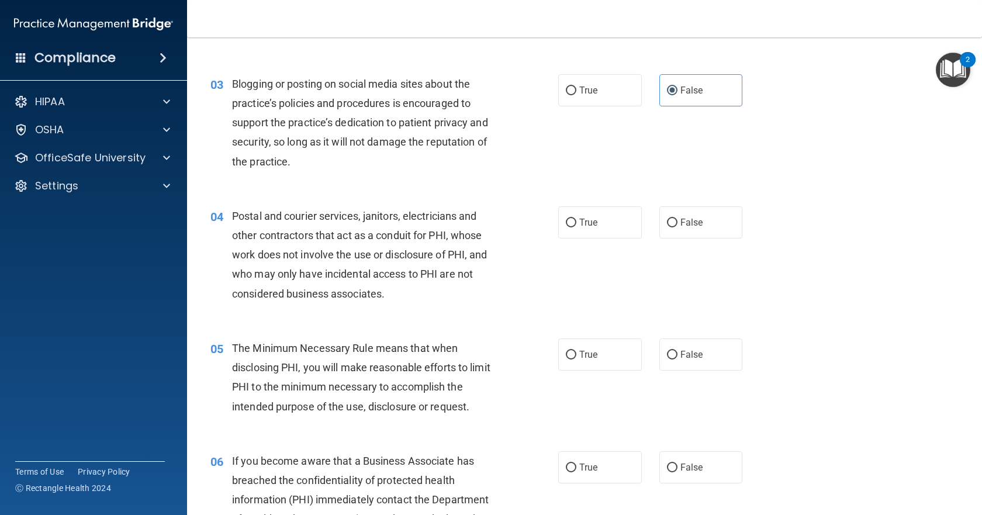
scroll to position [234, 0]
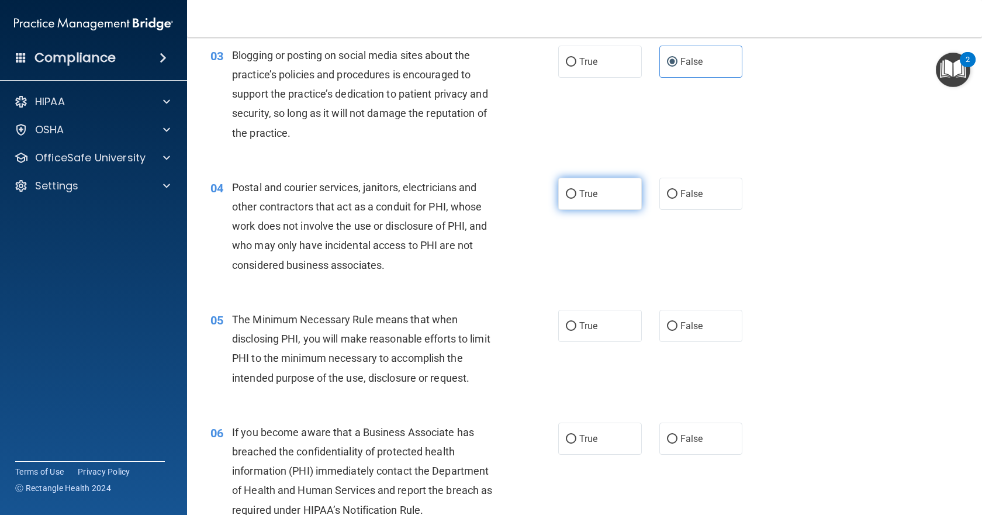
click at [605, 196] on label "True" at bounding box center [600, 194] width 84 height 32
click at [576, 196] on input "True" at bounding box center [571, 194] width 11 height 9
radio input "true"
click at [588, 320] on label "True" at bounding box center [600, 326] width 84 height 32
click at [576, 322] on input "True" at bounding box center [571, 326] width 11 height 9
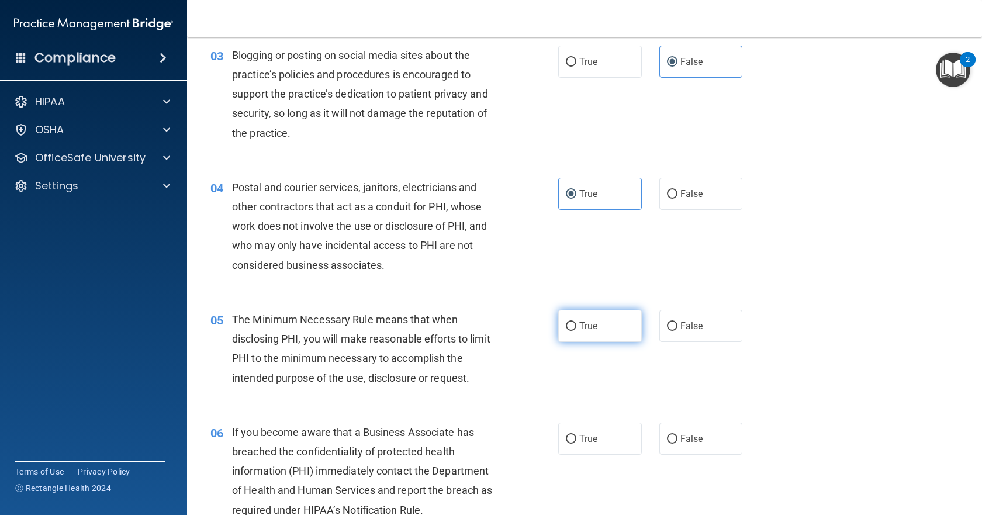
radio input "true"
click at [660, 427] on label "False" at bounding box center [701, 439] width 84 height 32
click at [667, 435] on input "False" at bounding box center [672, 439] width 11 height 9
radio input "true"
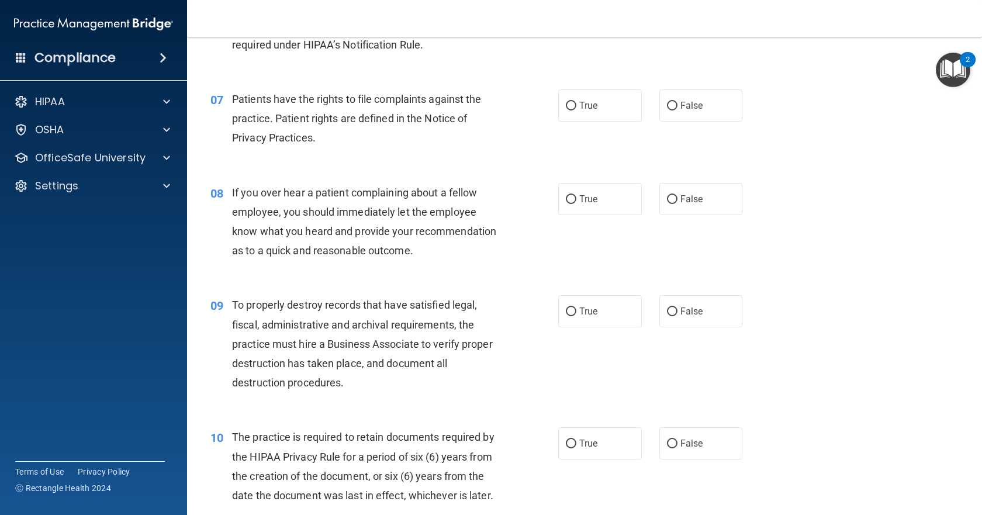
scroll to position [701, 0]
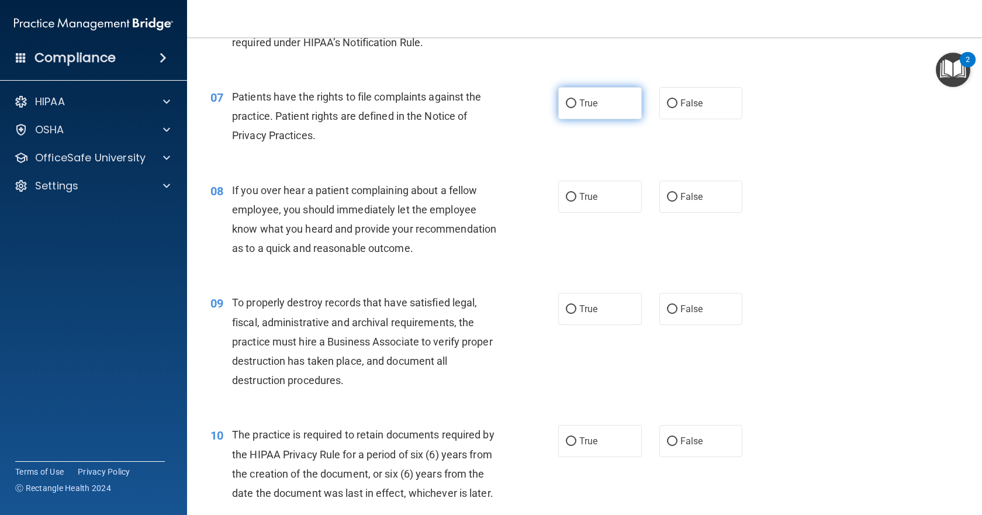
click at [620, 110] on label "True" at bounding box center [600, 103] width 84 height 32
click at [576, 108] on input "True" at bounding box center [571, 103] width 11 height 9
radio input "true"
click at [687, 193] on span "False" at bounding box center [691, 196] width 23 height 11
click at [677, 193] on input "False" at bounding box center [672, 197] width 11 height 9
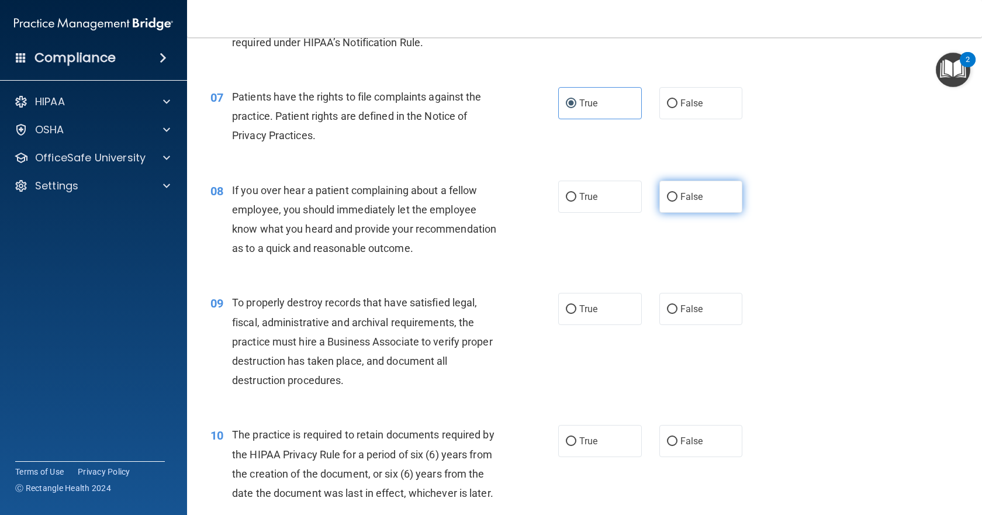
radio input "true"
click at [674, 325] on label "False" at bounding box center [701, 309] width 84 height 32
click at [674, 314] on input "False" at bounding box center [672, 309] width 11 height 9
radio input "true"
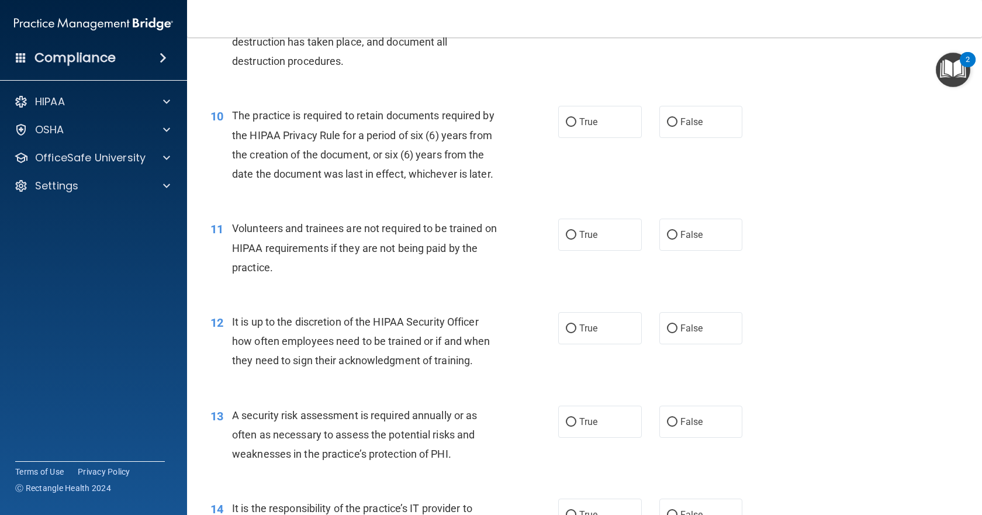
scroll to position [1052, 0]
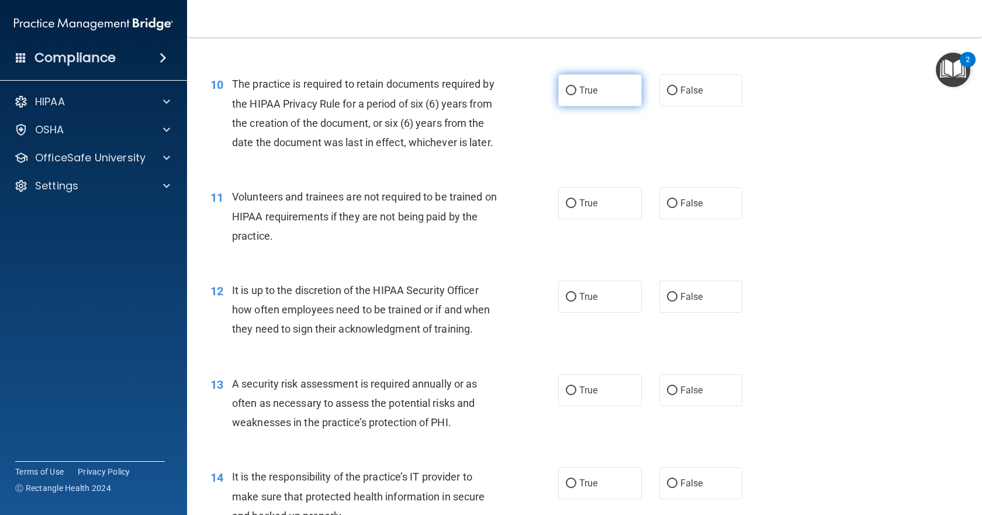
click at [615, 106] on label "True" at bounding box center [600, 90] width 84 height 32
click at [576, 95] on input "True" at bounding box center [571, 91] width 11 height 9
radio input "true"
click at [680, 209] on span "False" at bounding box center [691, 203] width 23 height 11
click at [675, 208] on input "False" at bounding box center [672, 203] width 11 height 9
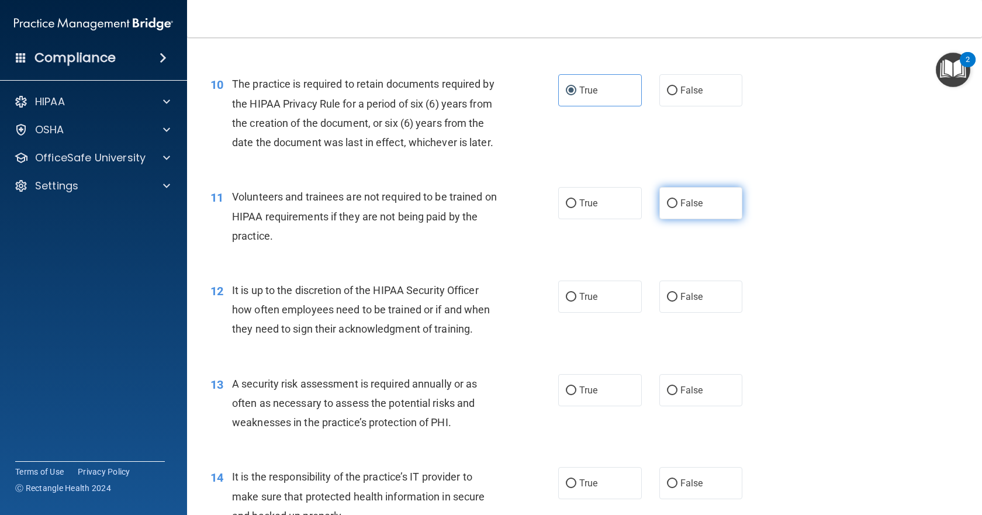
radio input "true"
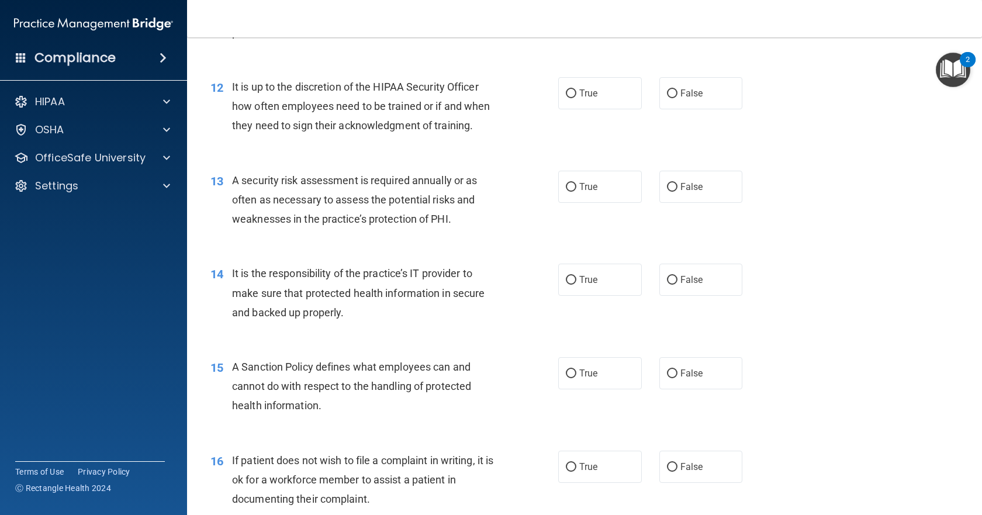
scroll to position [1227, 0]
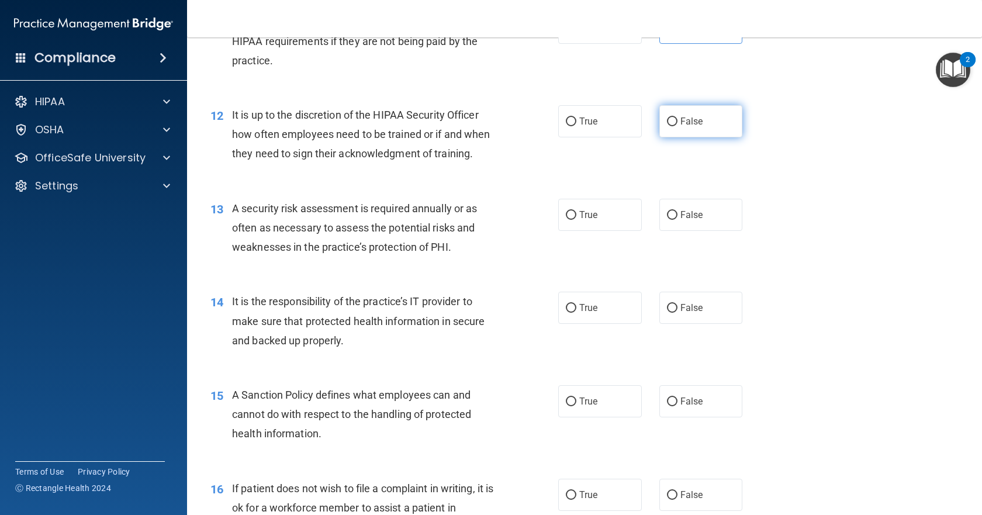
click at [671, 137] on label "False" at bounding box center [701, 121] width 84 height 32
click at [671, 126] on input "False" at bounding box center [672, 121] width 11 height 9
radio input "true"
click at [579, 220] on span "True" at bounding box center [588, 214] width 18 height 11
click at [576, 220] on input "True" at bounding box center [571, 215] width 11 height 9
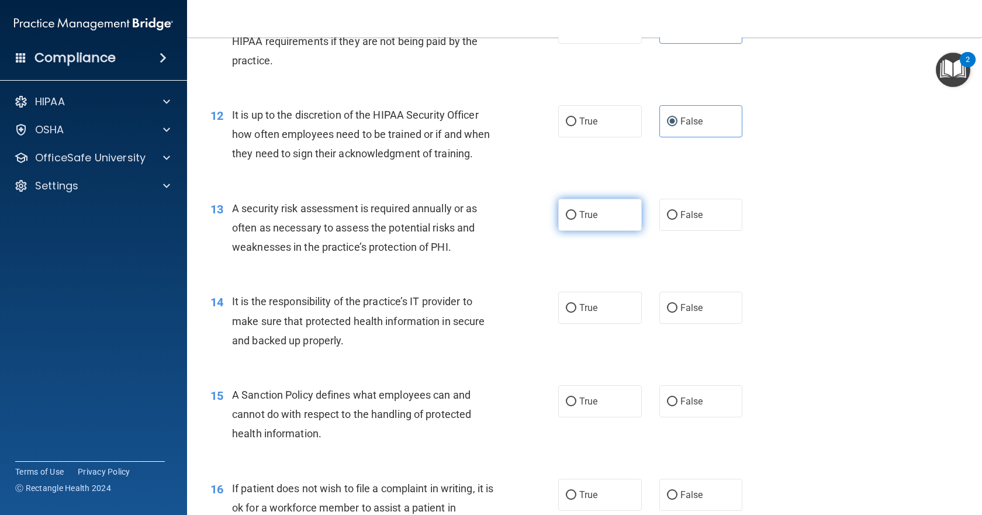
radio input "true"
click at [679, 324] on label "False" at bounding box center [701, 308] width 84 height 32
click at [677, 313] on input "False" at bounding box center [672, 308] width 11 height 9
radio input "true"
click at [688, 417] on label "False" at bounding box center [701, 401] width 84 height 32
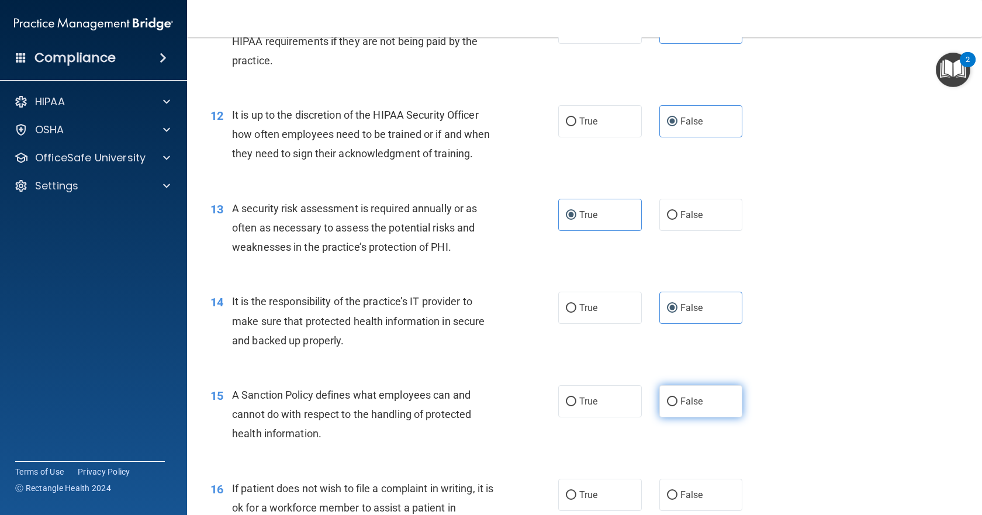
click at [677, 406] on input "False" at bounding box center [672, 401] width 11 height 9
radio input "true"
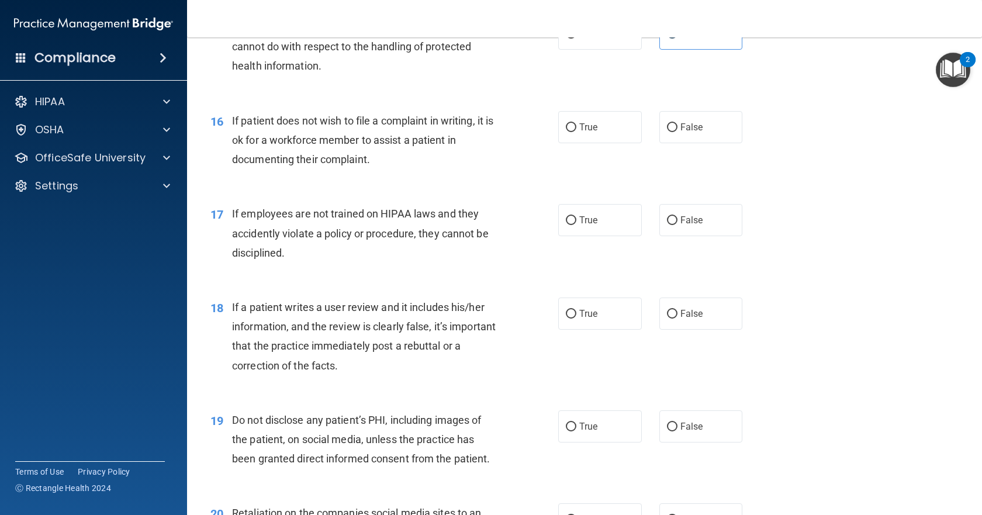
scroll to position [1637, 0]
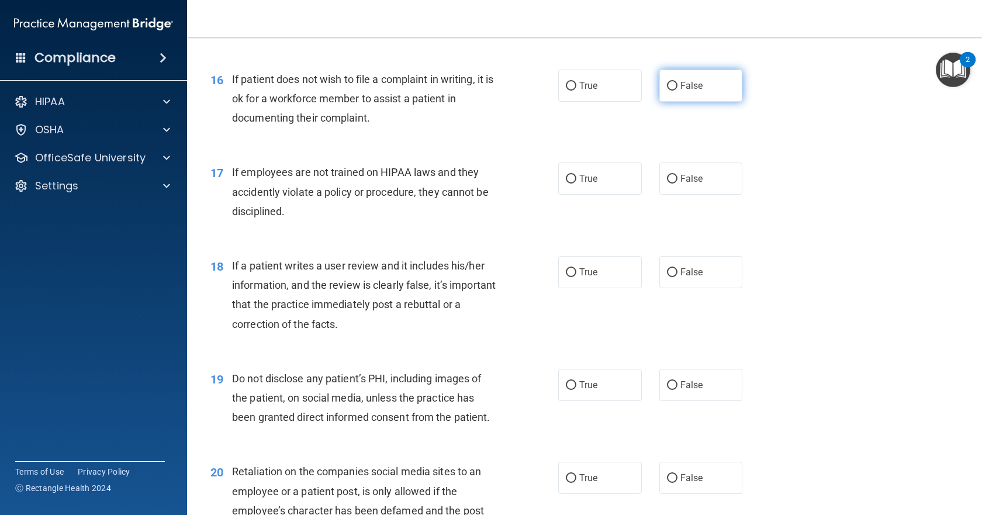
click at [680, 102] on label "False" at bounding box center [701, 86] width 84 height 32
click at [677, 91] on input "False" at bounding box center [672, 86] width 11 height 9
radio input "true"
click at [680, 195] on label "False" at bounding box center [701, 178] width 84 height 32
click at [677, 184] on input "False" at bounding box center [672, 179] width 11 height 9
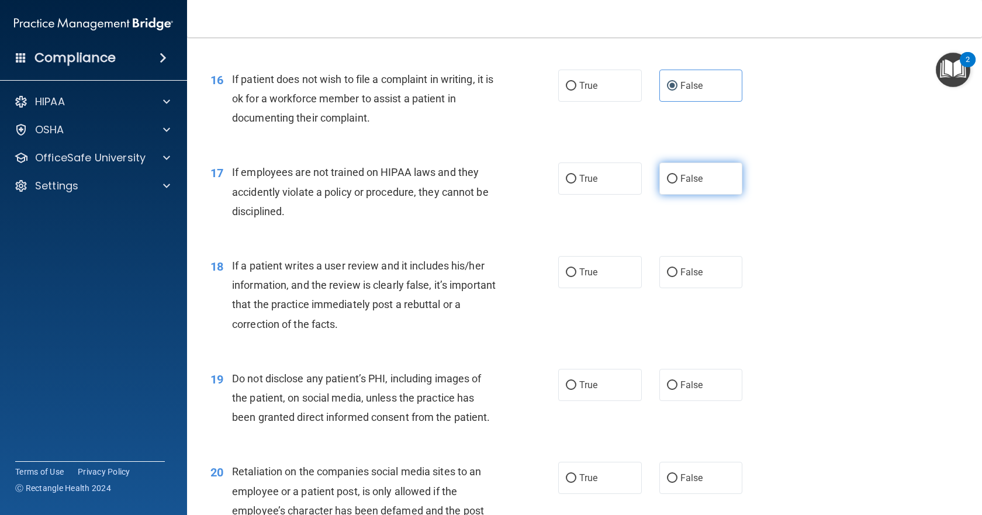
radio input "true"
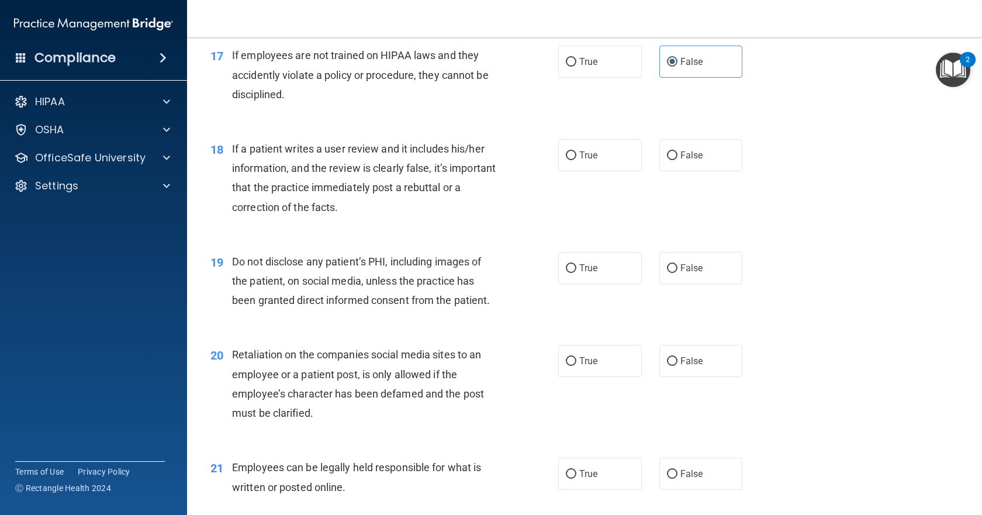
scroll to position [1812, 0]
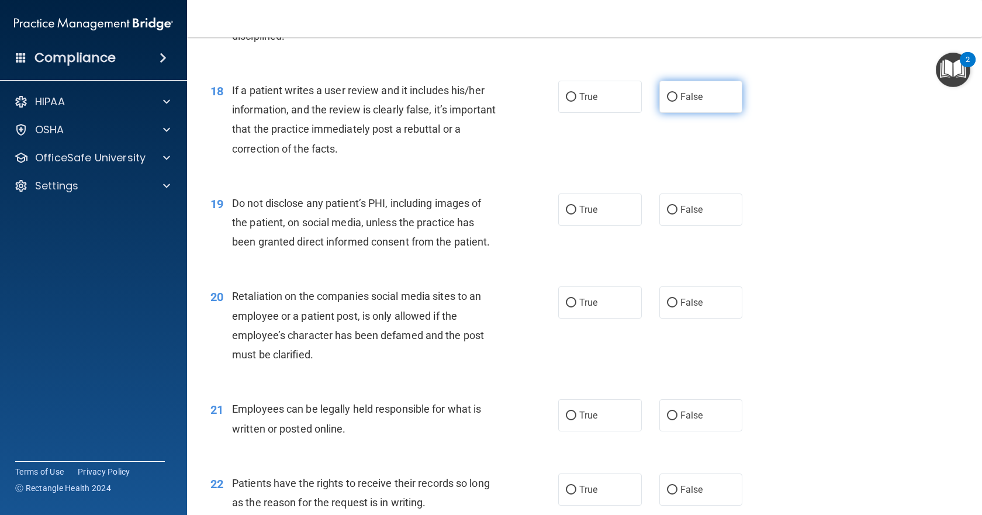
click at [673, 113] on label "False" at bounding box center [701, 97] width 84 height 32
click at [673, 102] on input "False" at bounding box center [672, 97] width 11 height 9
radio input "true"
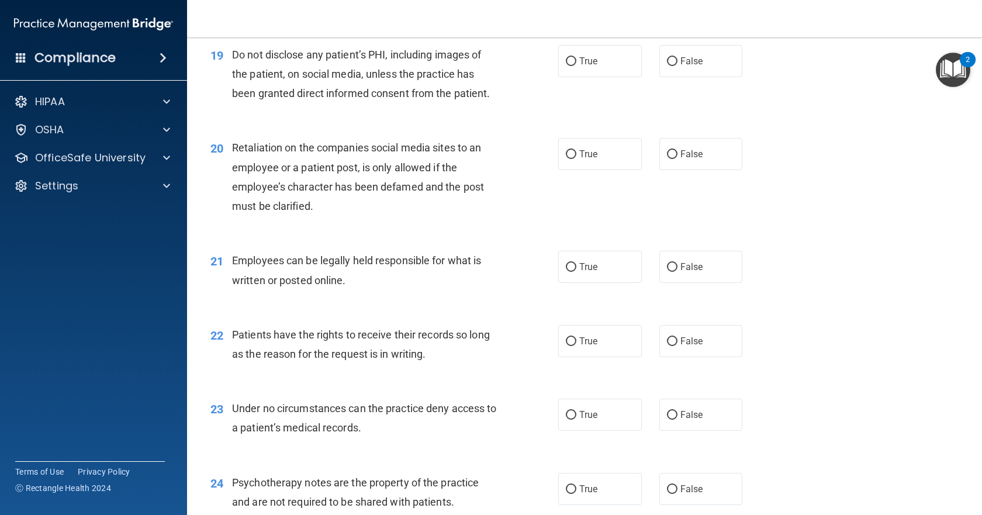
scroll to position [1987, 0]
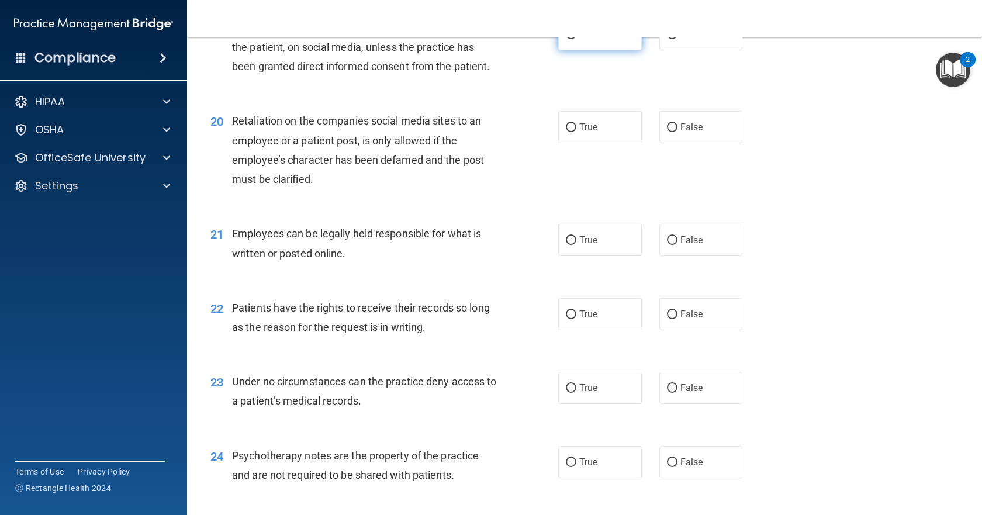
click at [590, 40] on span "True" at bounding box center [588, 34] width 18 height 11
click at [576, 39] on input "True" at bounding box center [571, 34] width 11 height 9
radio input "true"
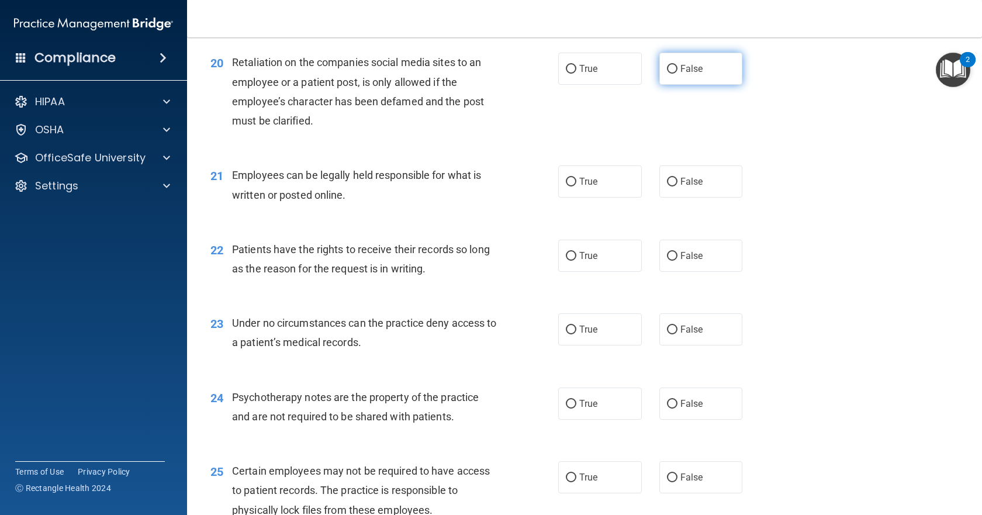
click at [696, 74] on span "False" at bounding box center [691, 68] width 23 height 11
click at [677, 74] on input "False" at bounding box center [672, 69] width 11 height 9
radio input "true"
click at [587, 187] on span "True" at bounding box center [588, 181] width 18 height 11
click at [576, 186] on input "True" at bounding box center [571, 182] width 11 height 9
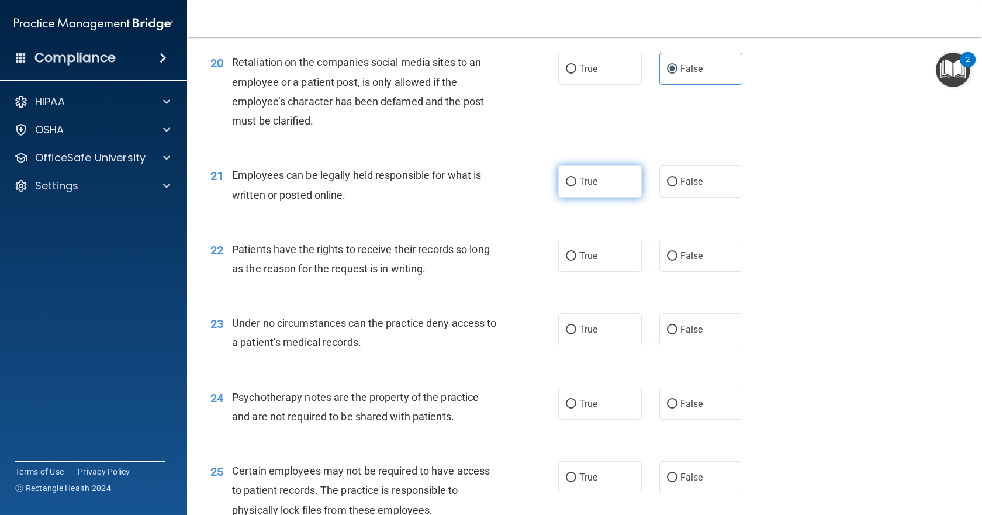
radio input "true"
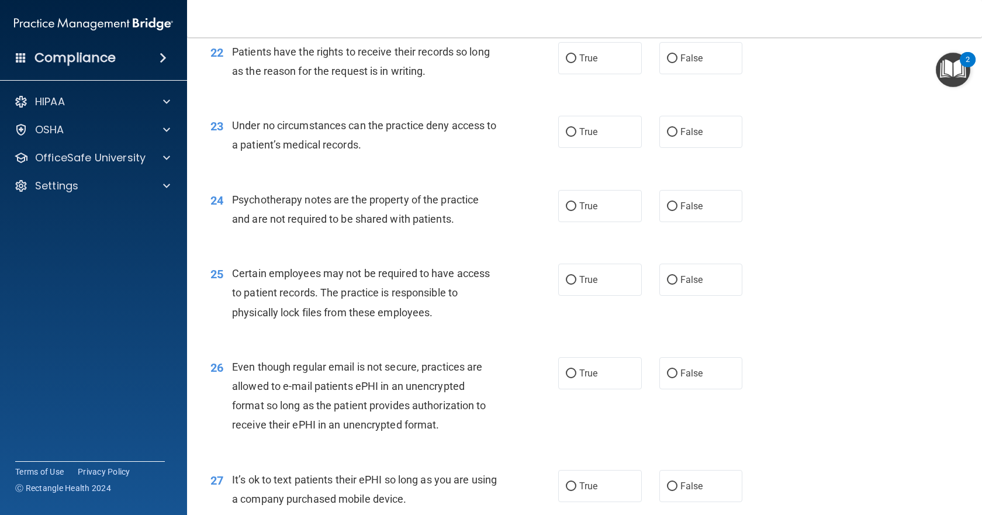
scroll to position [2280, 0]
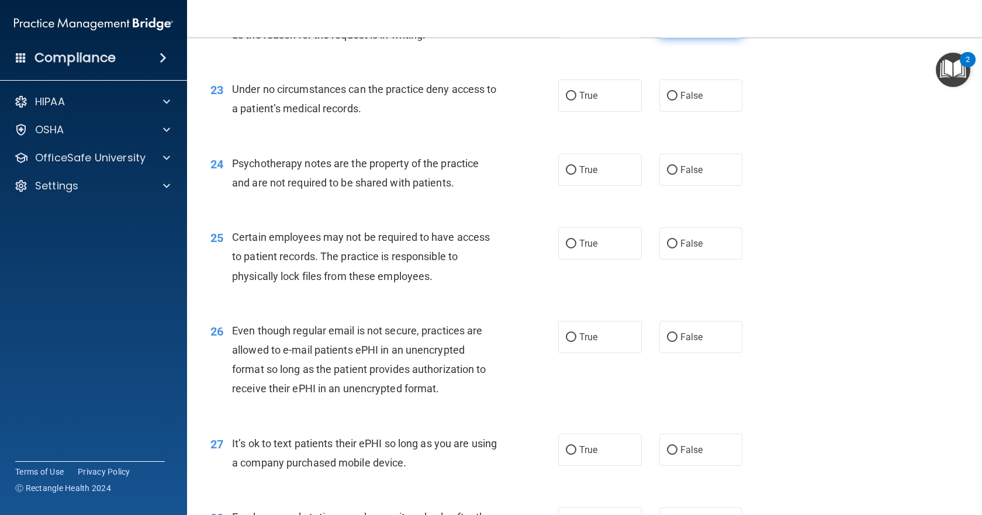
click at [691, 38] on label "False" at bounding box center [701, 22] width 84 height 32
click at [677, 27] on input "False" at bounding box center [672, 22] width 11 height 9
radio input "true"
click at [574, 112] on label "True" at bounding box center [600, 95] width 84 height 32
click at [574, 101] on input "True" at bounding box center [571, 96] width 11 height 9
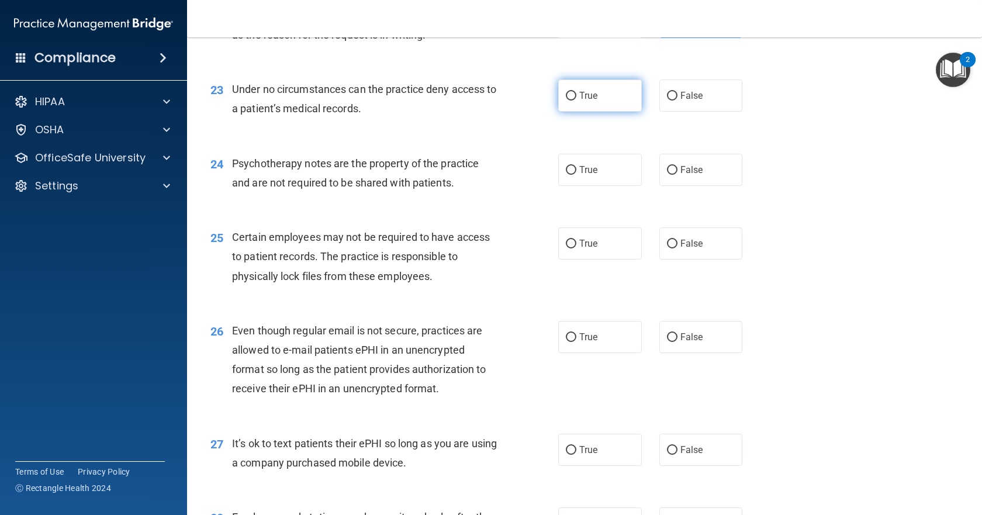
radio input "true"
click at [686, 101] on span "False" at bounding box center [691, 95] width 23 height 11
click at [677, 101] on input "False" at bounding box center [672, 96] width 11 height 9
radio input "true"
radio input "false"
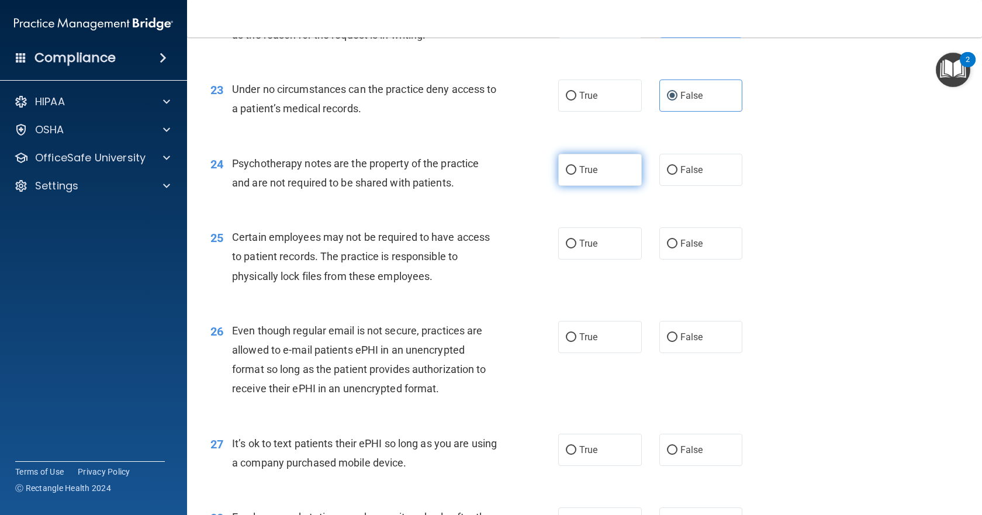
click at [574, 186] on label "True" at bounding box center [600, 170] width 84 height 32
click at [574, 175] on input "True" at bounding box center [571, 170] width 11 height 9
radio input "true"
click at [584, 353] on label "True" at bounding box center [600, 337] width 84 height 32
click at [576, 342] on input "True" at bounding box center [571, 337] width 11 height 9
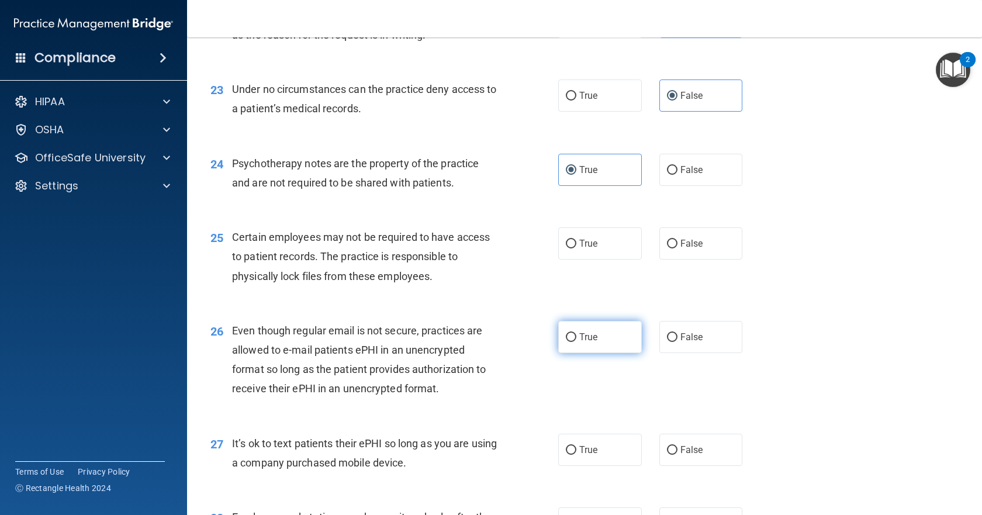
radio input "true"
click at [607, 260] on label "True" at bounding box center [600, 243] width 84 height 32
click at [576, 248] on input "True" at bounding box center [571, 244] width 11 height 9
radio input "true"
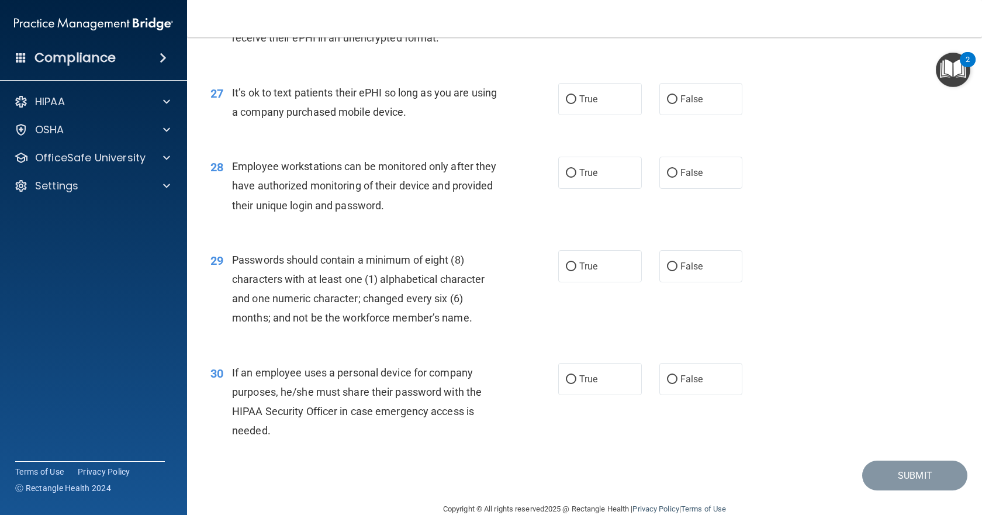
scroll to position [2572, 0]
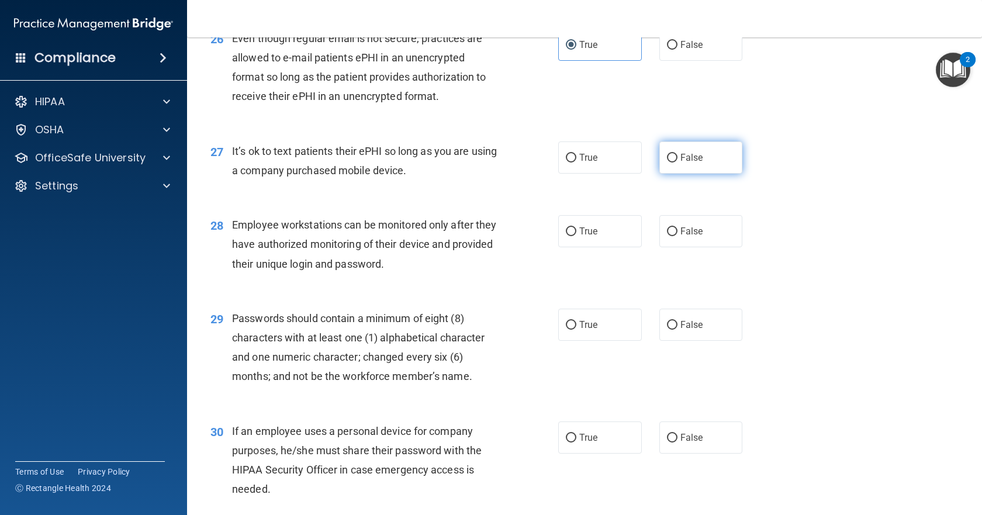
click at [672, 174] on label "False" at bounding box center [701, 157] width 84 height 32
click at [672, 162] on input "False" at bounding box center [672, 158] width 11 height 9
radio input "true"
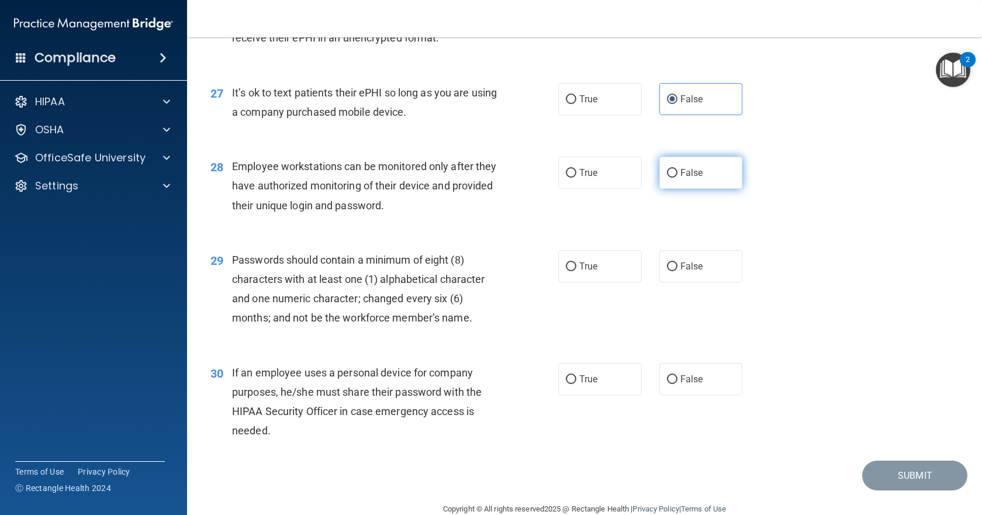
click at [670, 189] on label "False" at bounding box center [701, 173] width 84 height 32
click at [670, 178] on input "False" at bounding box center [672, 173] width 11 height 9
radio input "true"
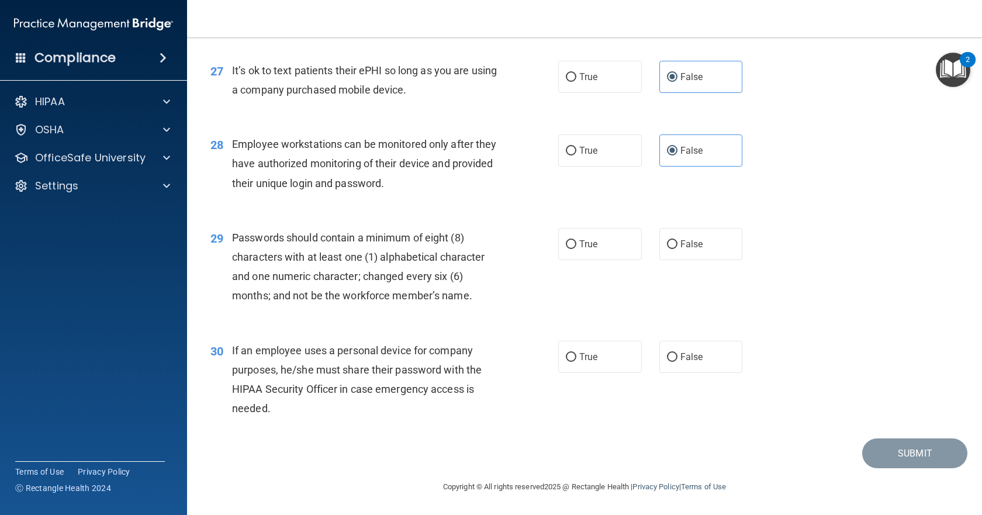
scroll to position [2691, 0]
click at [663, 362] on label "False" at bounding box center [701, 357] width 84 height 32
click at [667, 362] on input "False" at bounding box center [672, 357] width 11 height 9
radio input "true"
click at [584, 243] on span "True" at bounding box center [588, 243] width 18 height 11
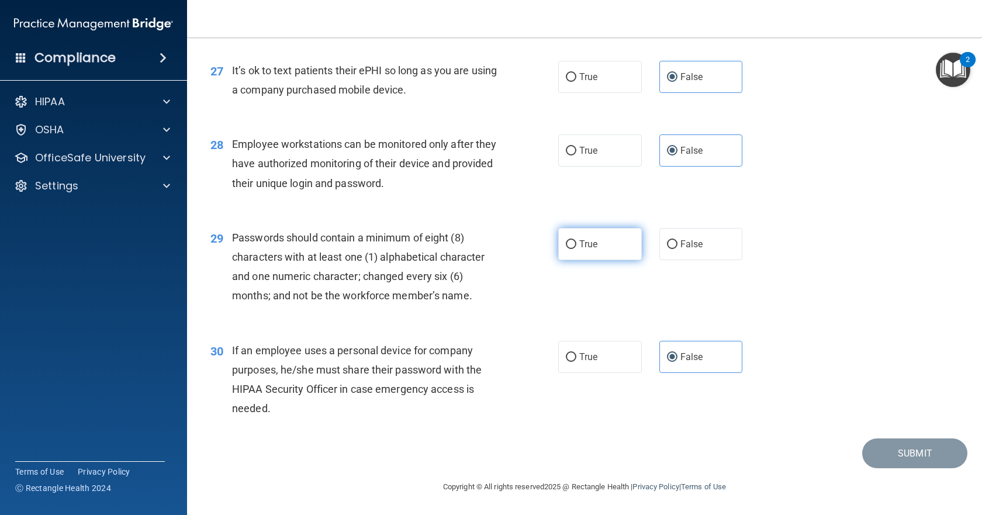
click at [576, 243] on input "True" at bounding box center [571, 244] width 11 height 9
radio input "true"
click at [887, 470] on footer "Copyright © All rights reserved 2025 @ Rectangle Health | Privacy Policy | Term…" at bounding box center [584, 485] width 748 height 35
click at [888, 461] on button "Submit" at bounding box center [914, 453] width 105 height 30
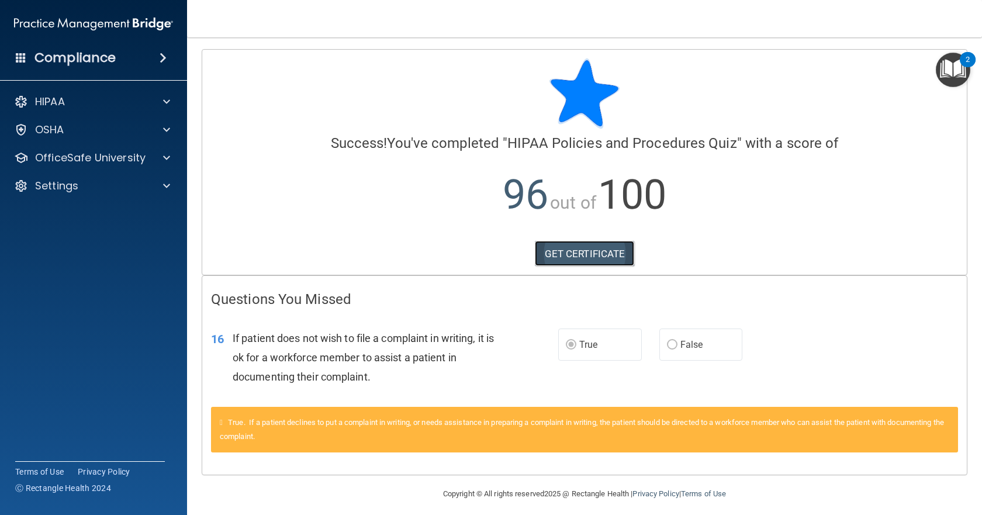
click at [550, 253] on link "GET CERTIFICATE" at bounding box center [585, 254] width 100 height 26
